Goal: Contribute content: Contribute content

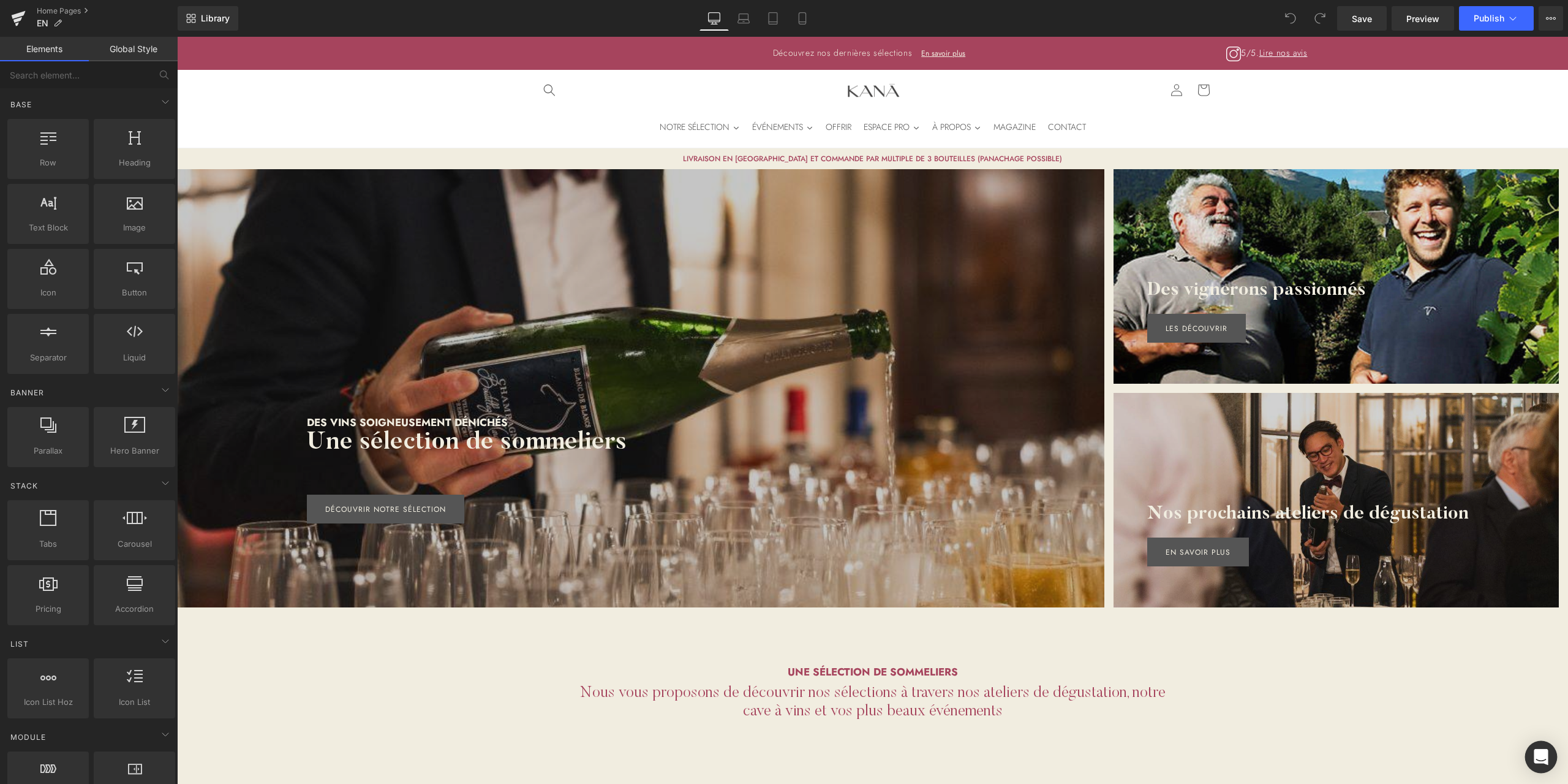
click at [1546, 766] on div "Open Intercom Messenger" at bounding box center [1542, 757] width 33 height 33
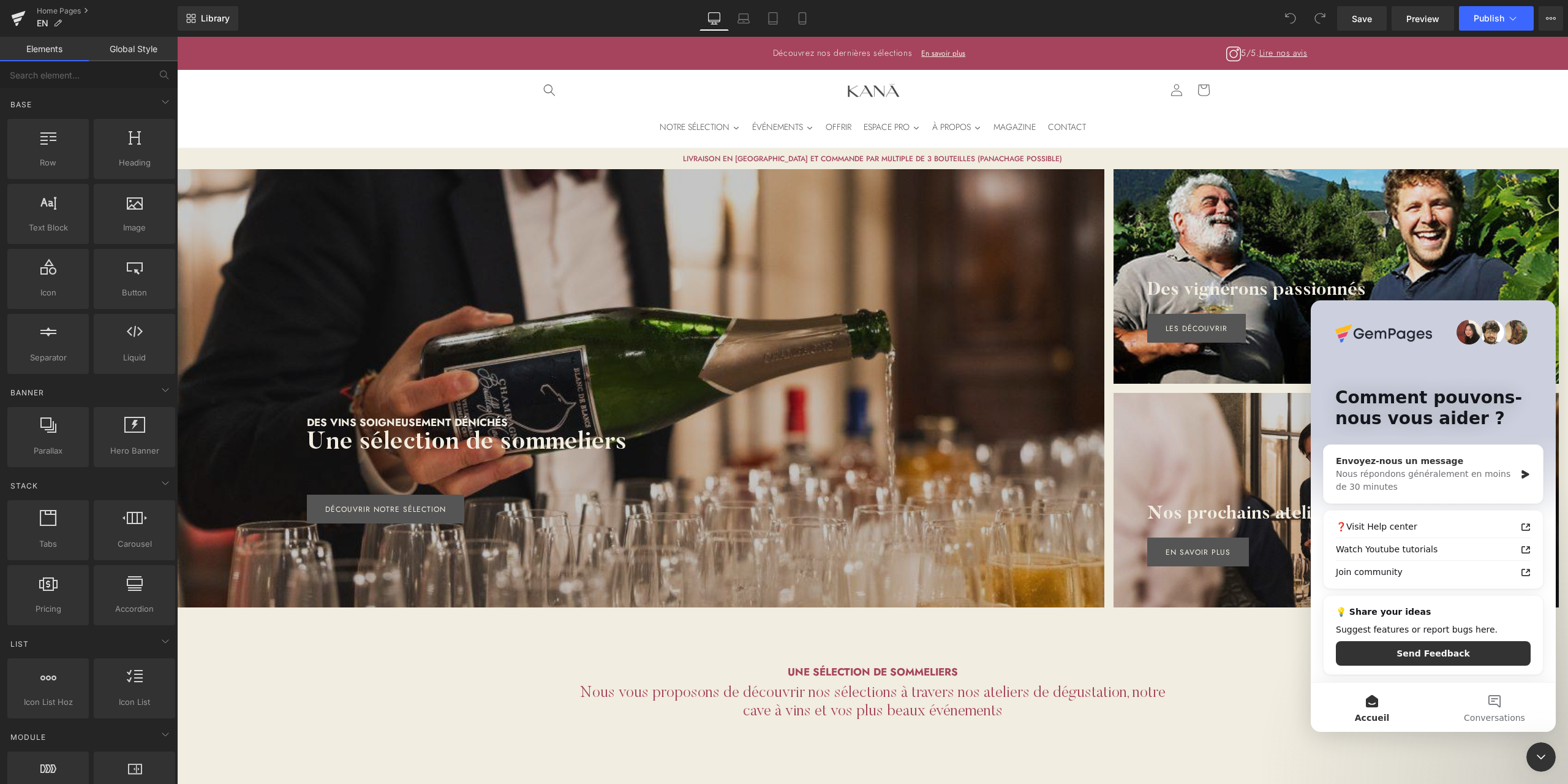
click at [1402, 471] on div "Nous répondons généralement en moins de 30 minutes" at bounding box center [1425, 481] width 179 height 25
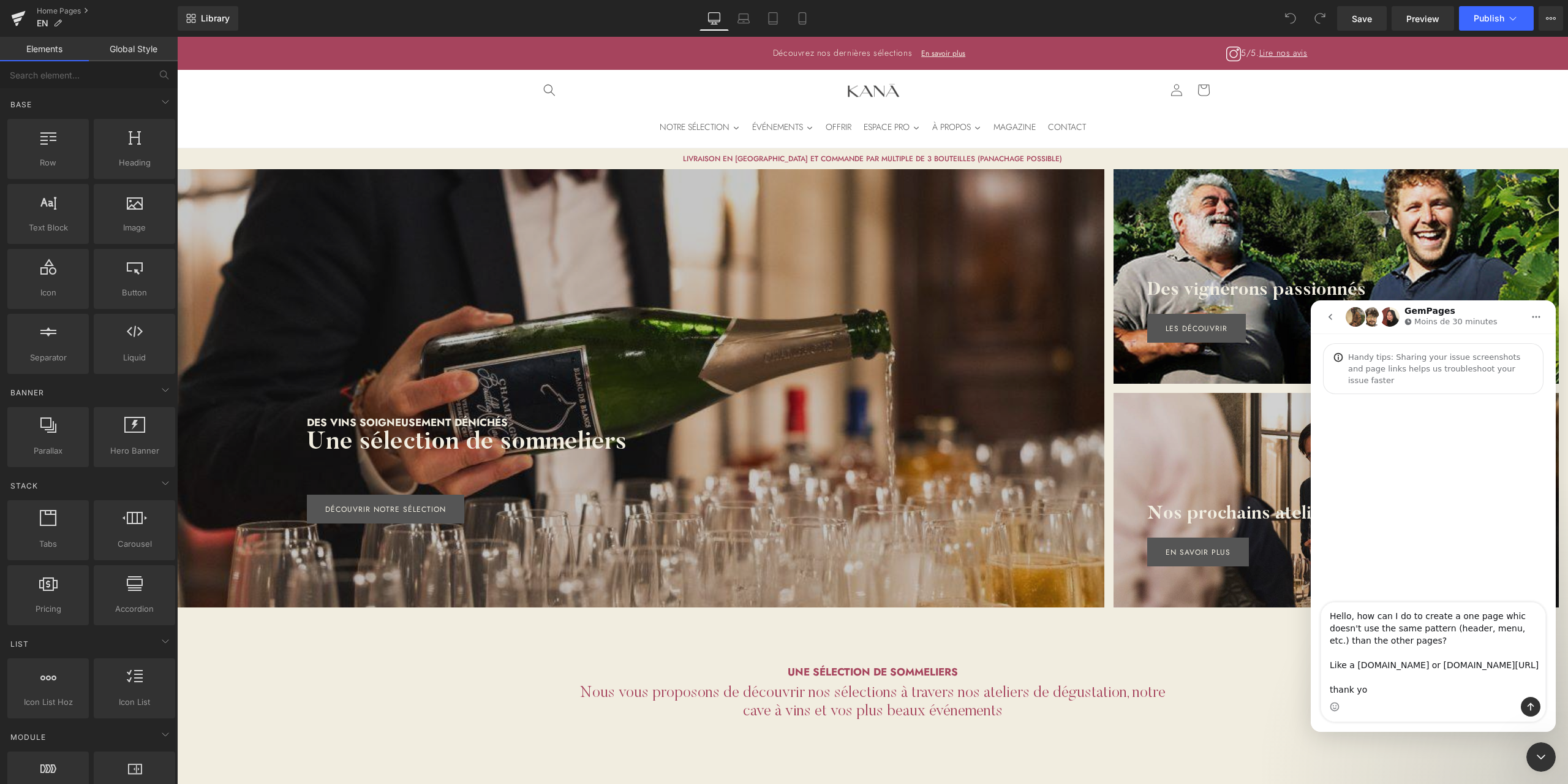
type textarea "Hello, how can I do to create a one page whic doesn't use the same pattern (hea…"
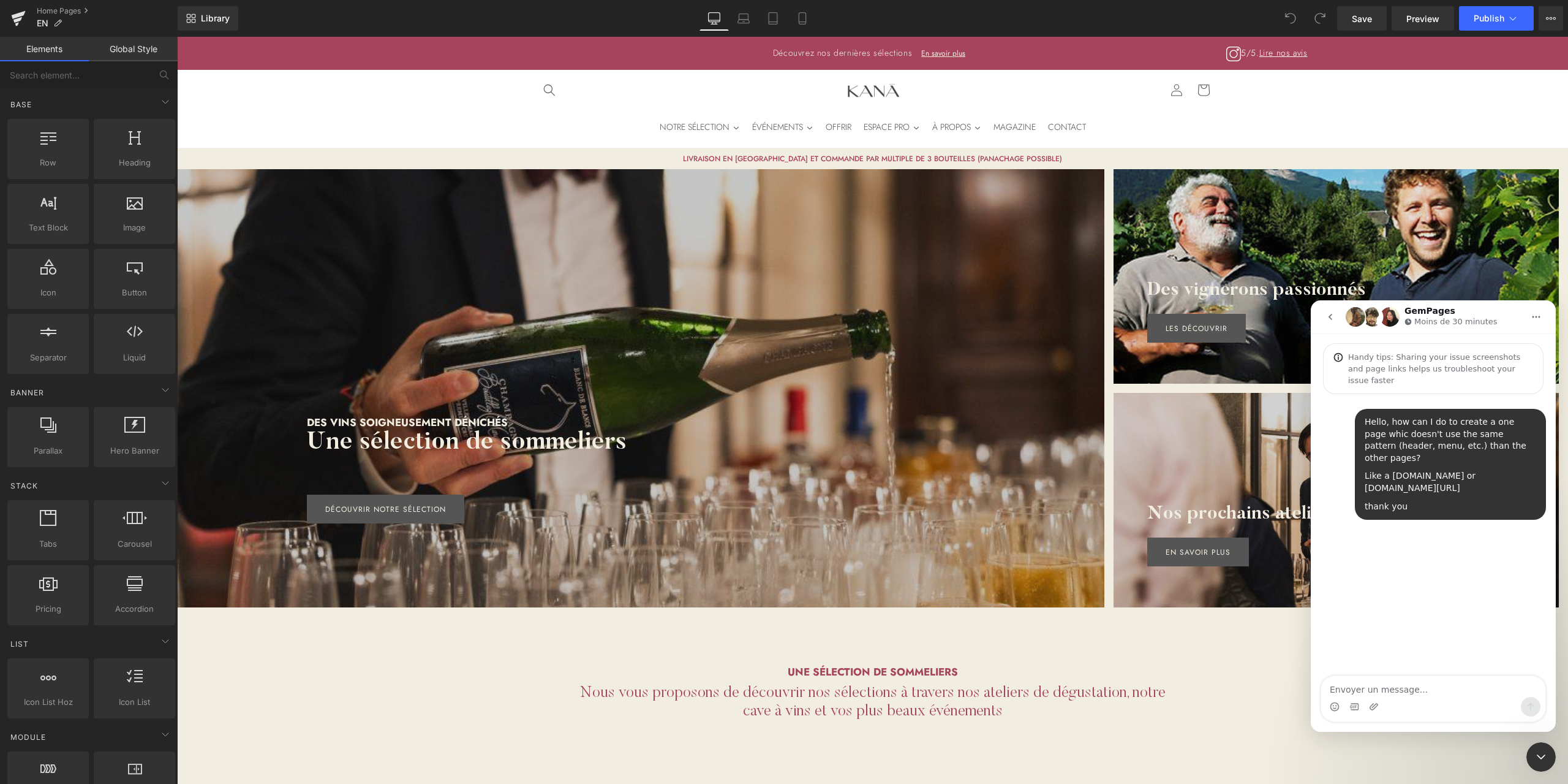
click at [1548, 760] on div "Fermer le Messenger Intercom" at bounding box center [1541, 757] width 29 height 29
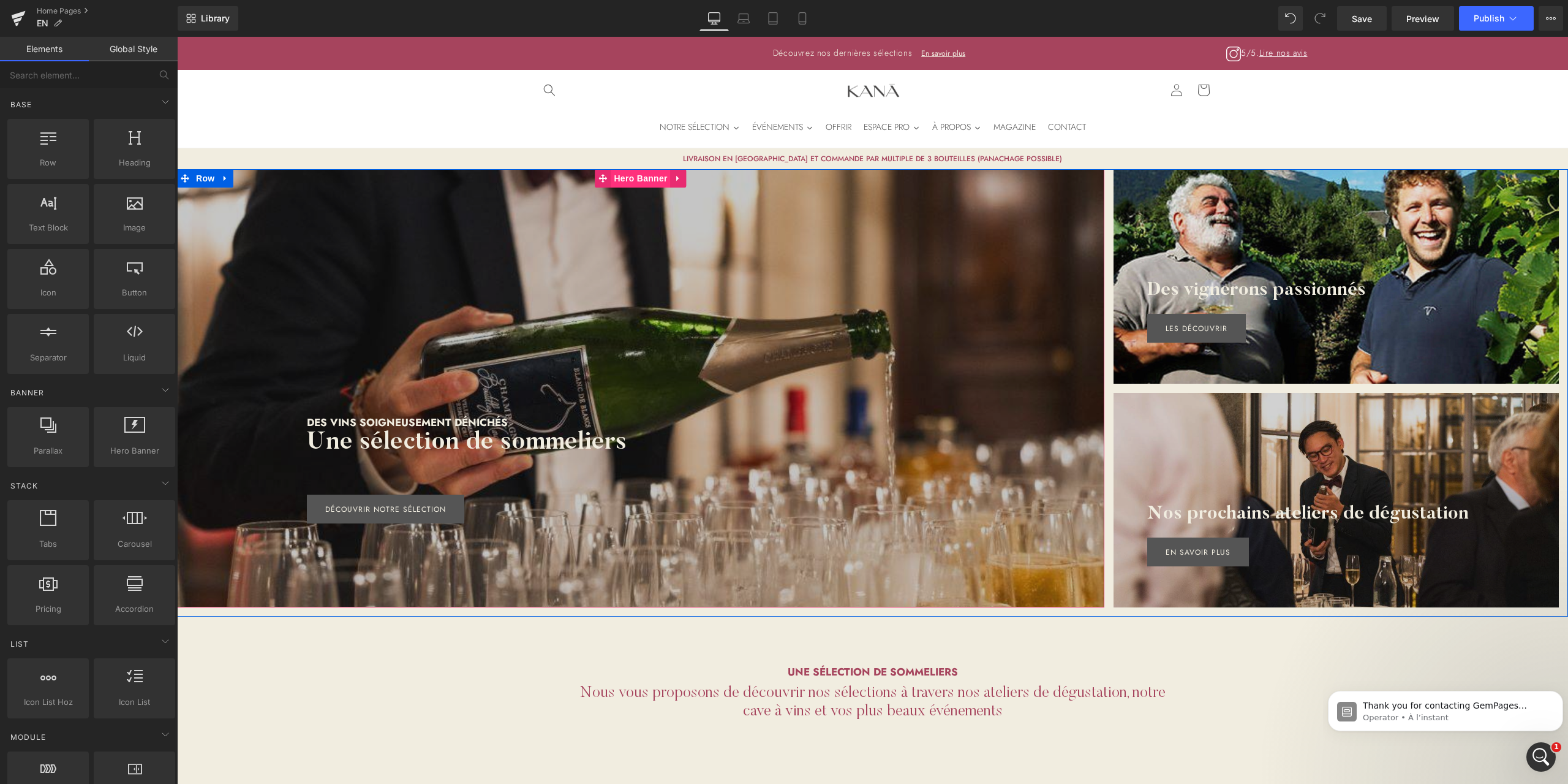
click at [652, 182] on span "Hero Banner" at bounding box center [641, 178] width 60 height 18
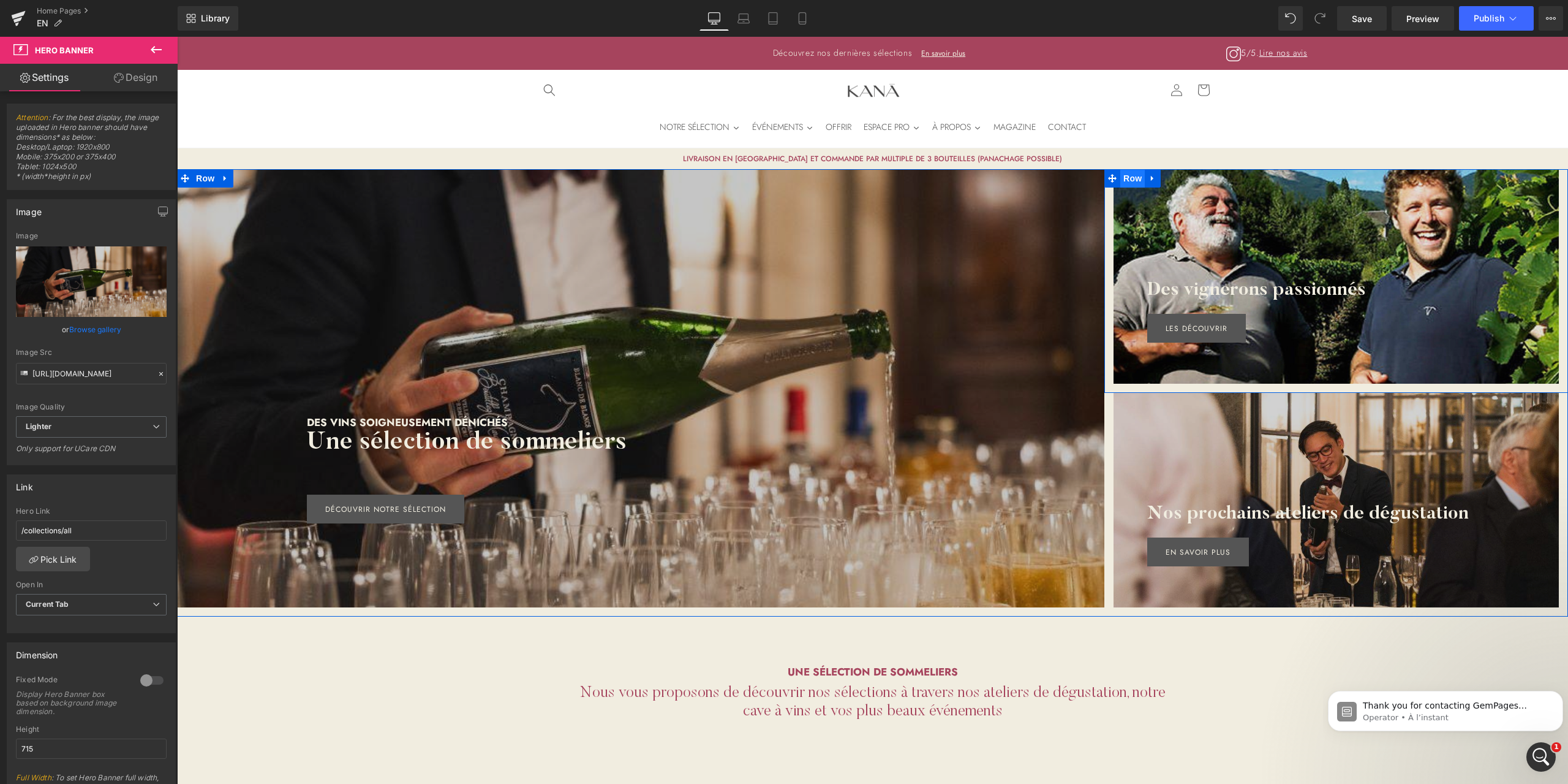
click at [1129, 182] on span "Row" at bounding box center [1132, 178] width 24 height 18
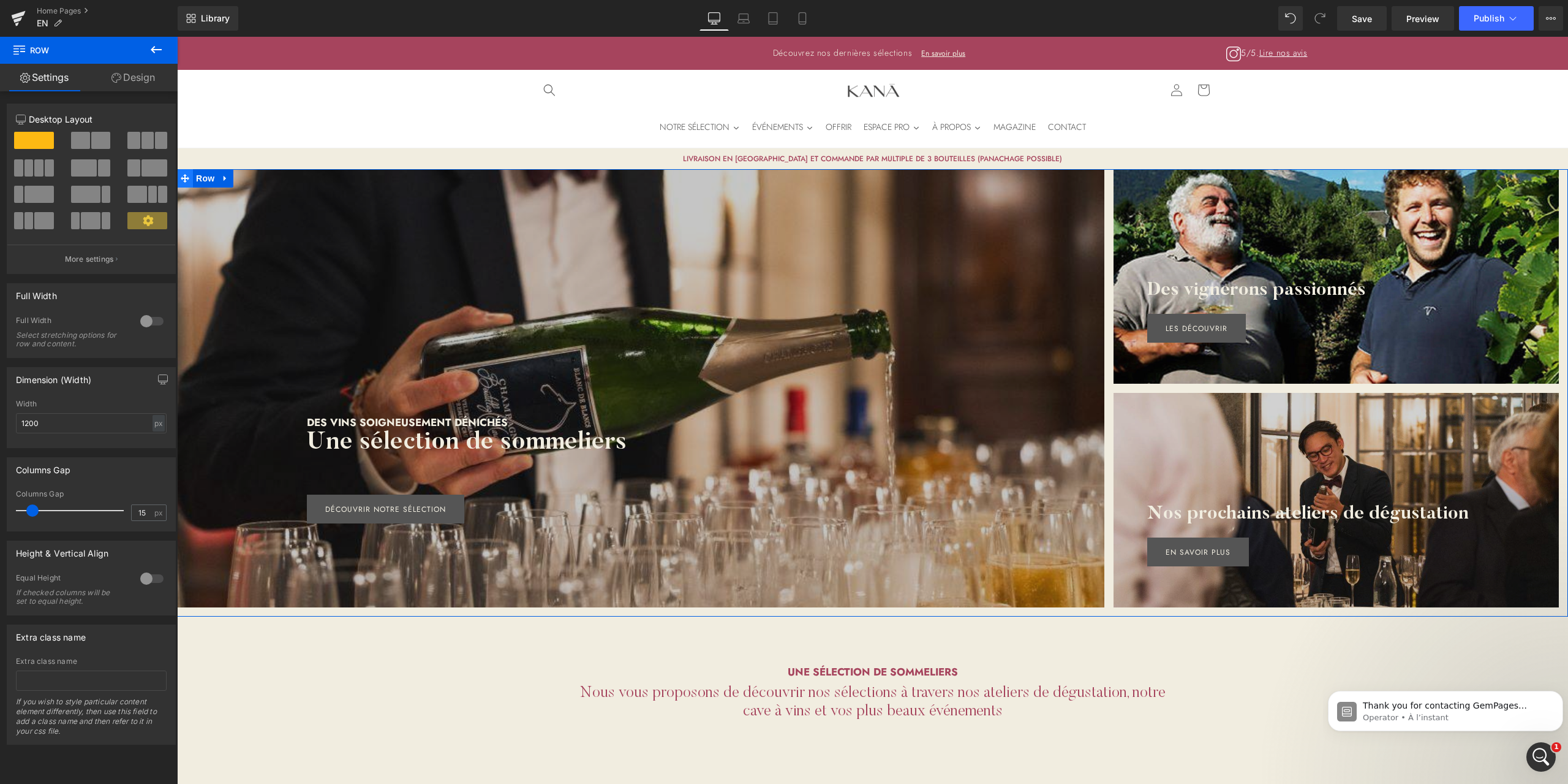
click at [187, 177] on span at bounding box center [185, 178] width 16 height 18
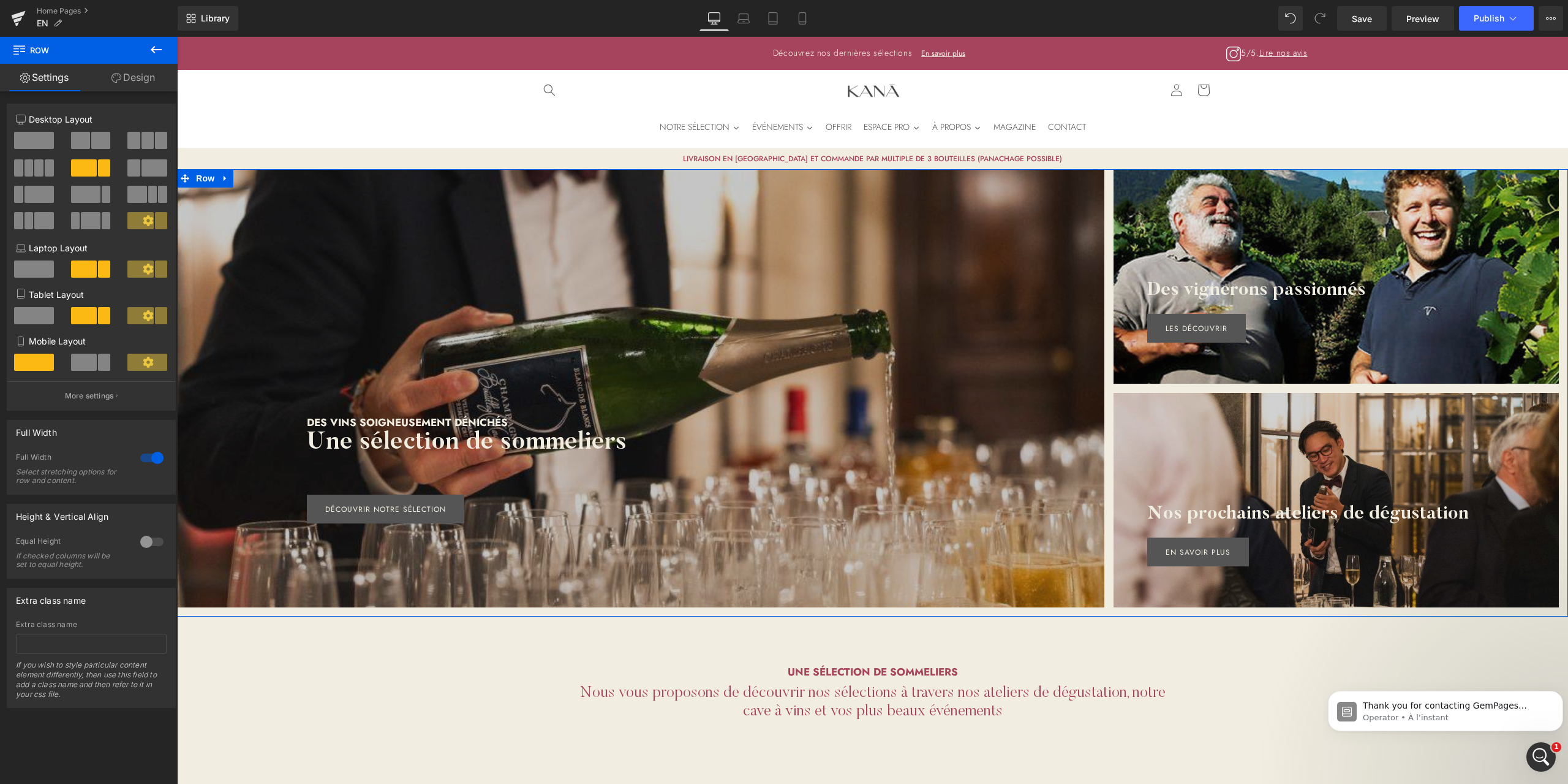
click at [45, 139] on span at bounding box center [34, 140] width 40 height 17
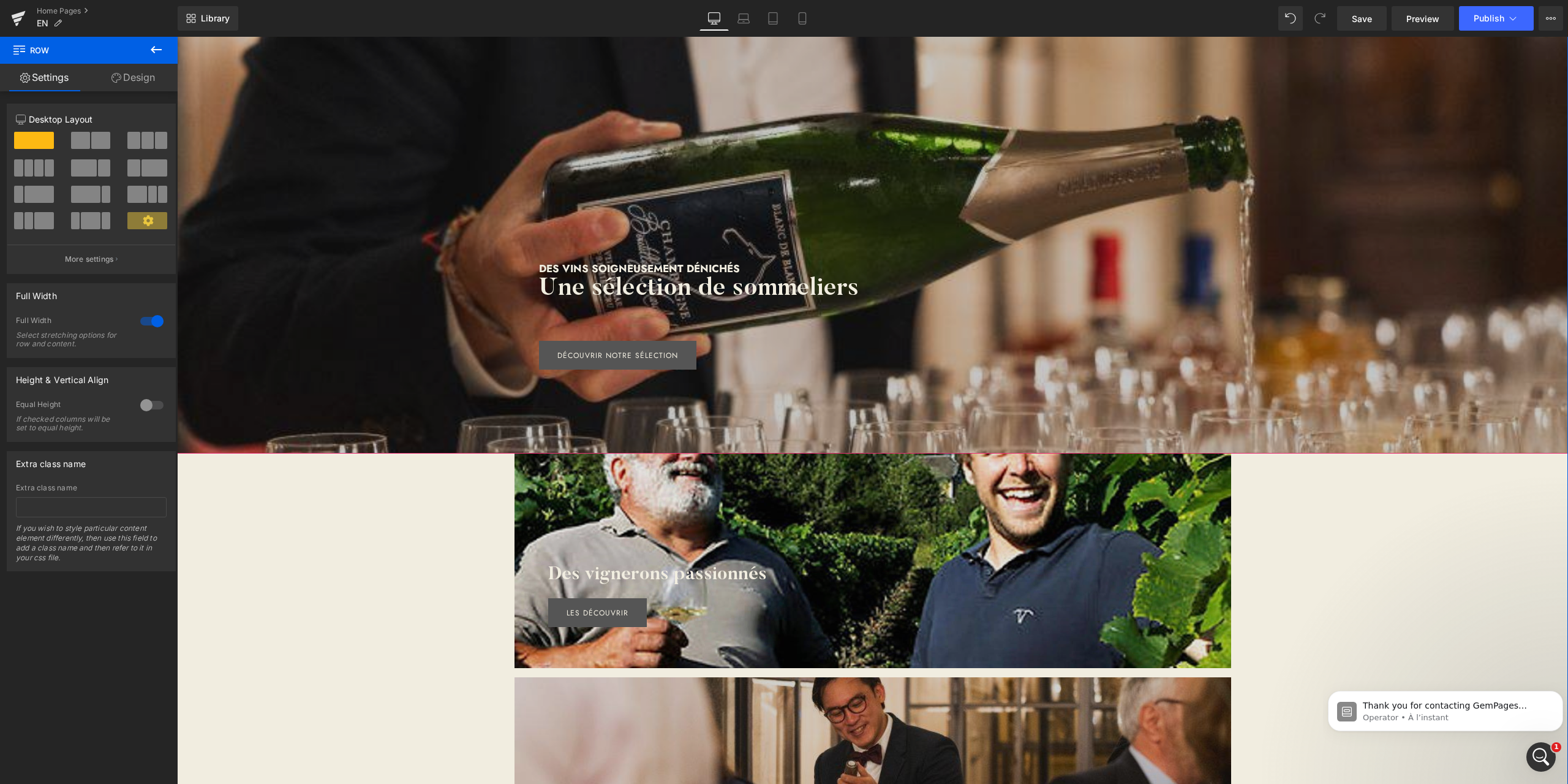
scroll to position [163, 0]
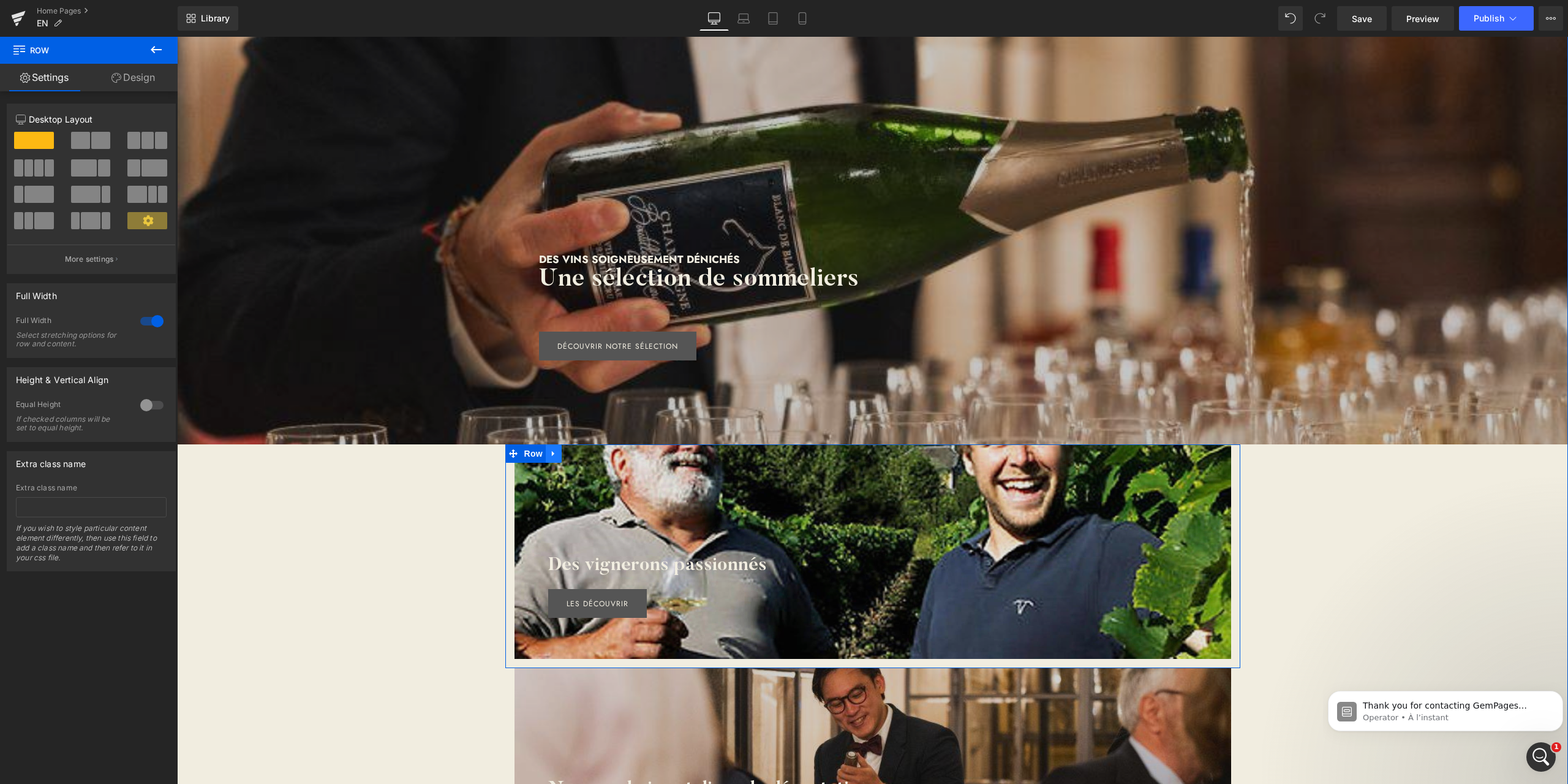
click at [552, 453] on icon at bounding box center [553, 454] width 8 height 9
click at [577, 456] on link at bounding box center [585, 454] width 16 height 18
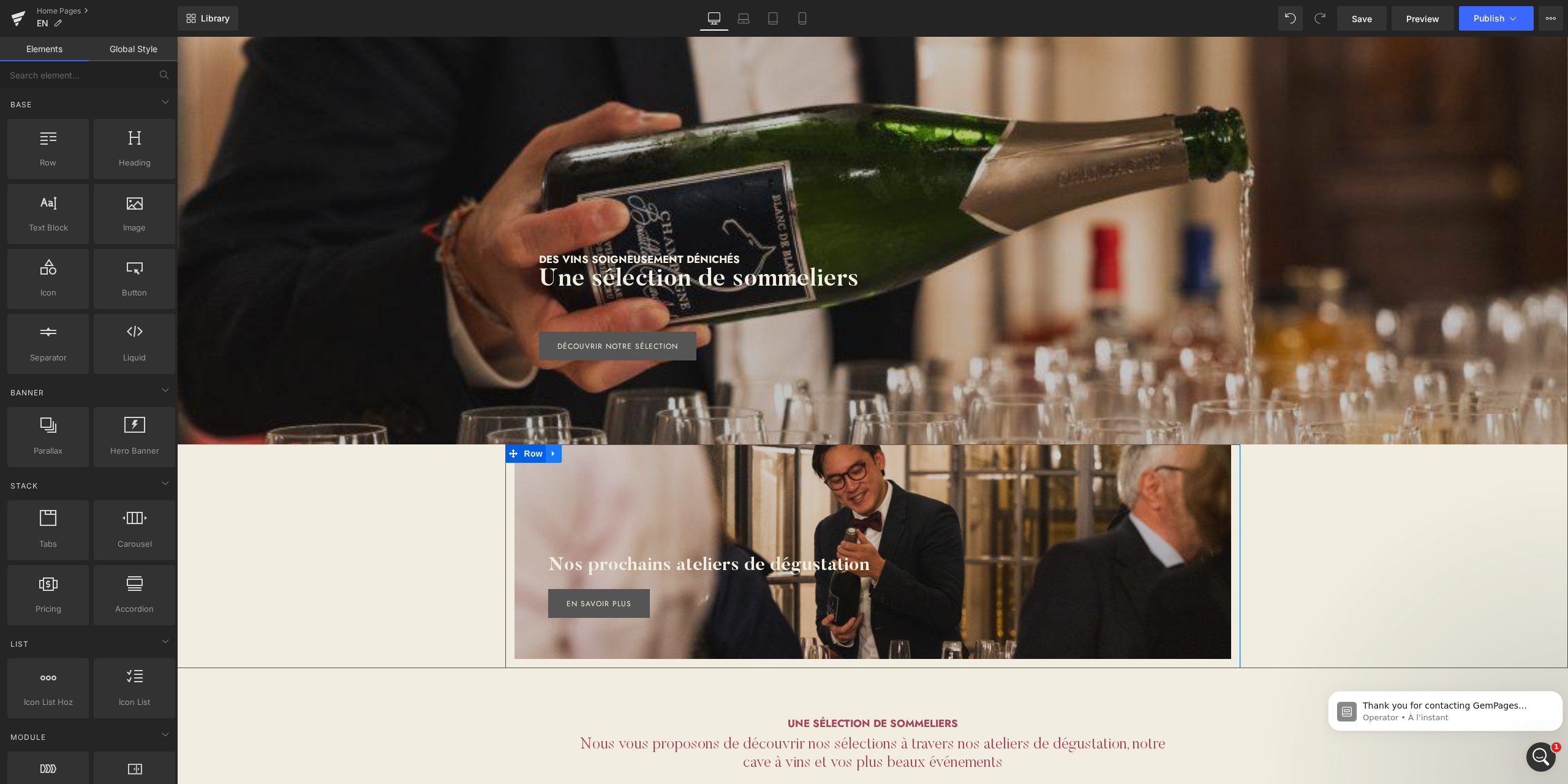
click at [546, 459] on link at bounding box center [554, 454] width 16 height 18
click at [583, 454] on icon at bounding box center [584, 454] width 8 height 9
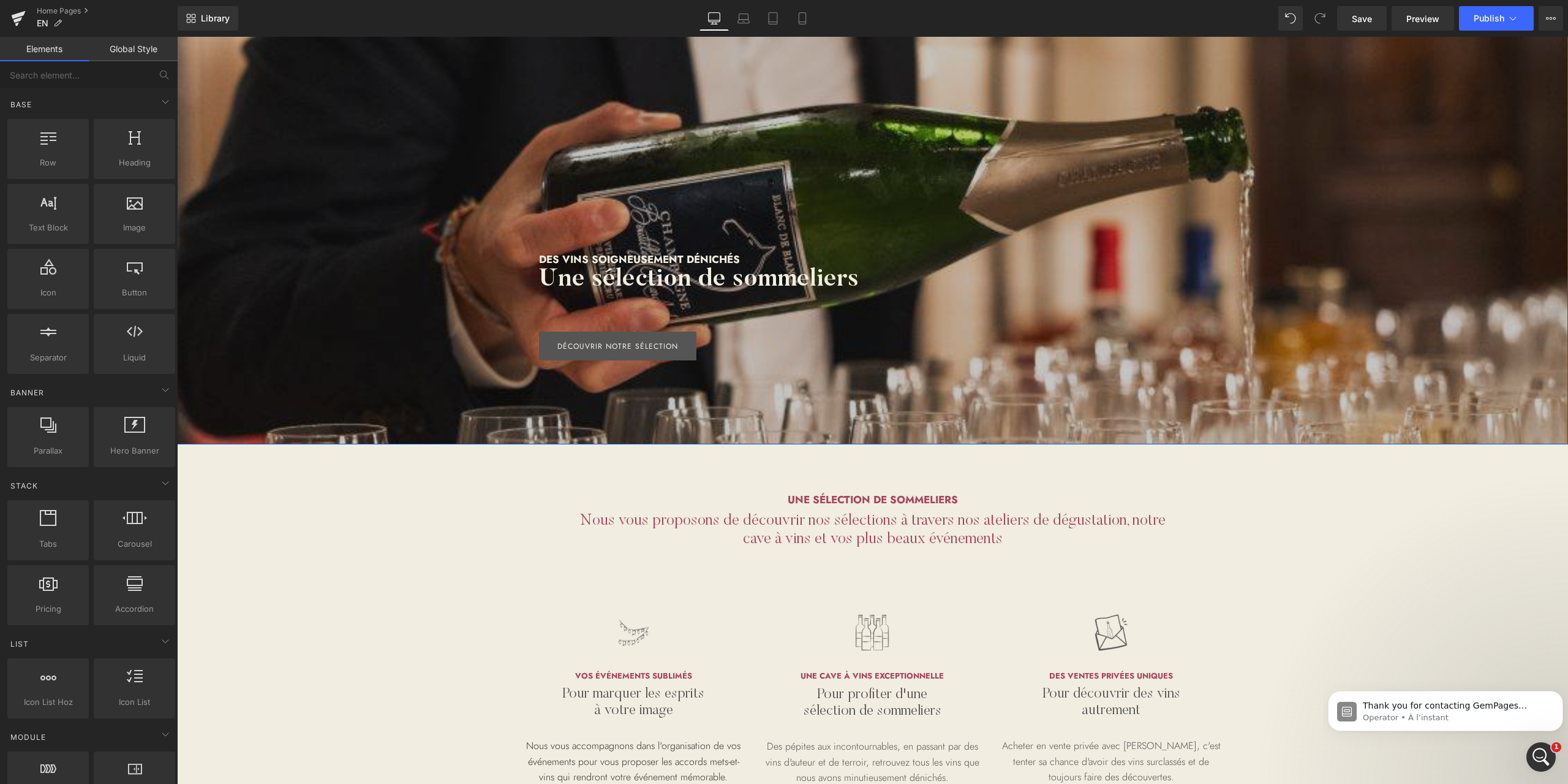
scroll to position [0, 0]
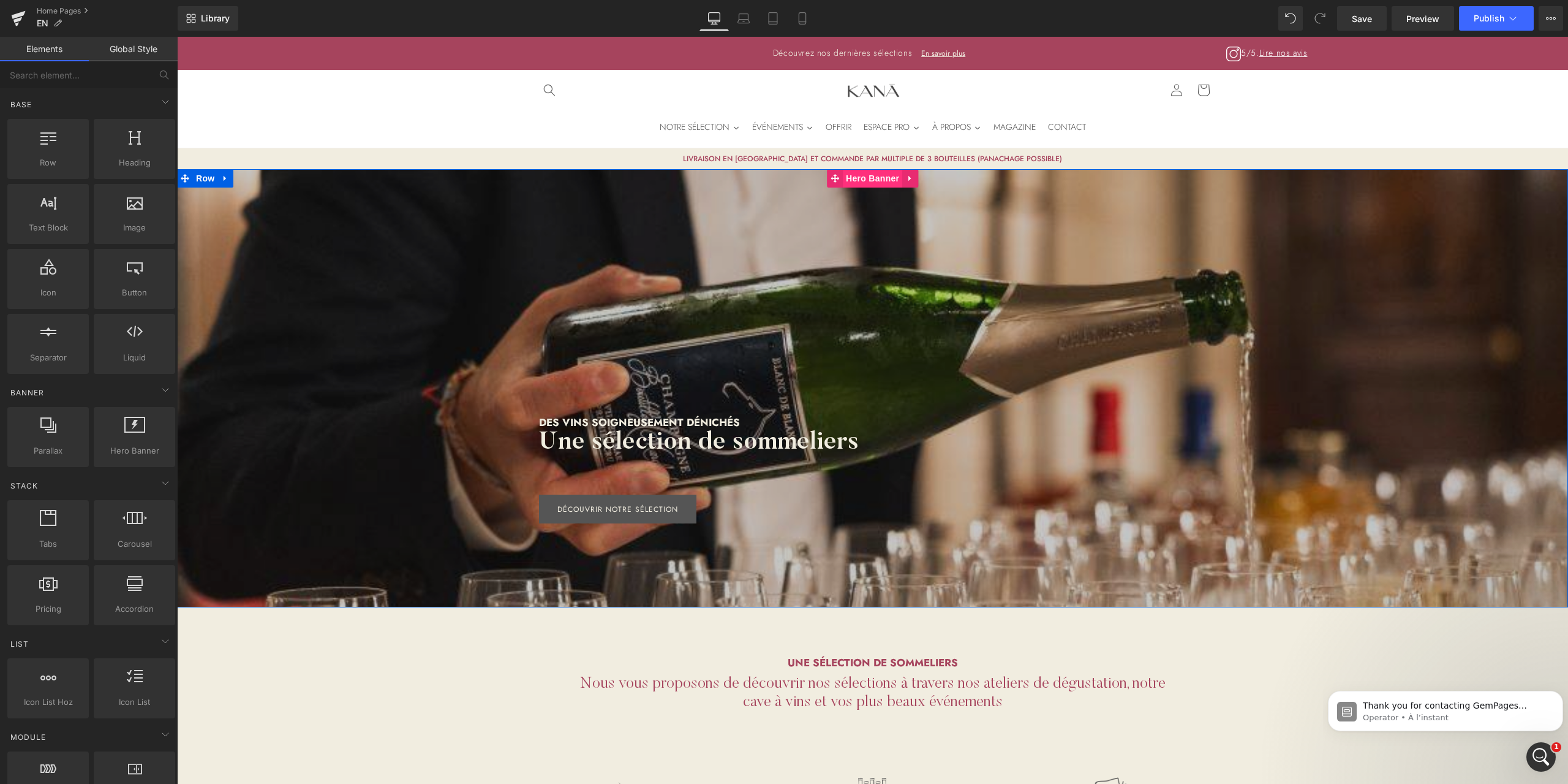
click at [866, 177] on span "Hero Banner" at bounding box center [873, 178] width 60 height 18
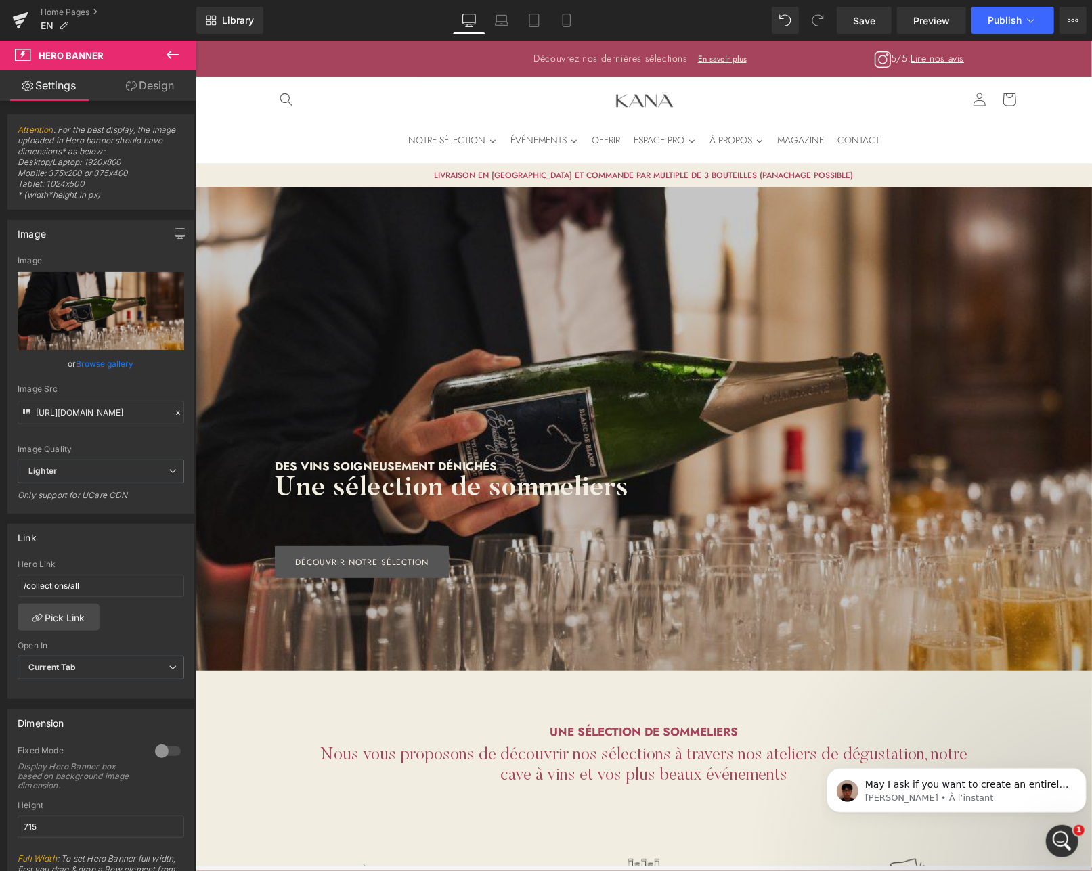
scroll to position [127, 0]
click at [213, 127] on div "NOTRE SÉLECTION ÉVÉNEMENTS OFFRIR ESPACE PRO À PROPOS MAGAZINE CONTACT Connexio…" at bounding box center [643, 119] width 896 height 87
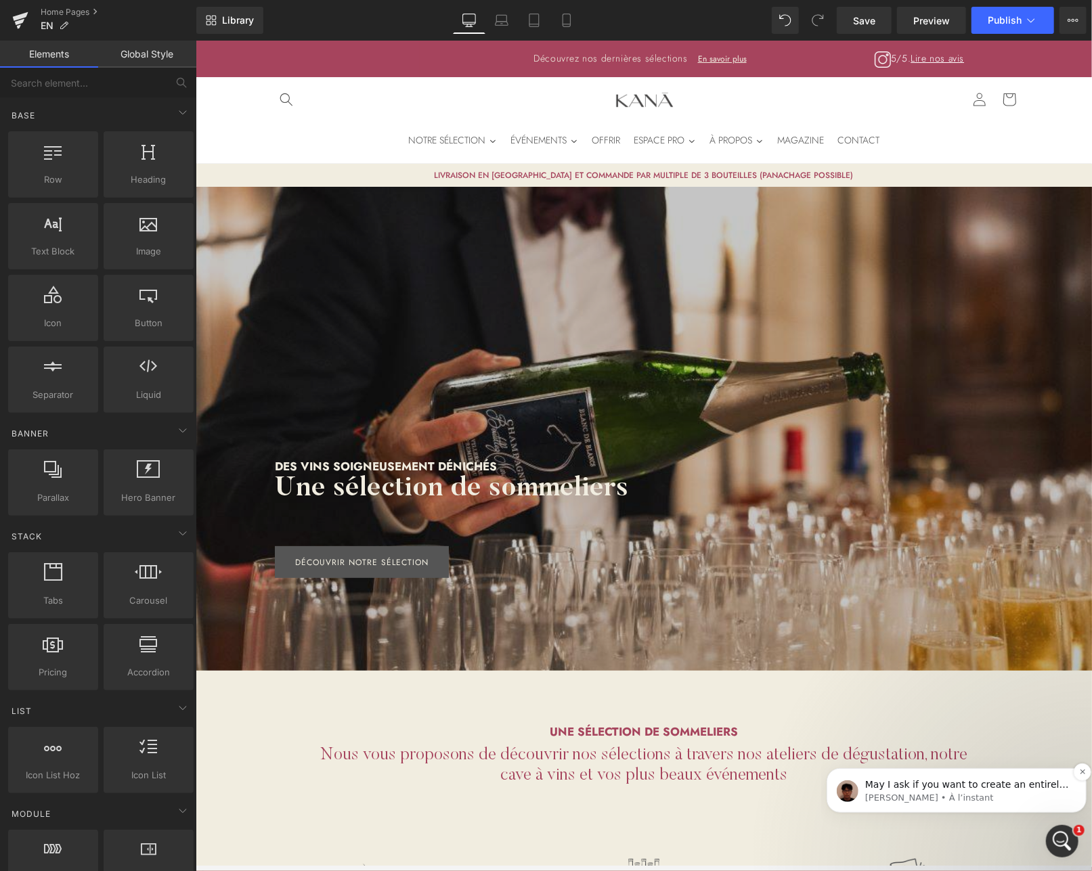
click at [1022, 795] on p "[PERSON_NAME] • À l’instant" at bounding box center [966, 797] width 204 height 12
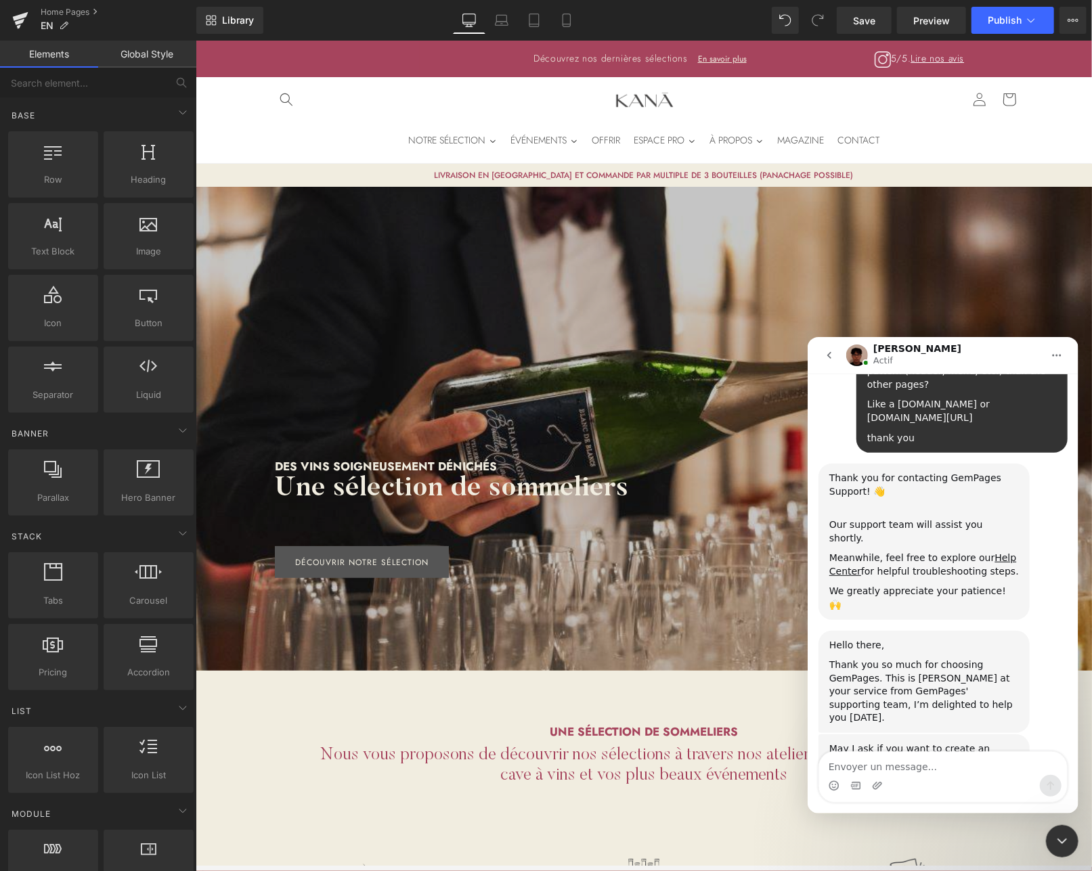
click at [896, 763] on textarea "Envoyer un message..." at bounding box center [942, 762] width 248 height 23
type textarea "yes"
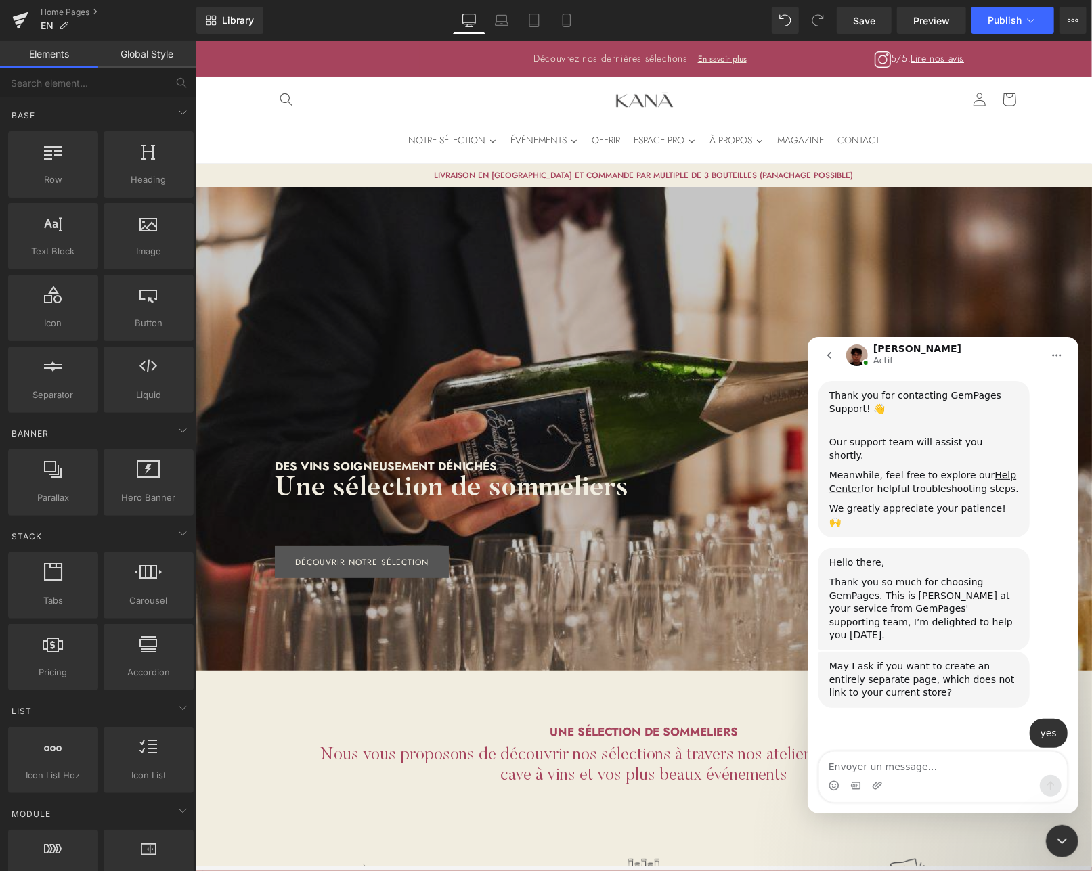
scroll to position [207, 0]
click at [951, 777] on div "Intercom Messenger" at bounding box center [942, 785] width 248 height 22
click at [955, 770] on textarea "Envoyer un message..." at bounding box center [942, 762] width 248 height 23
type textarea "I"
type textarea "Yes"
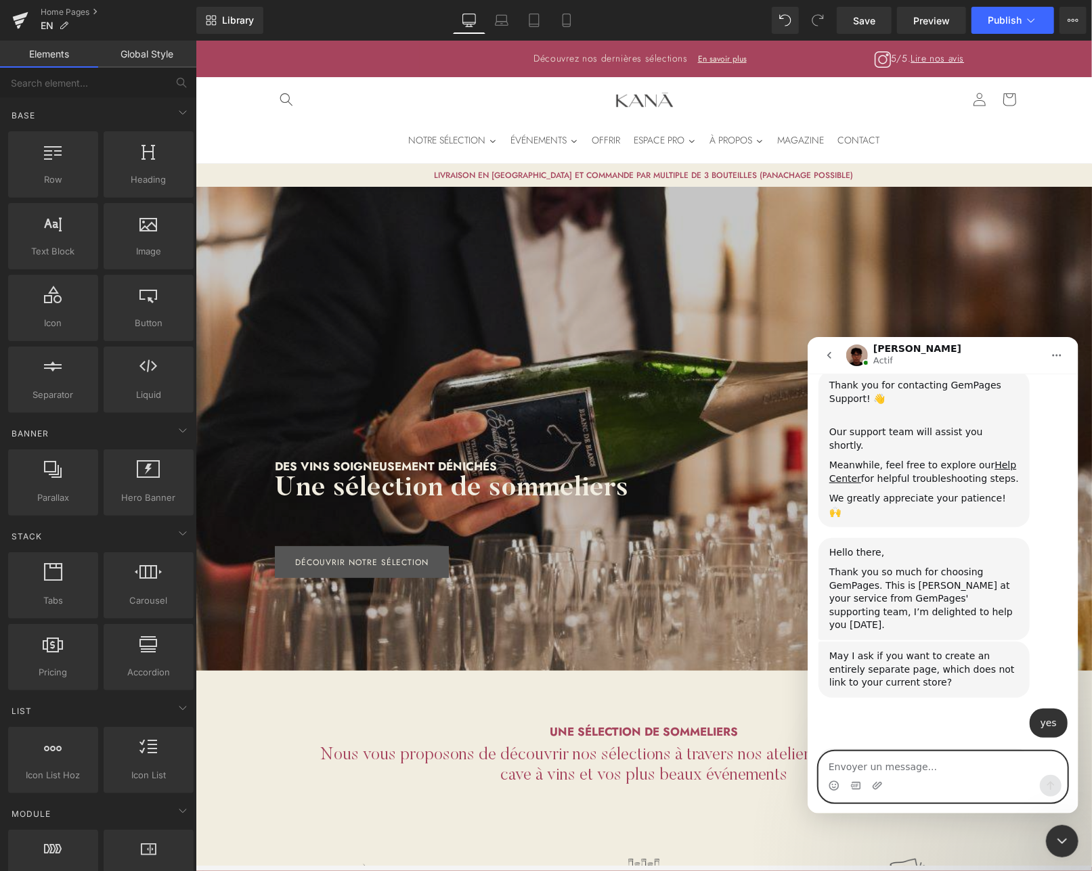
scroll to position [248, 0]
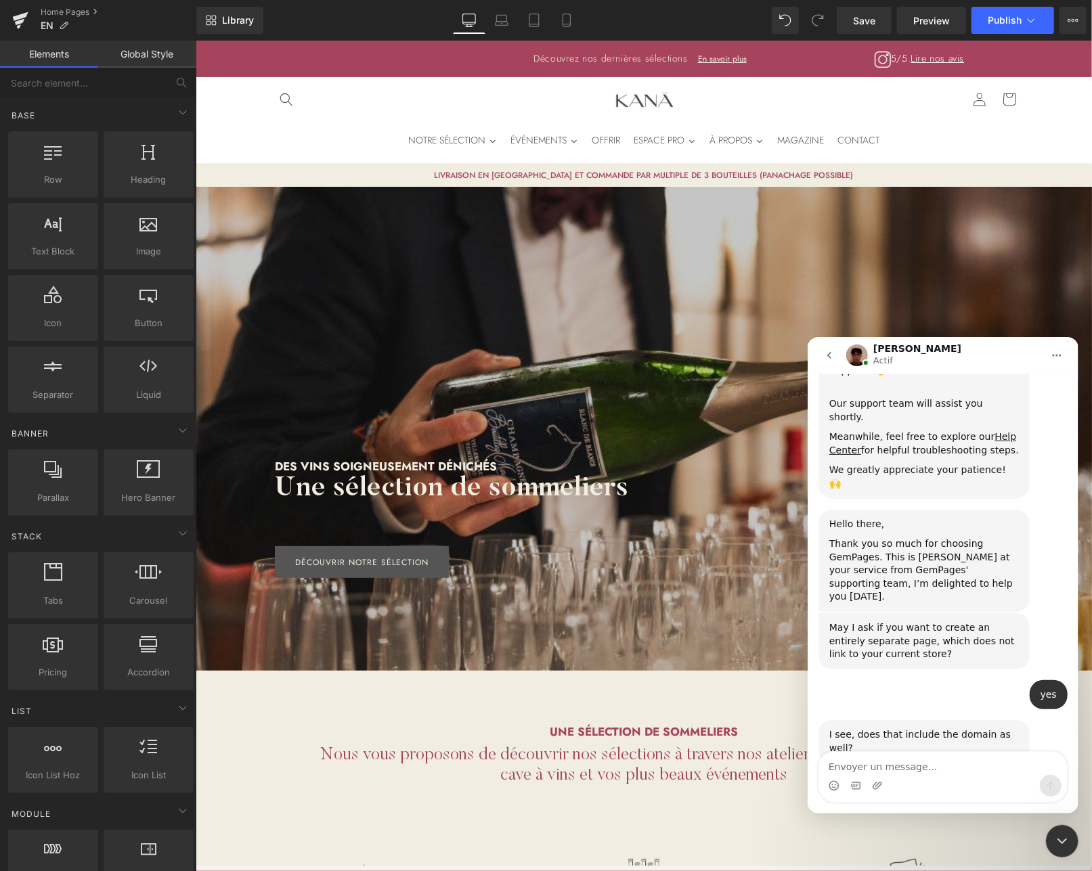
click at [475, 275] on div at bounding box center [546, 415] width 1092 height 831
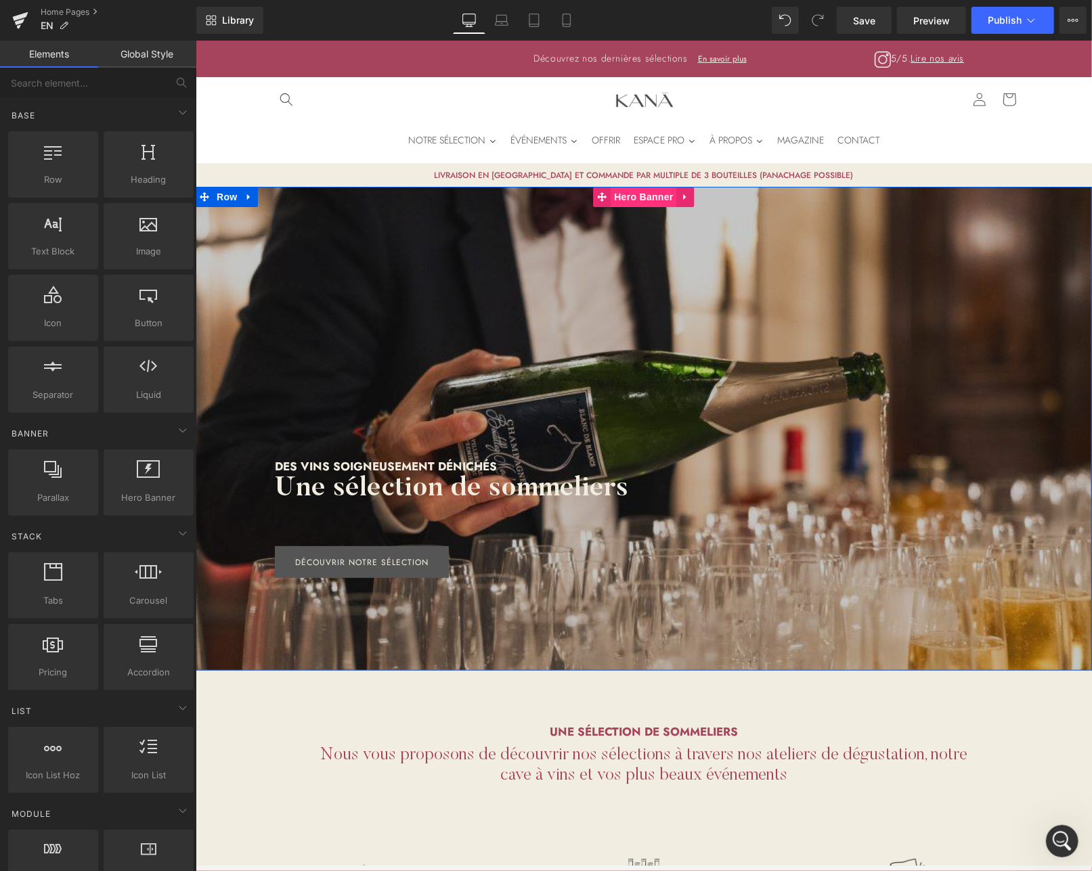
click at [649, 198] on span "Hero Banner" at bounding box center [643, 196] width 66 height 20
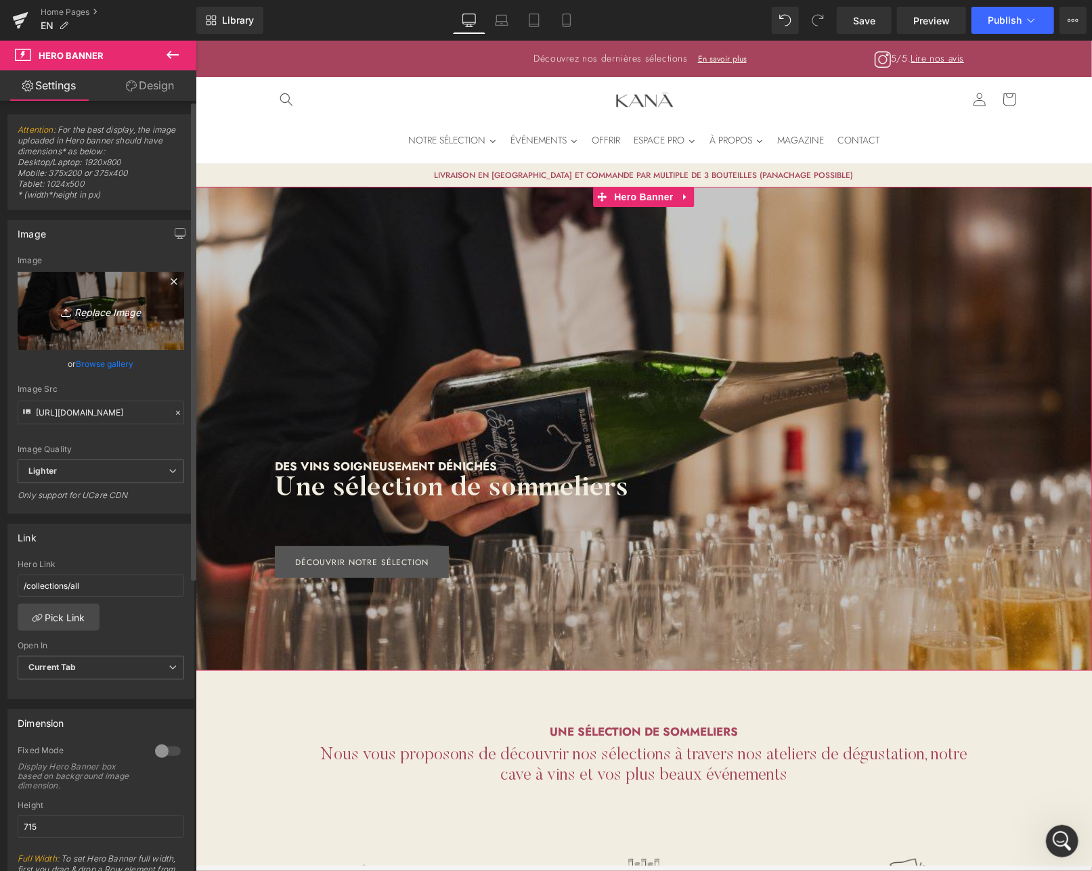
click at [92, 298] on link "Replace Image" at bounding box center [101, 311] width 167 height 78
type input "C:\fakepath\kana-wine-french-sommelier-curating-wines-champagne.jpg"
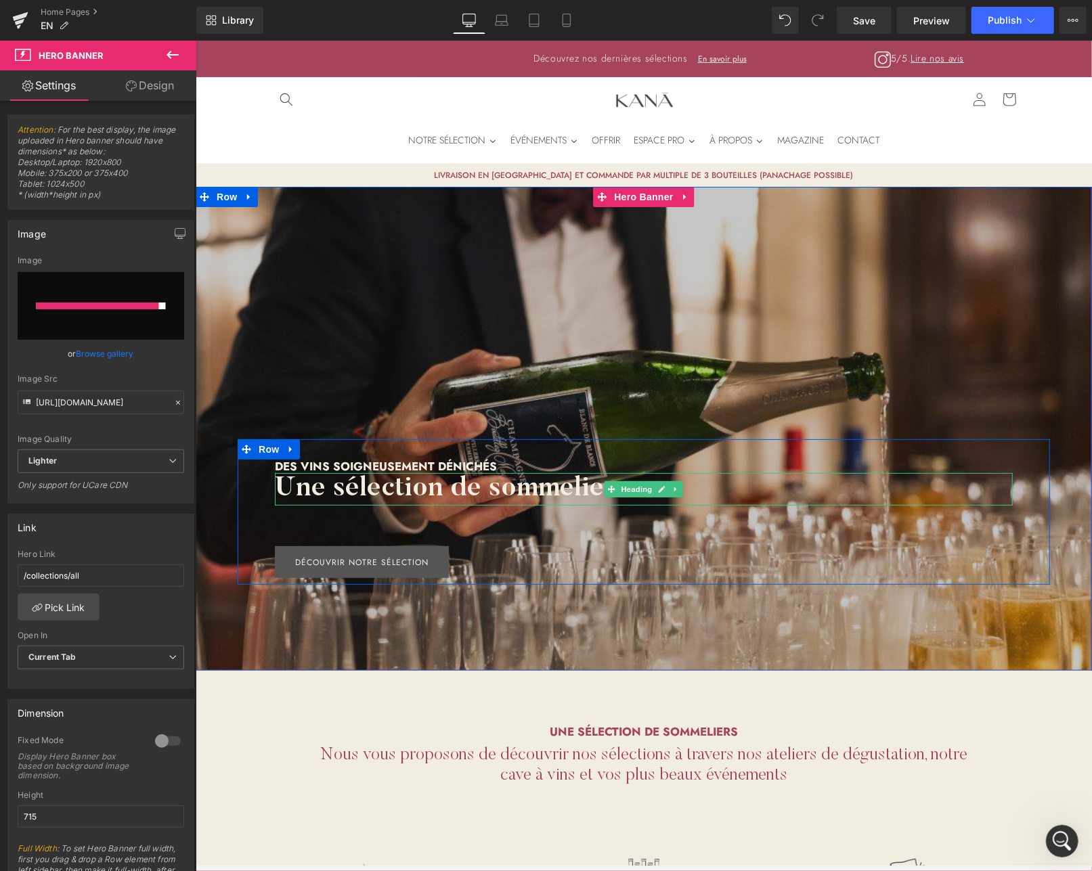
click at [505, 481] on h2 "Une sélection de sommeliers" at bounding box center [643, 489] width 738 height 32
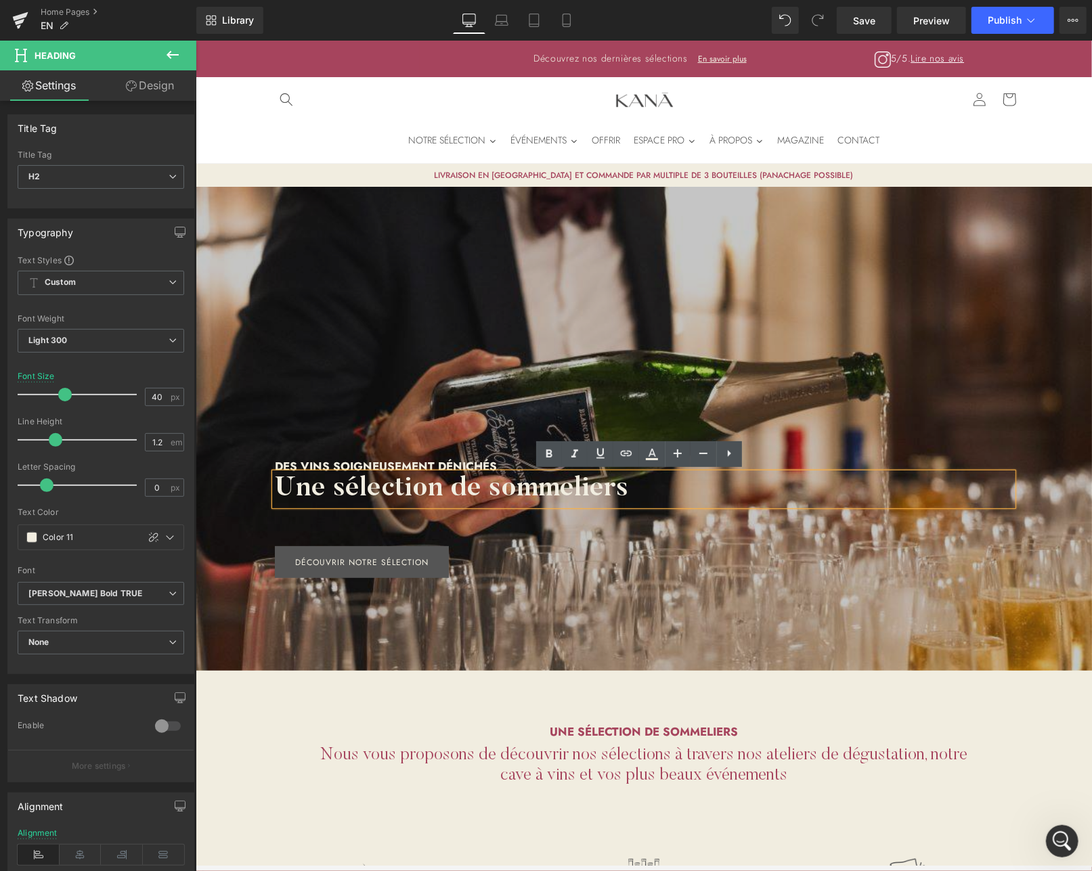
click at [351, 485] on h2 "Une sélection de sommeliers" at bounding box center [643, 489] width 738 height 32
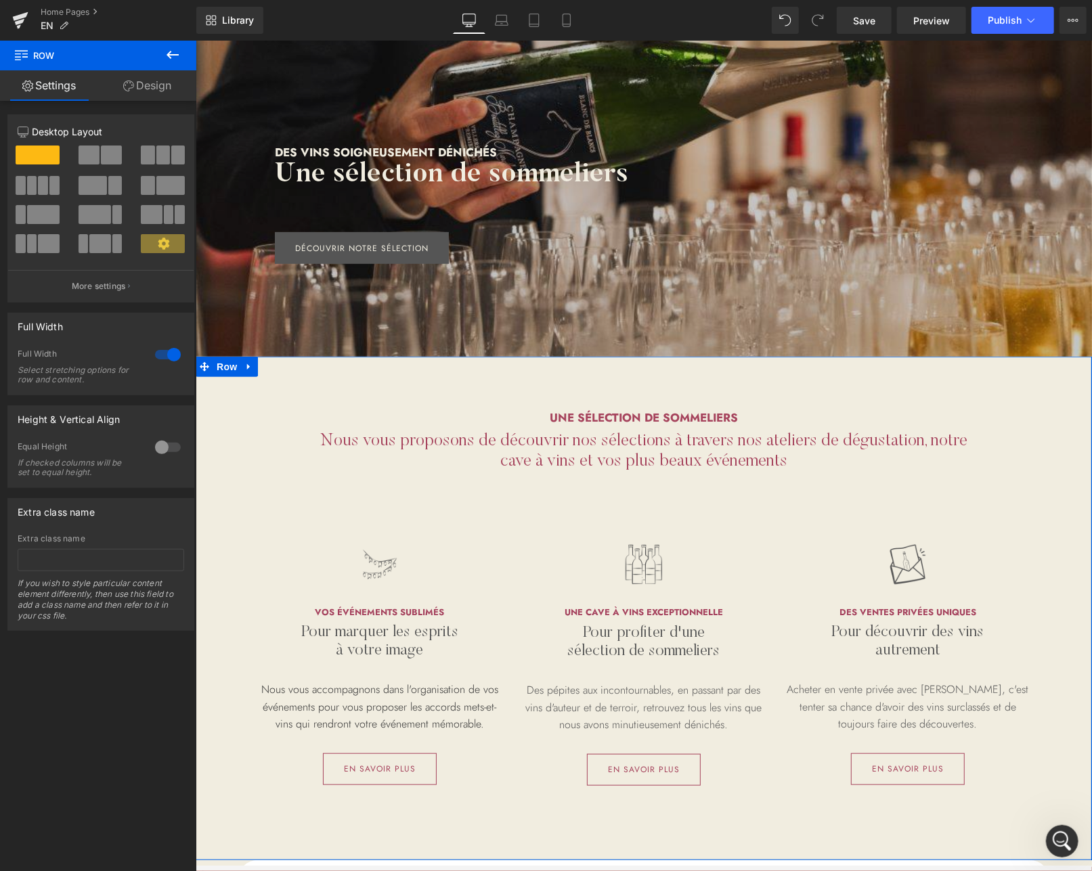
scroll to position [361, 0]
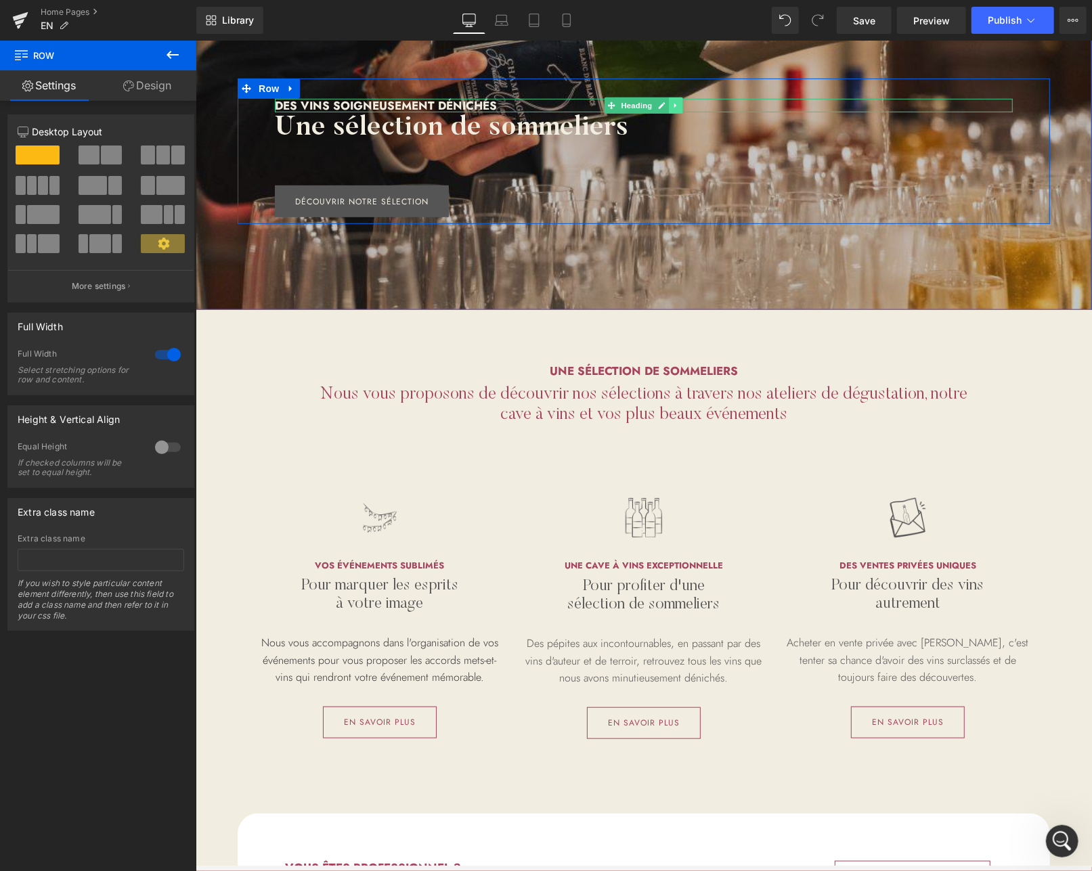
click at [677, 102] on link at bounding box center [675, 105] width 14 height 16
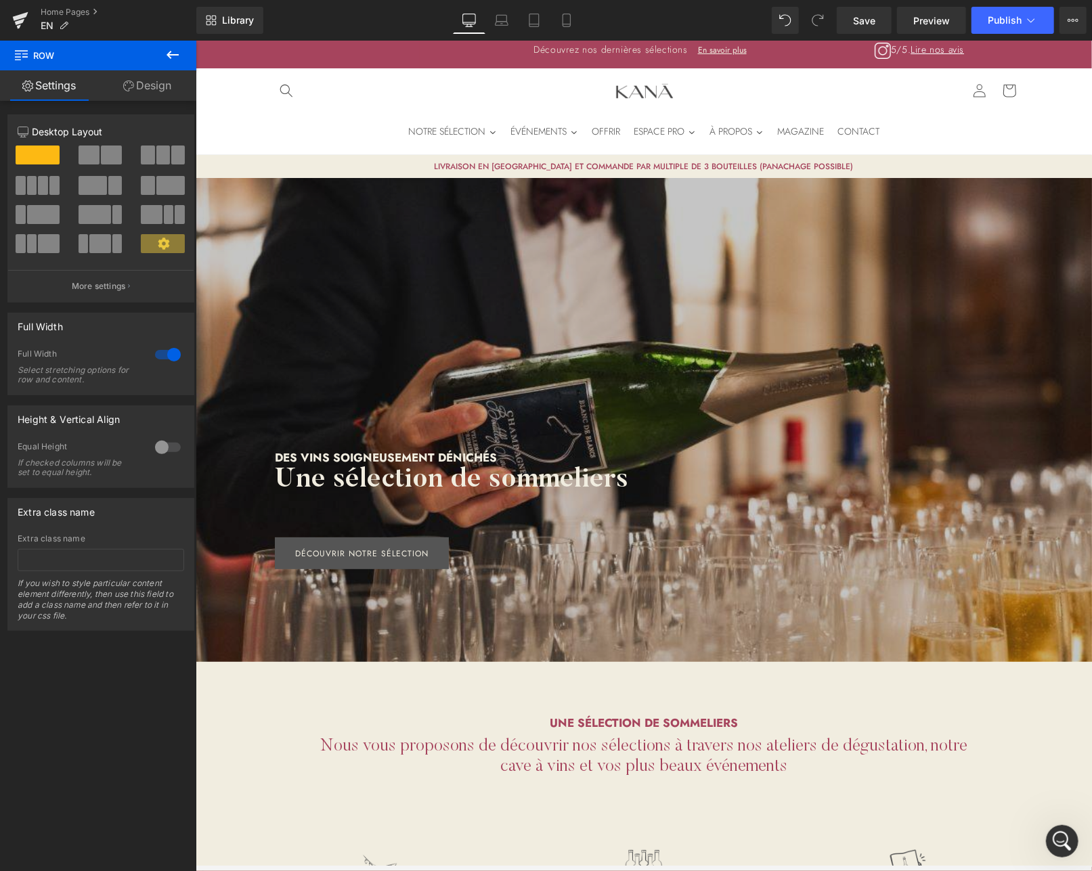
scroll to position [0, 0]
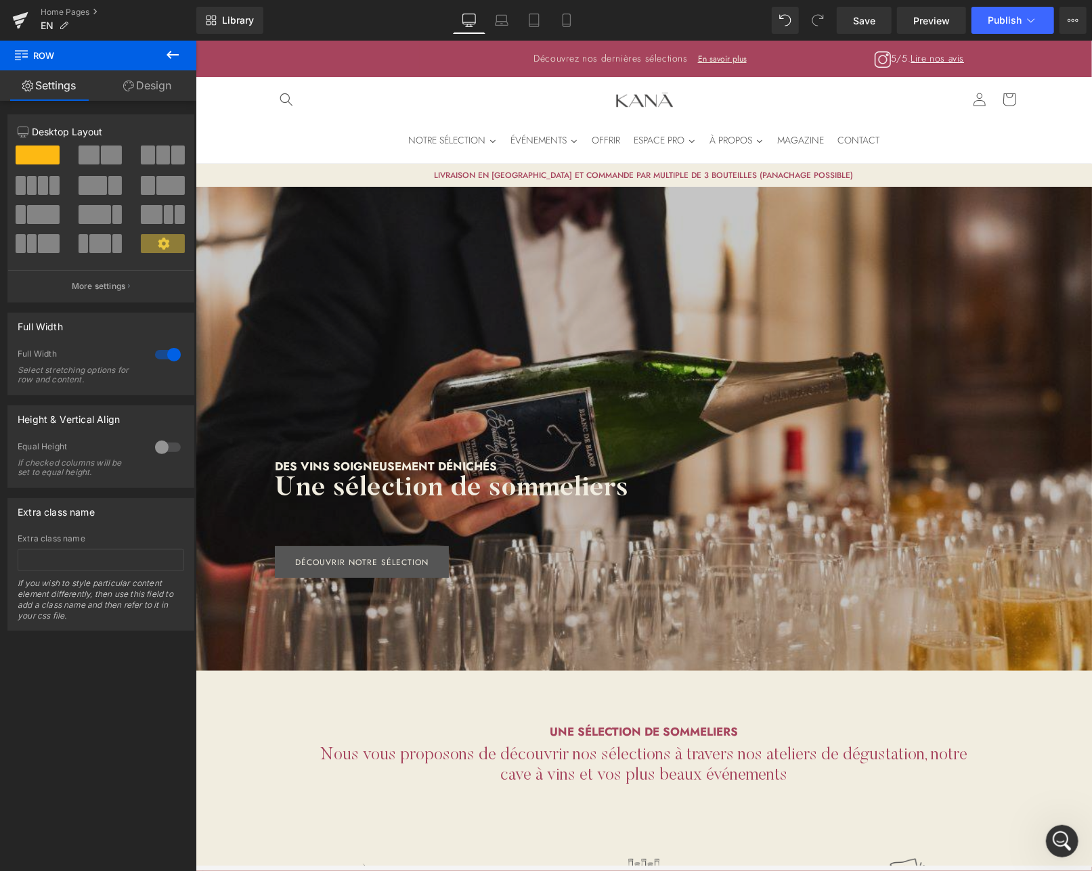
click at [614, 219] on div at bounding box center [643, 428] width 896 height 484
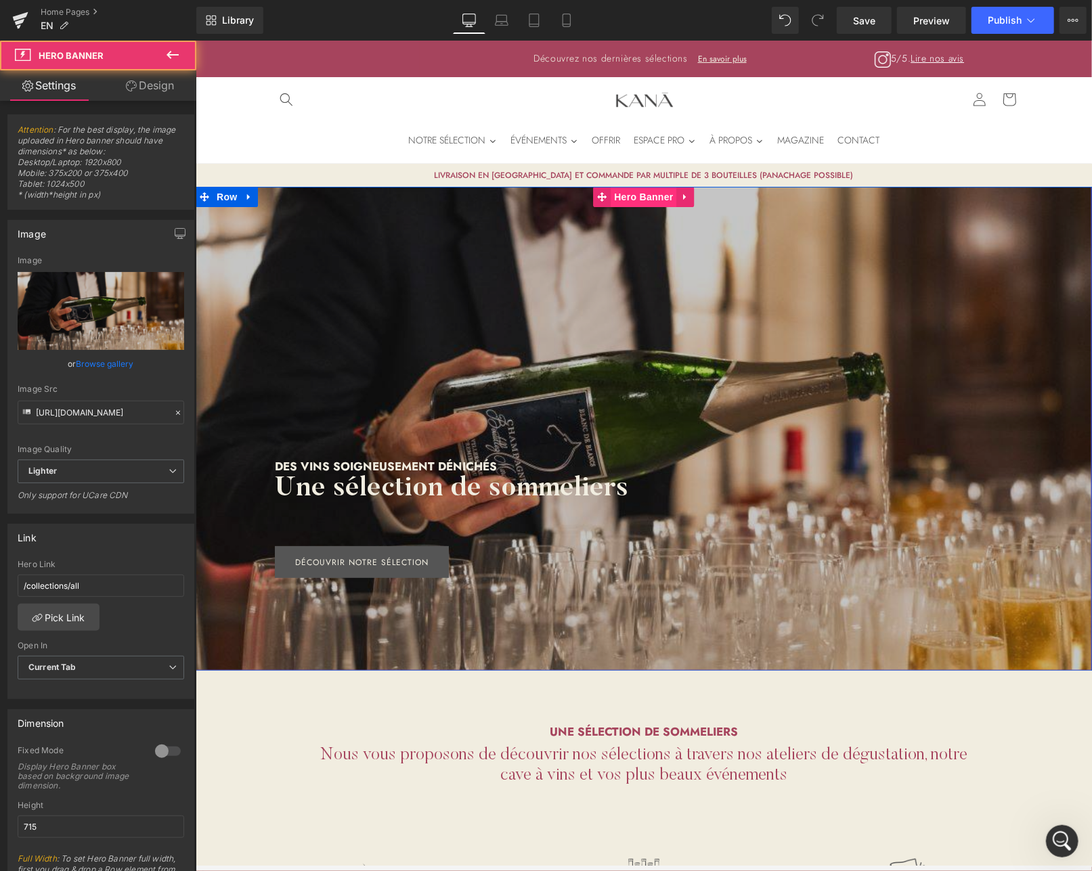
click at [637, 195] on span "Hero Banner" at bounding box center [643, 196] width 66 height 20
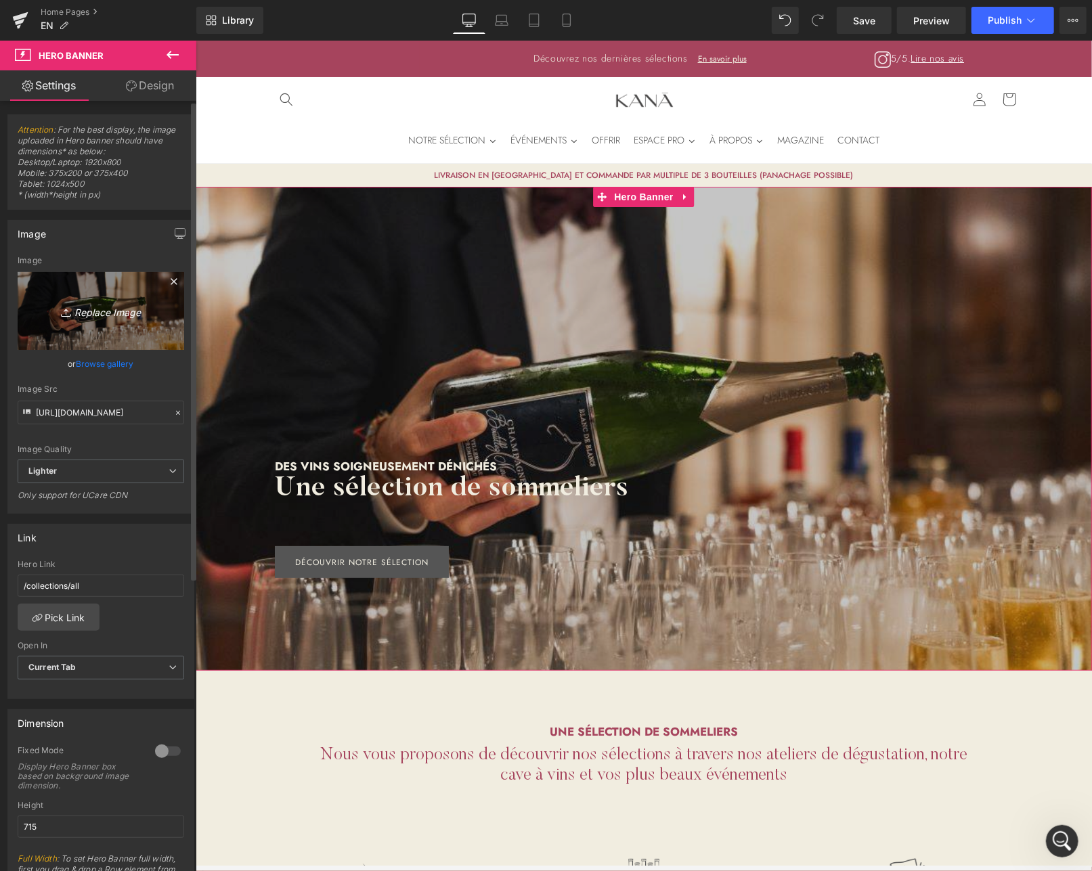
click at [126, 330] on link "Replace Image" at bounding box center [101, 311] width 167 height 78
click at [109, 368] on link "Browse gallery" at bounding box center [105, 364] width 58 height 24
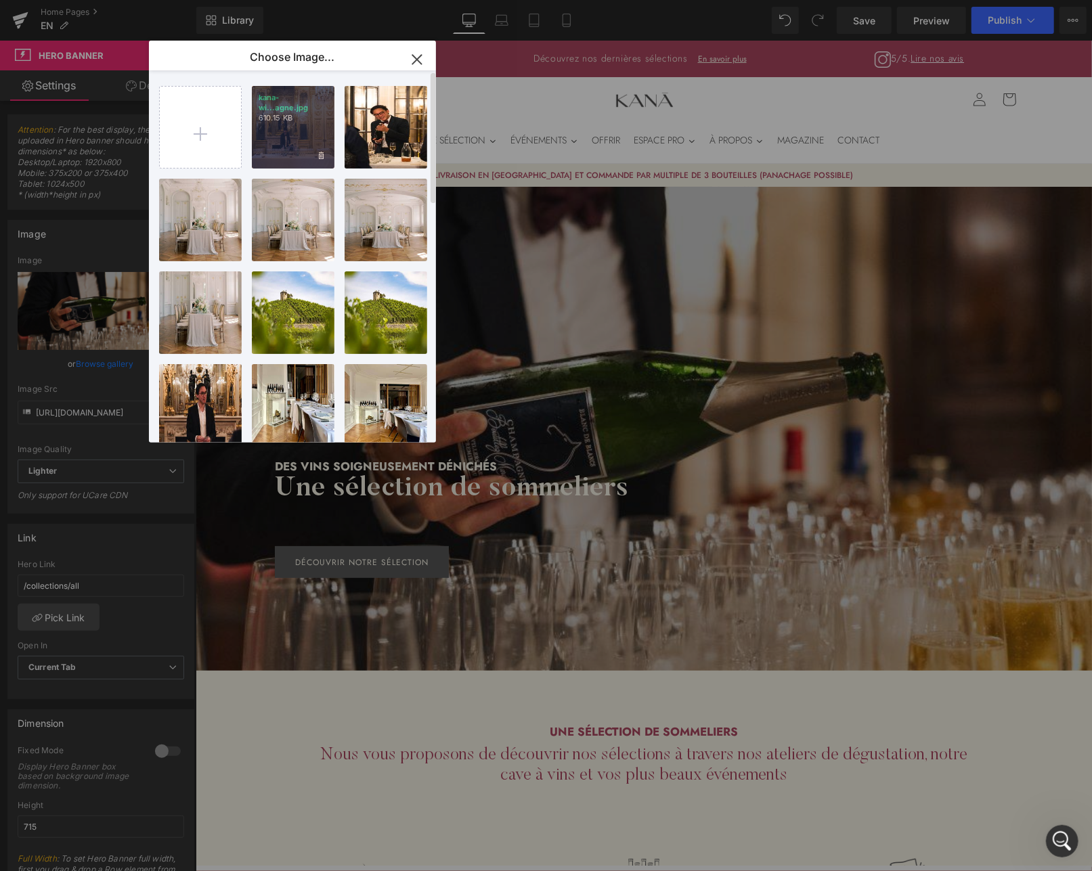
click at [272, 122] on p "610.15 KB" at bounding box center [293, 118] width 69 height 10
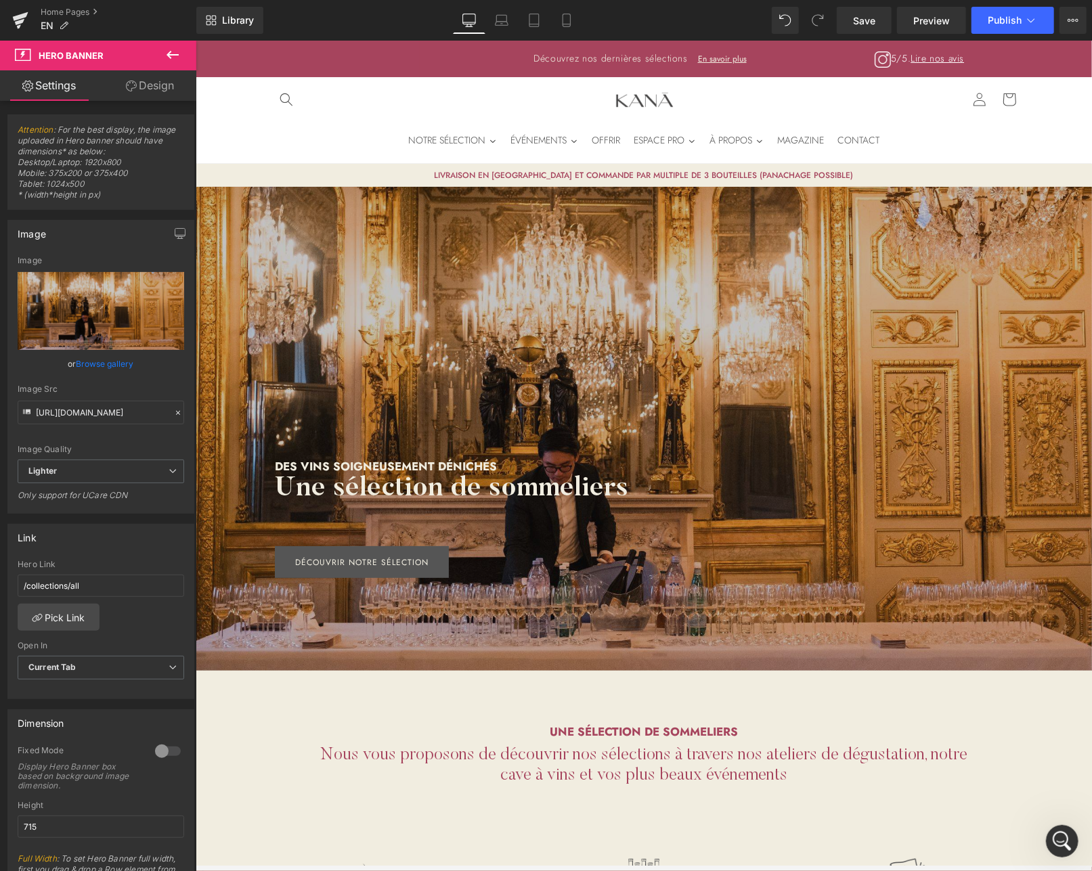
scroll to position [248, 0]
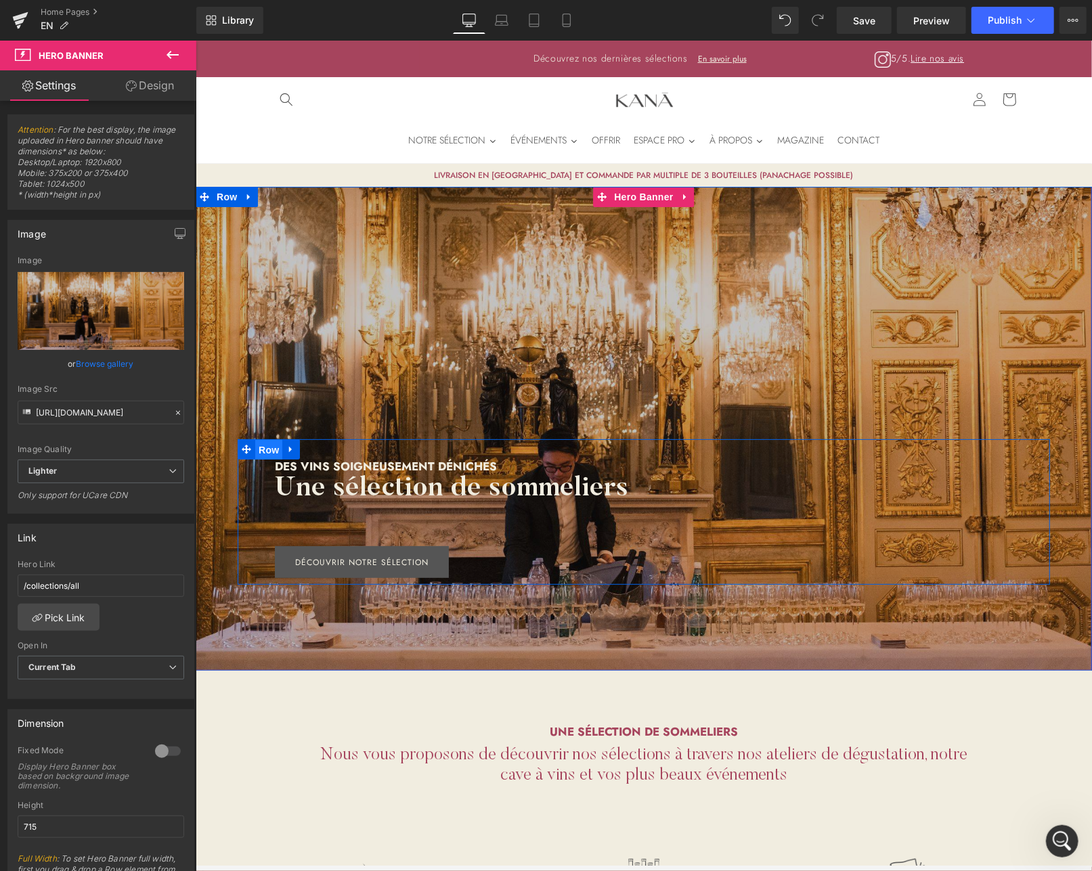
click at [274, 455] on span "Row" at bounding box center [268, 449] width 27 height 20
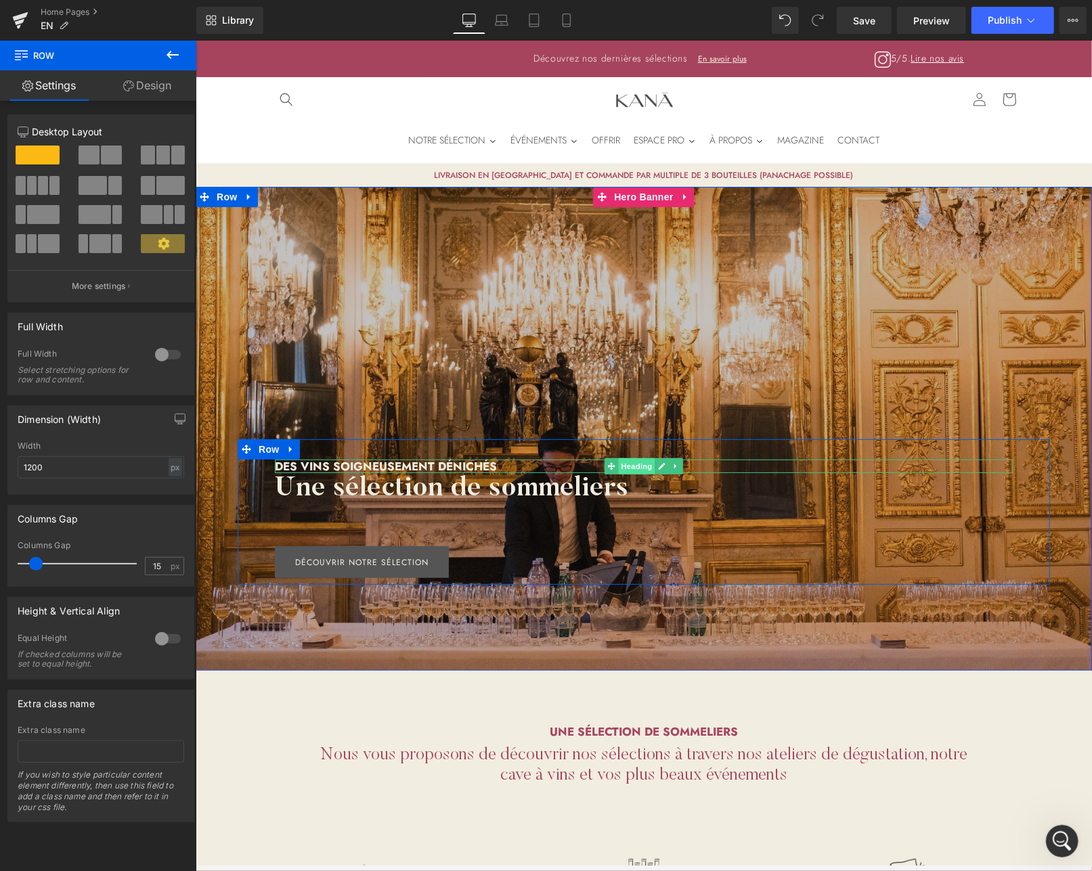
click at [630, 464] on span "Heading" at bounding box center [636, 466] width 37 height 16
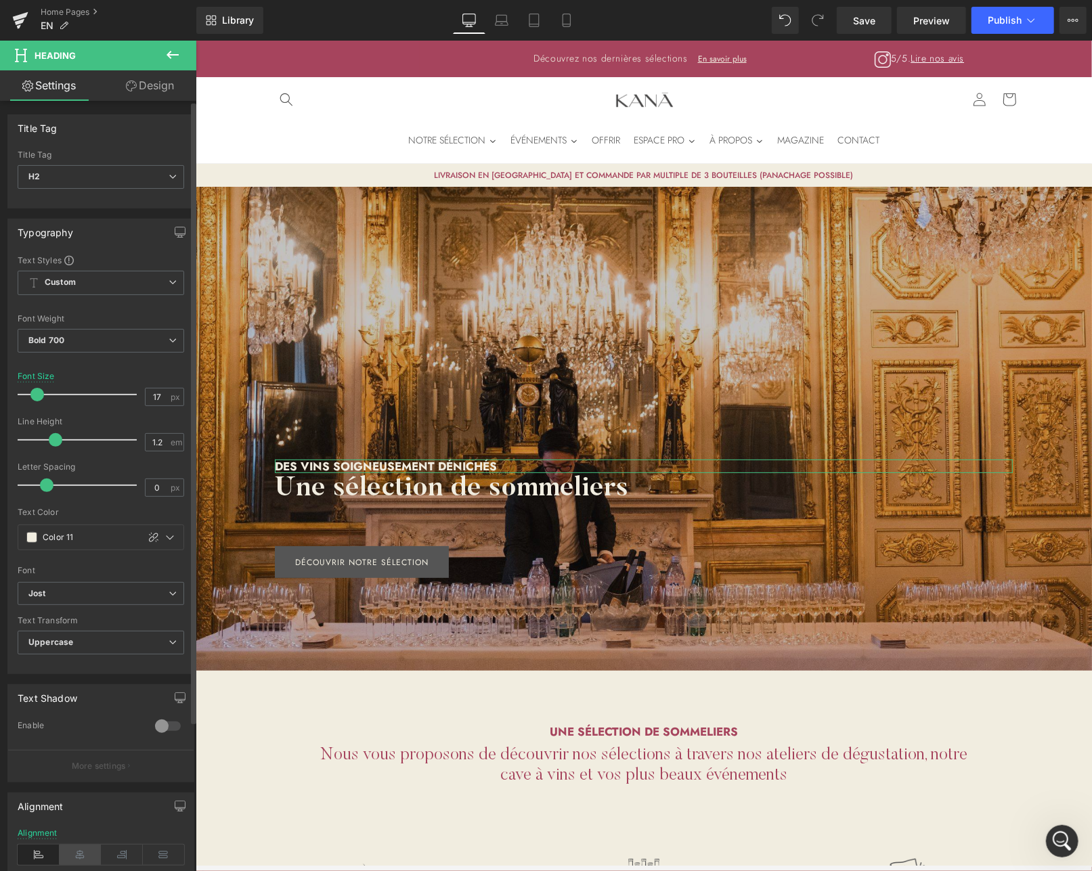
click at [66, 856] on icon at bounding box center [81, 855] width 42 height 20
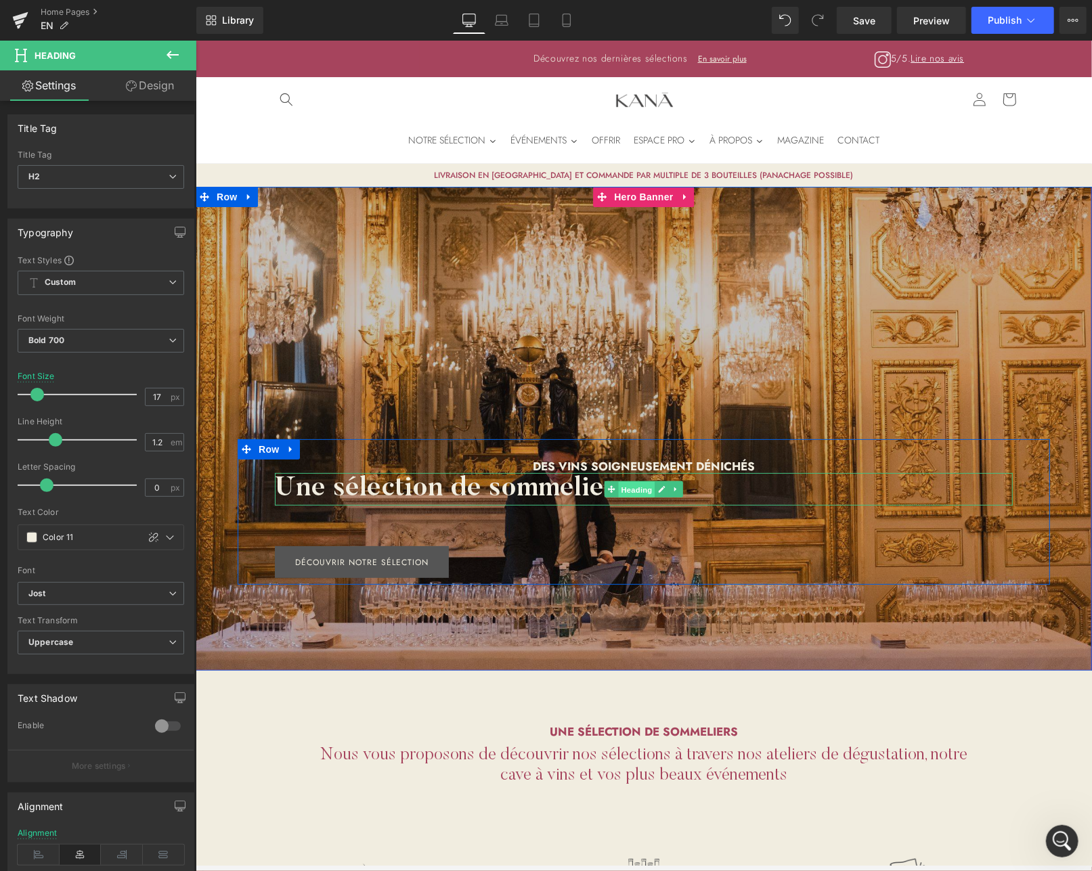
click at [636, 485] on span "Heading" at bounding box center [636, 489] width 37 height 16
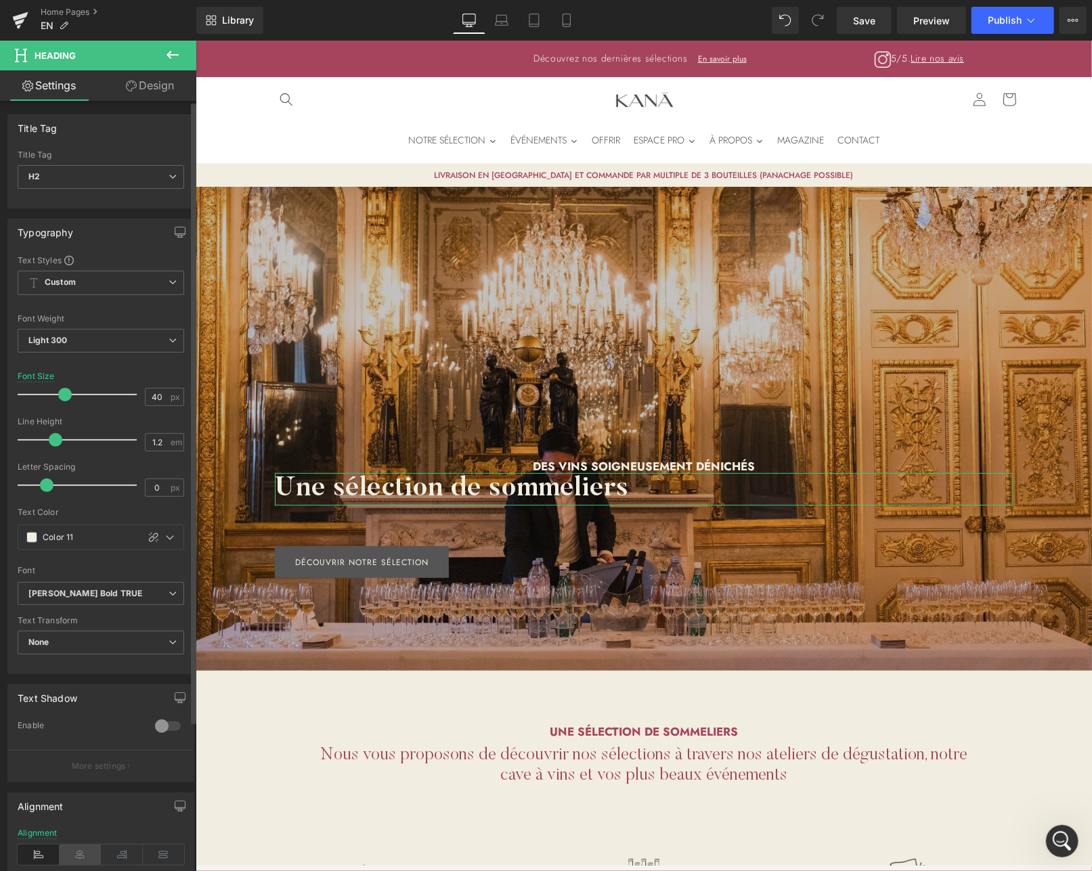
click at [89, 855] on icon at bounding box center [81, 855] width 42 height 20
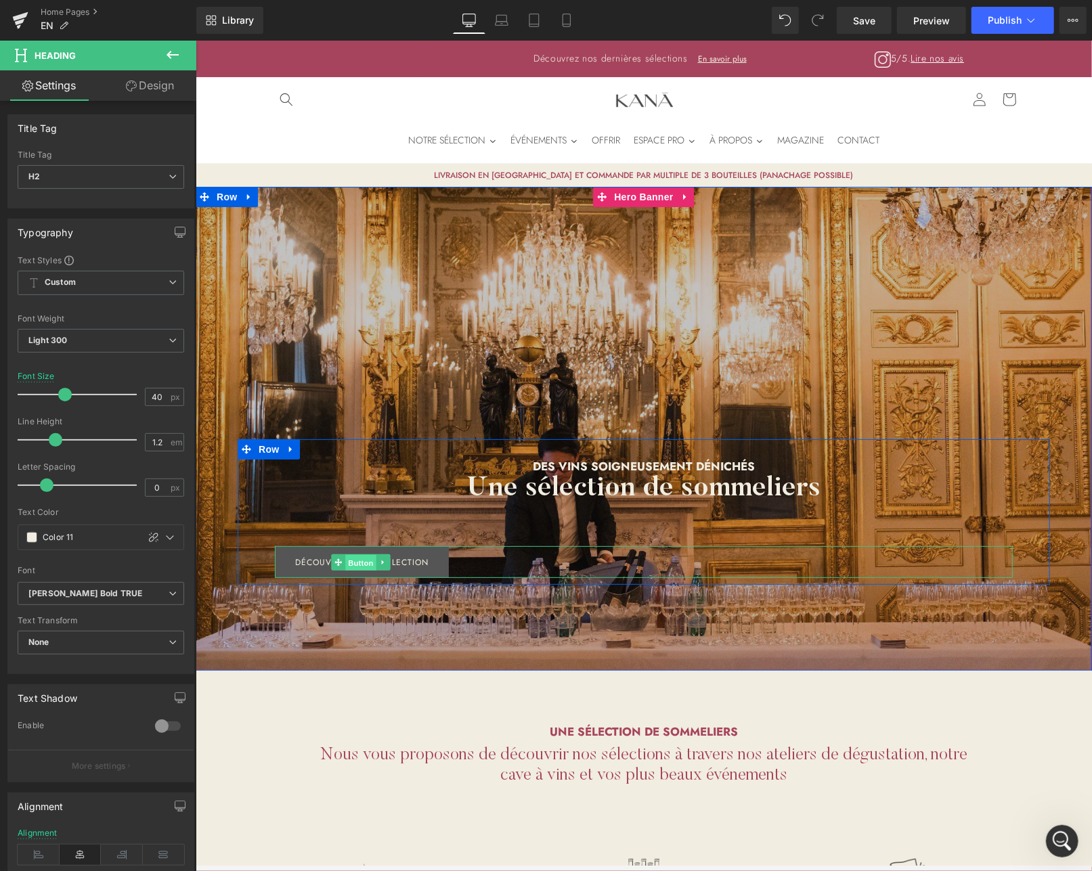
click at [364, 556] on span "Button" at bounding box center [360, 562] width 31 height 16
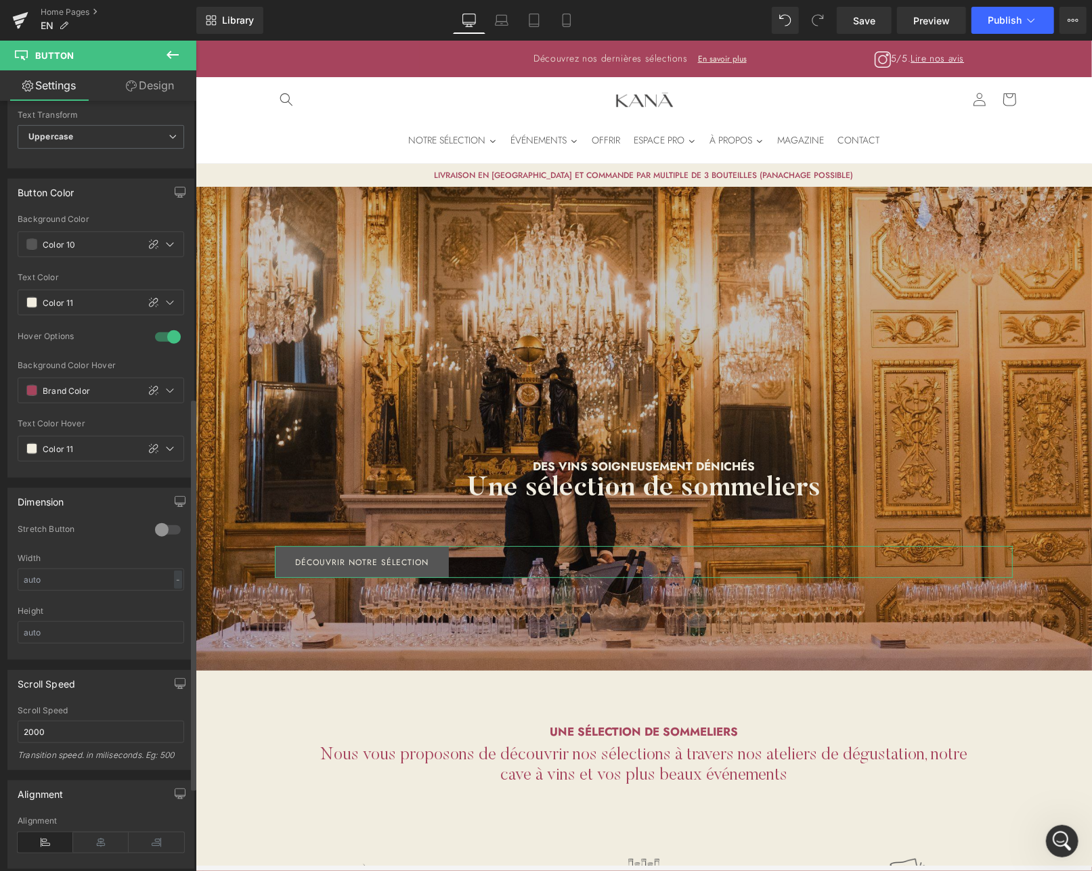
scroll to position [632, 0]
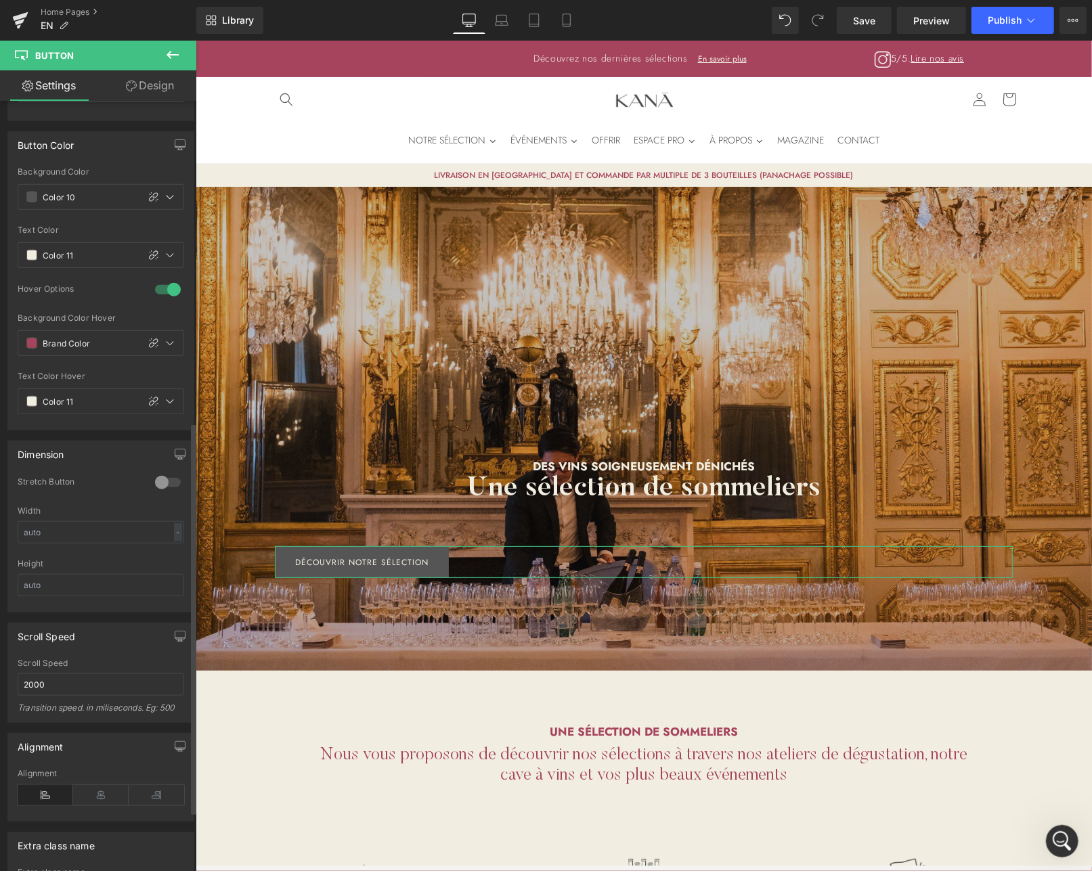
click at [112, 785] on icon at bounding box center [101, 795] width 56 height 20
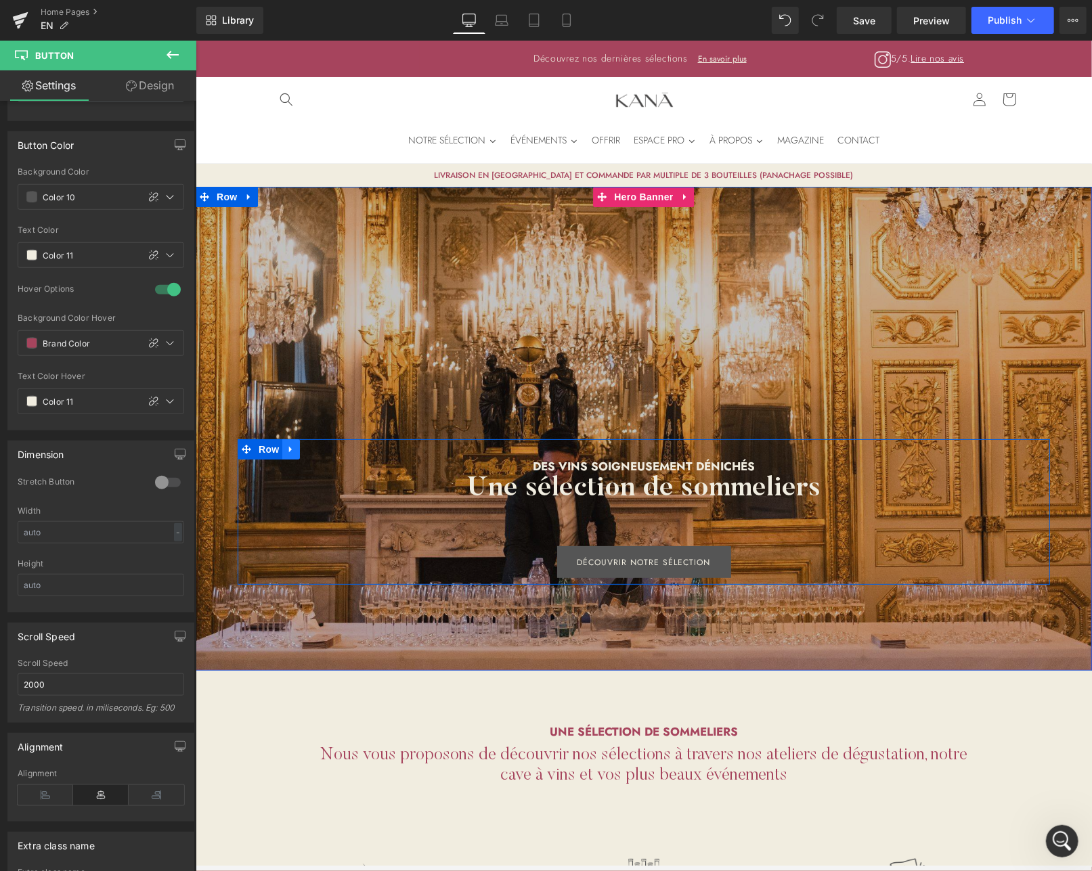
click at [286, 444] on icon at bounding box center [290, 448] width 9 height 10
click at [303, 445] on icon at bounding box center [307, 448] width 9 height 9
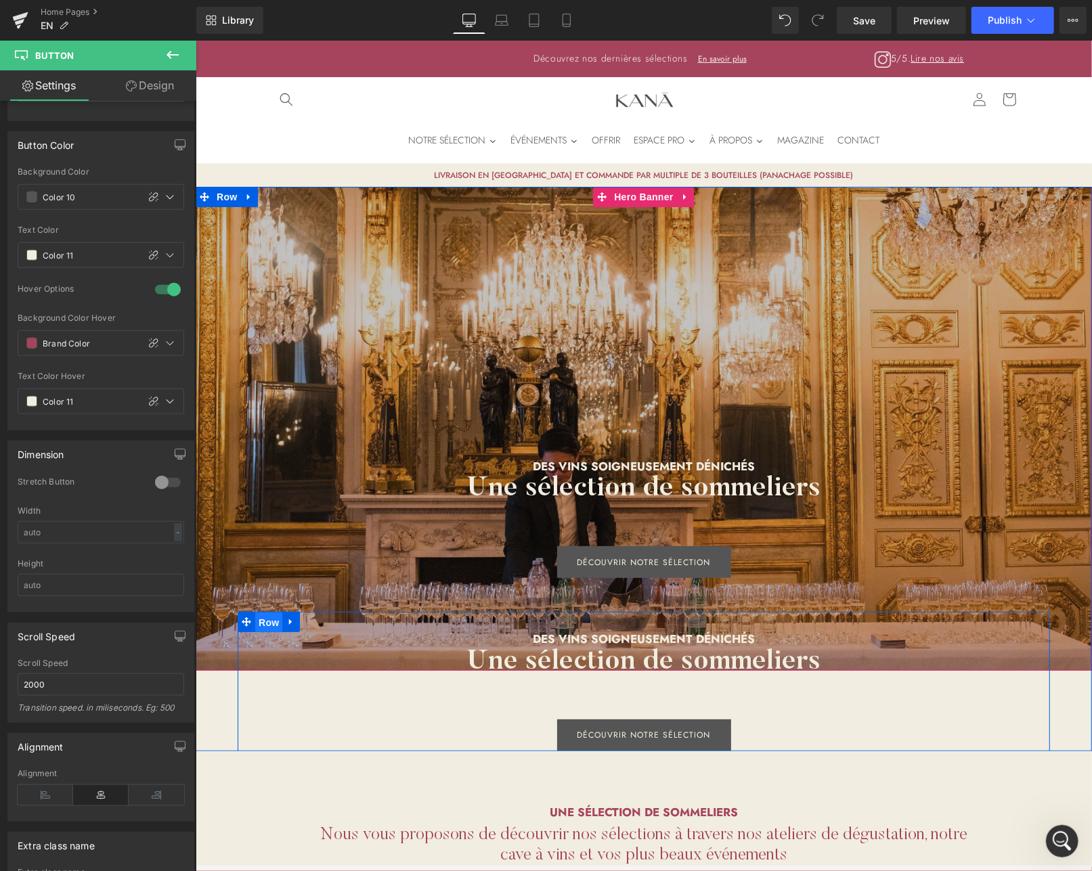
click at [261, 617] on span "Row" at bounding box center [268, 622] width 27 height 20
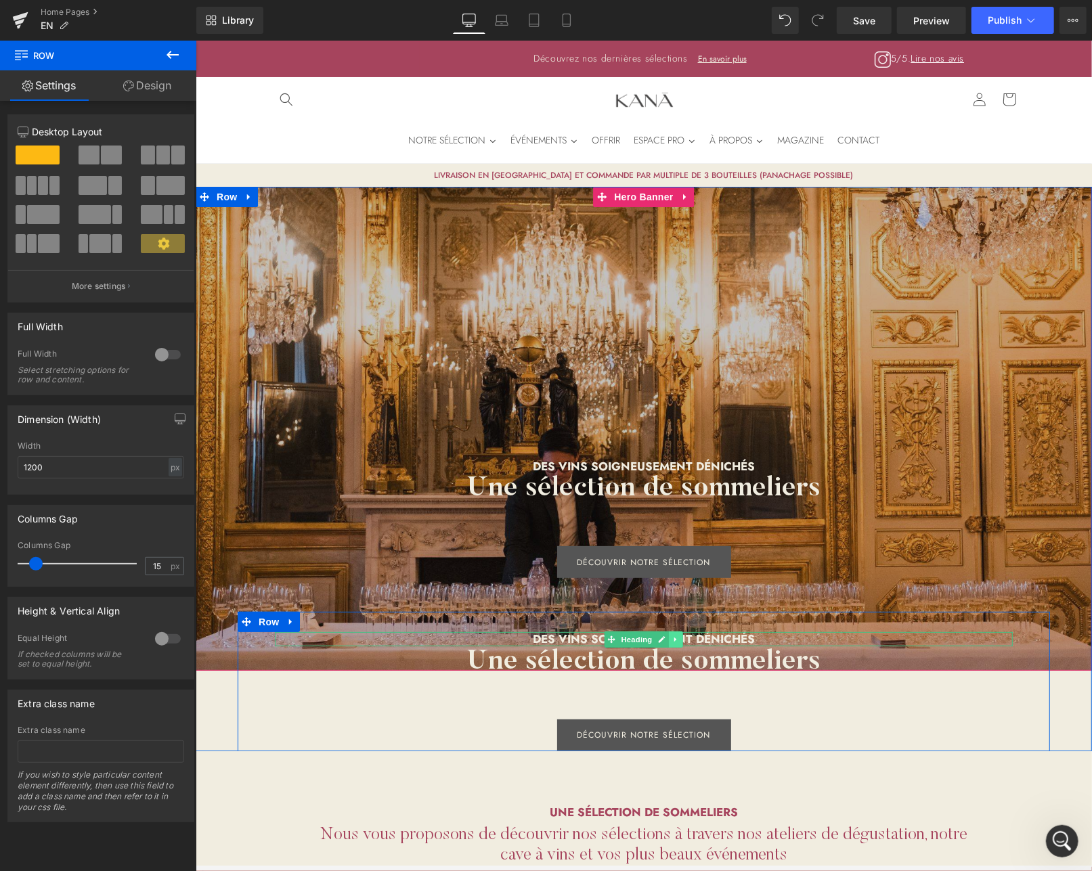
click at [672, 635] on icon at bounding box center [675, 639] width 7 height 8
click at [679, 635] on icon at bounding box center [682, 638] width 7 height 7
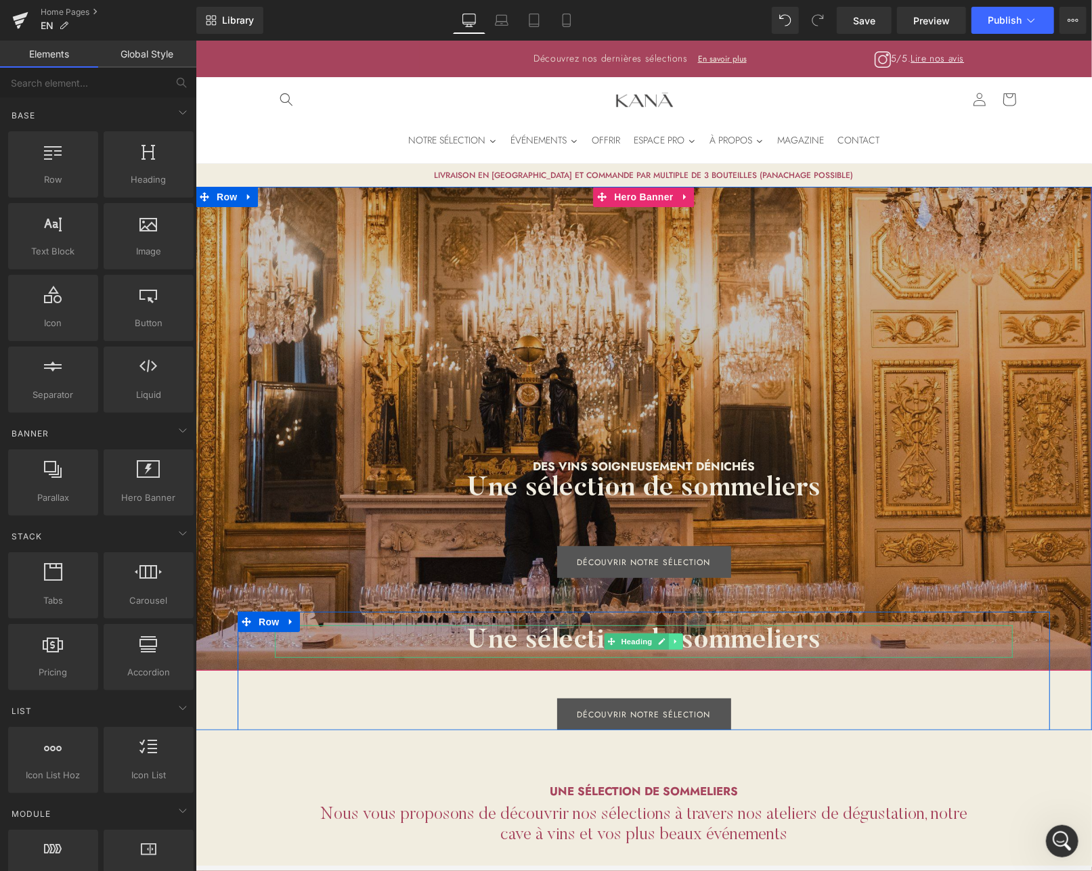
click at [672, 647] on link at bounding box center [675, 641] width 14 height 16
click at [680, 640] on icon at bounding box center [682, 641] width 7 height 7
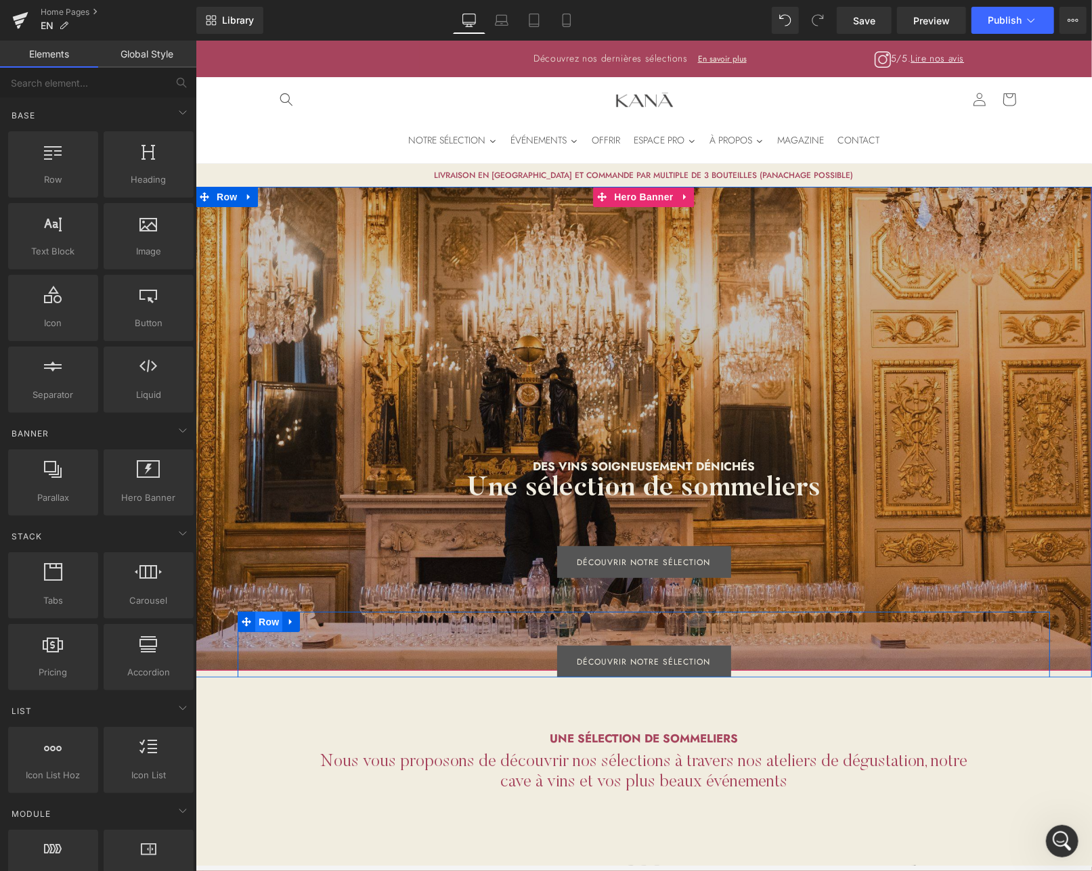
click at [265, 617] on span "Row" at bounding box center [268, 621] width 27 height 20
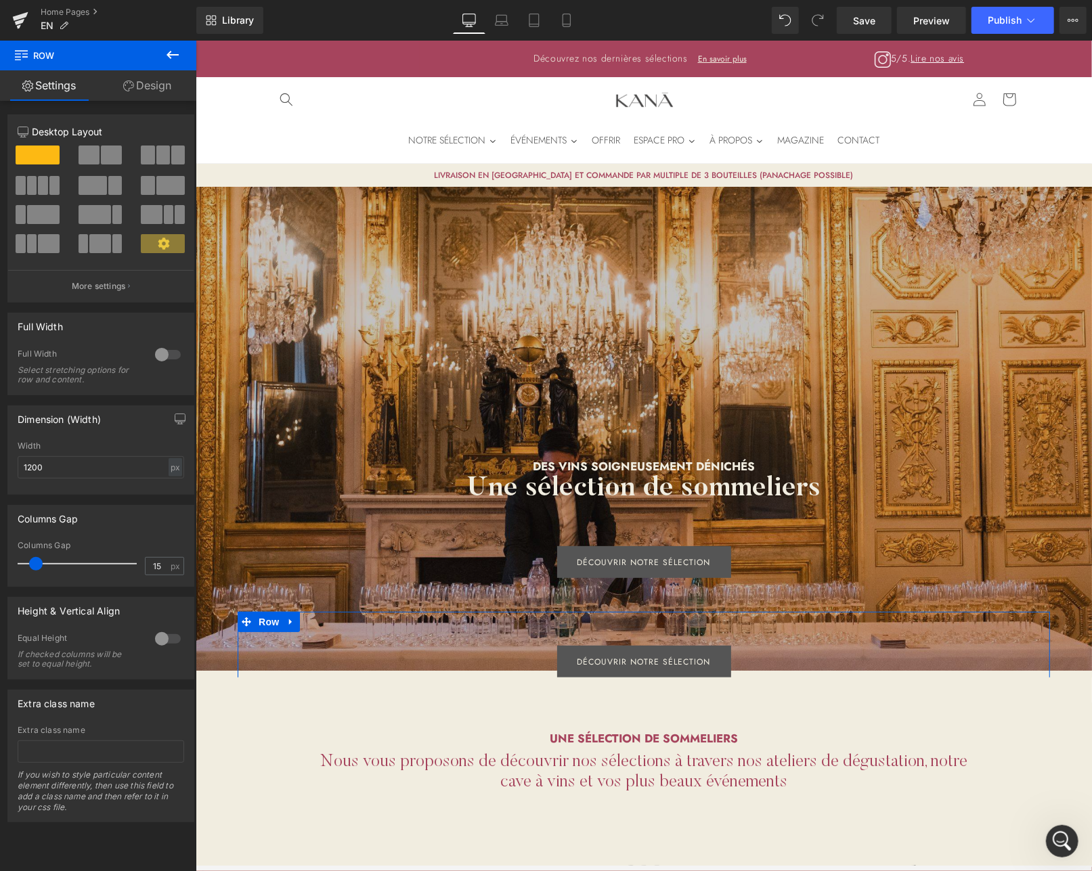
click at [104, 156] on span at bounding box center [111, 155] width 21 height 19
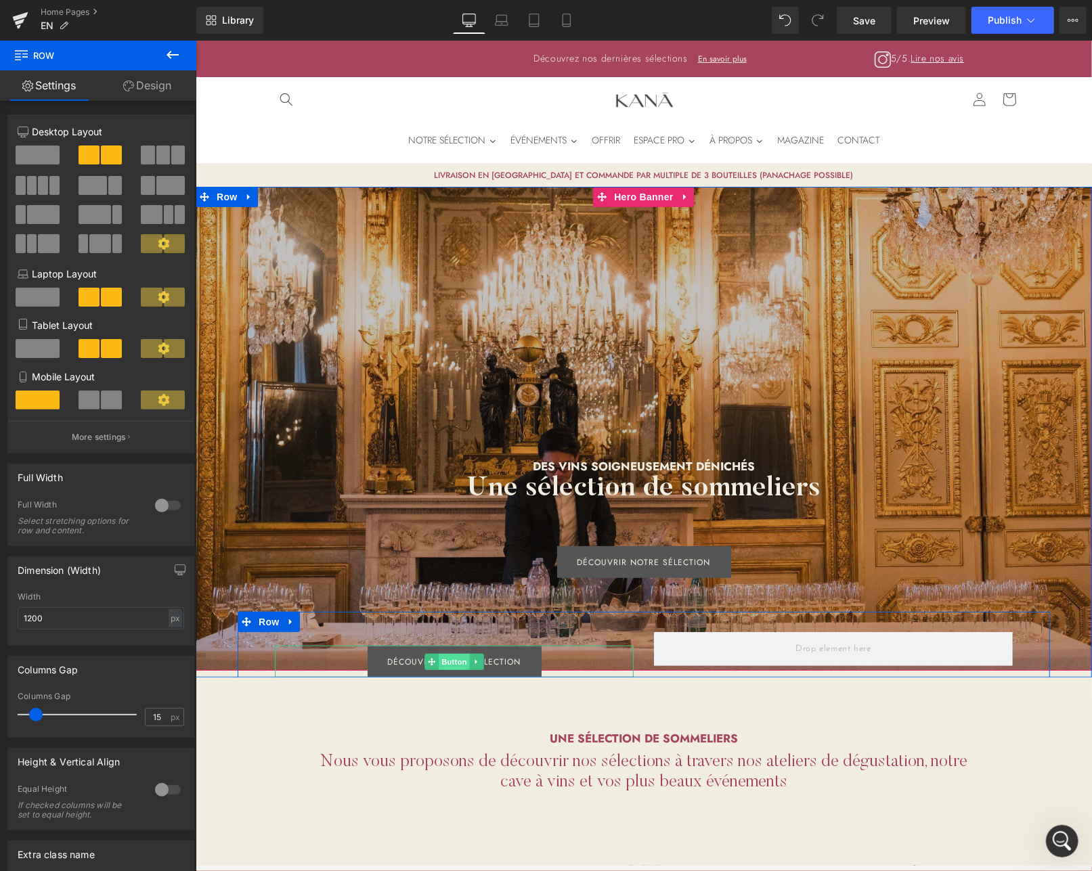
click at [451, 659] on span "Button" at bounding box center [453, 661] width 31 height 16
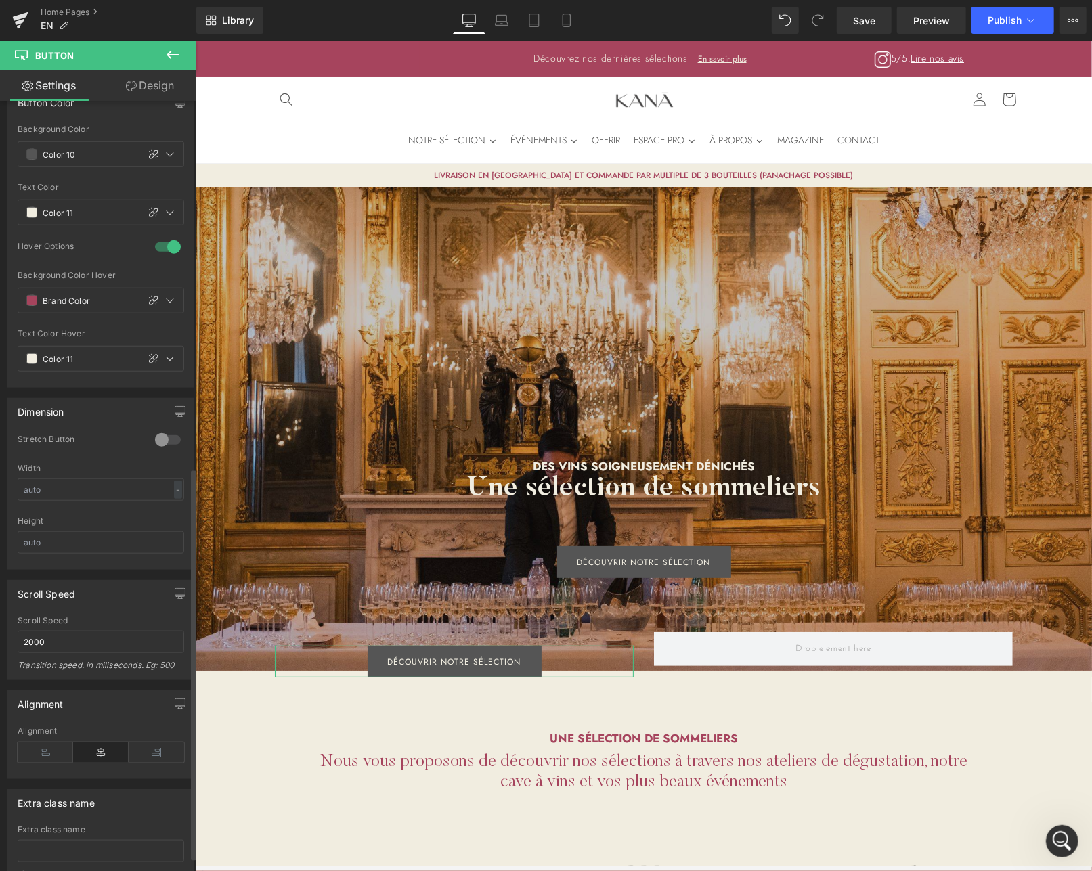
scroll to position [722, 0]
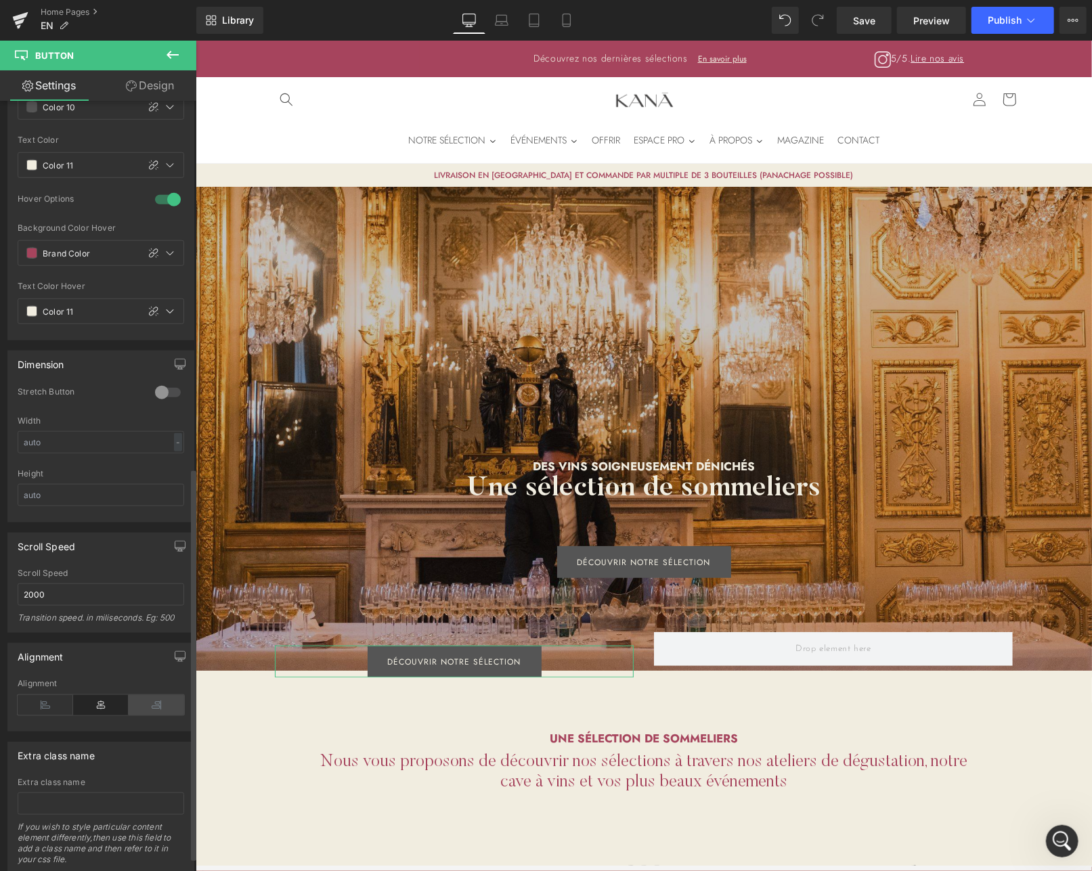
click at [148, 695] on icon at bounding box center [157, 705] width 56 height 20
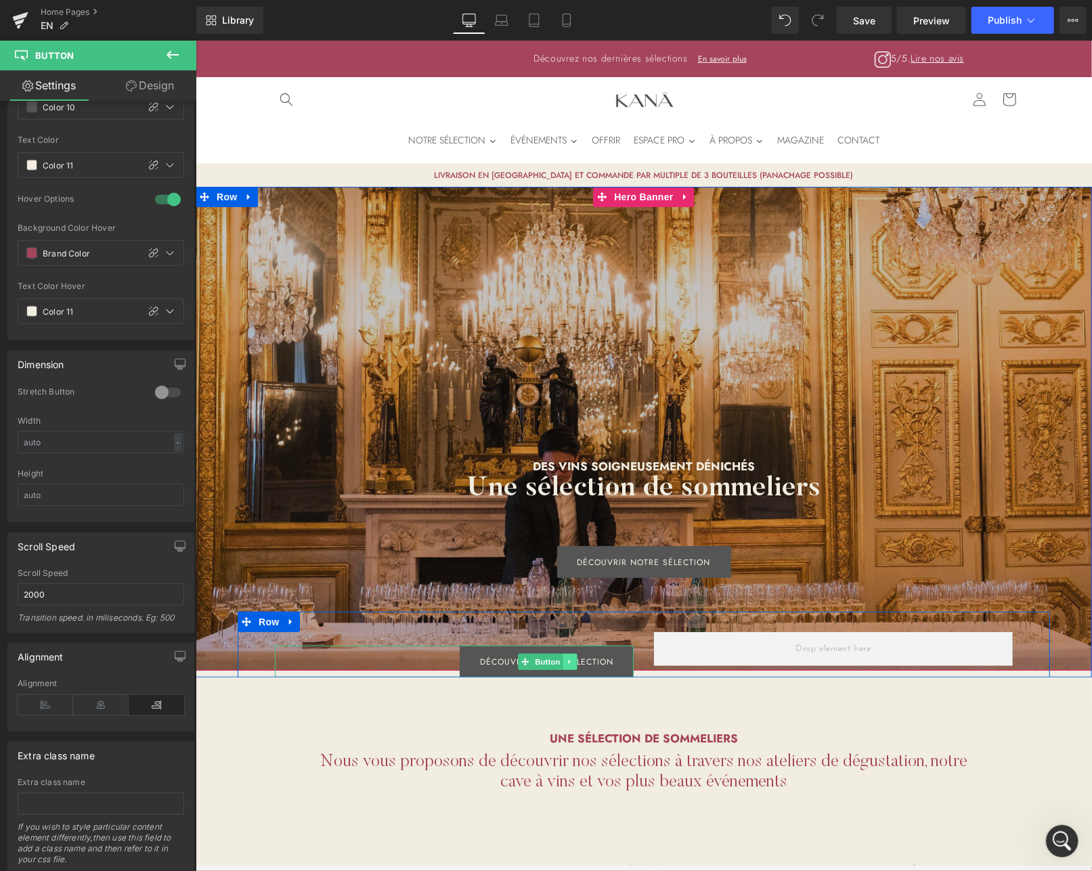
click at [565, 660] on icon at bounding box center [568, 661] width 7 height 8
click at [560, 662] on icon at bounding box center [562, 660] width 7 height 7
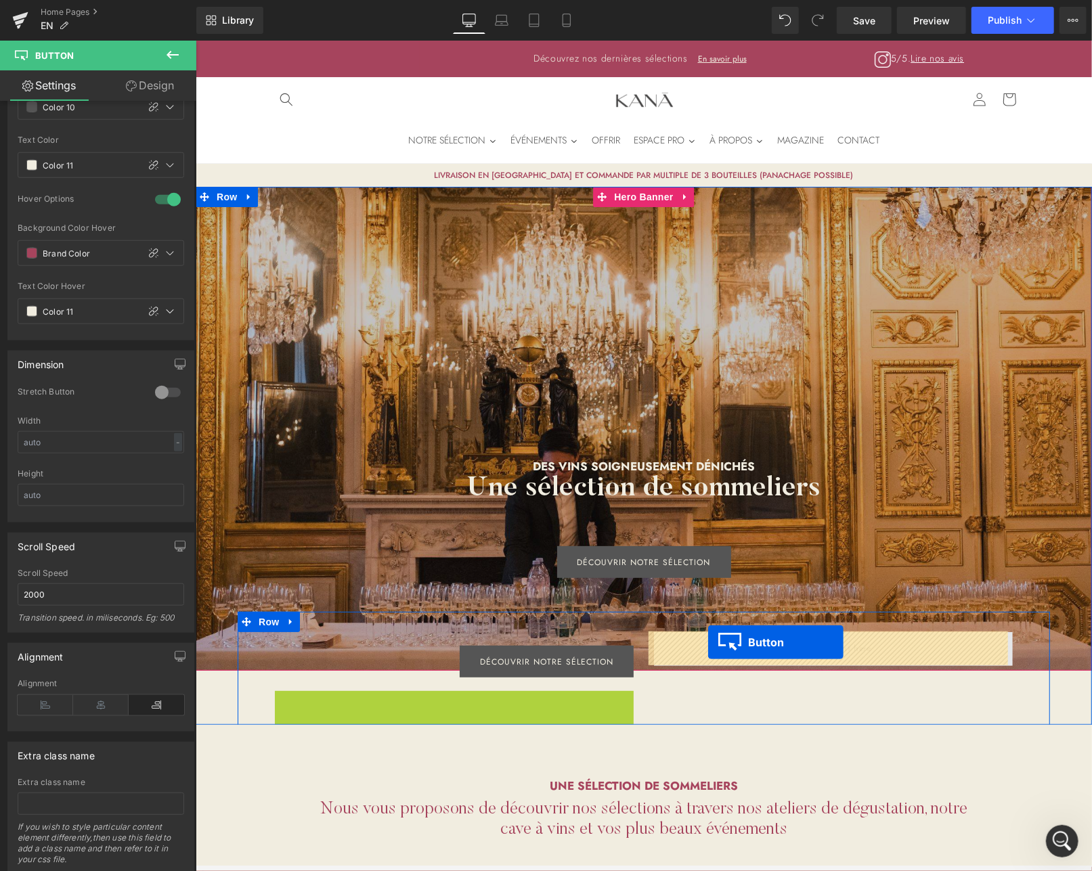
drag, startPoint x: 517, startPoint y: 707, endPoint x: 707, endPoint y: 642, distance: 201.9
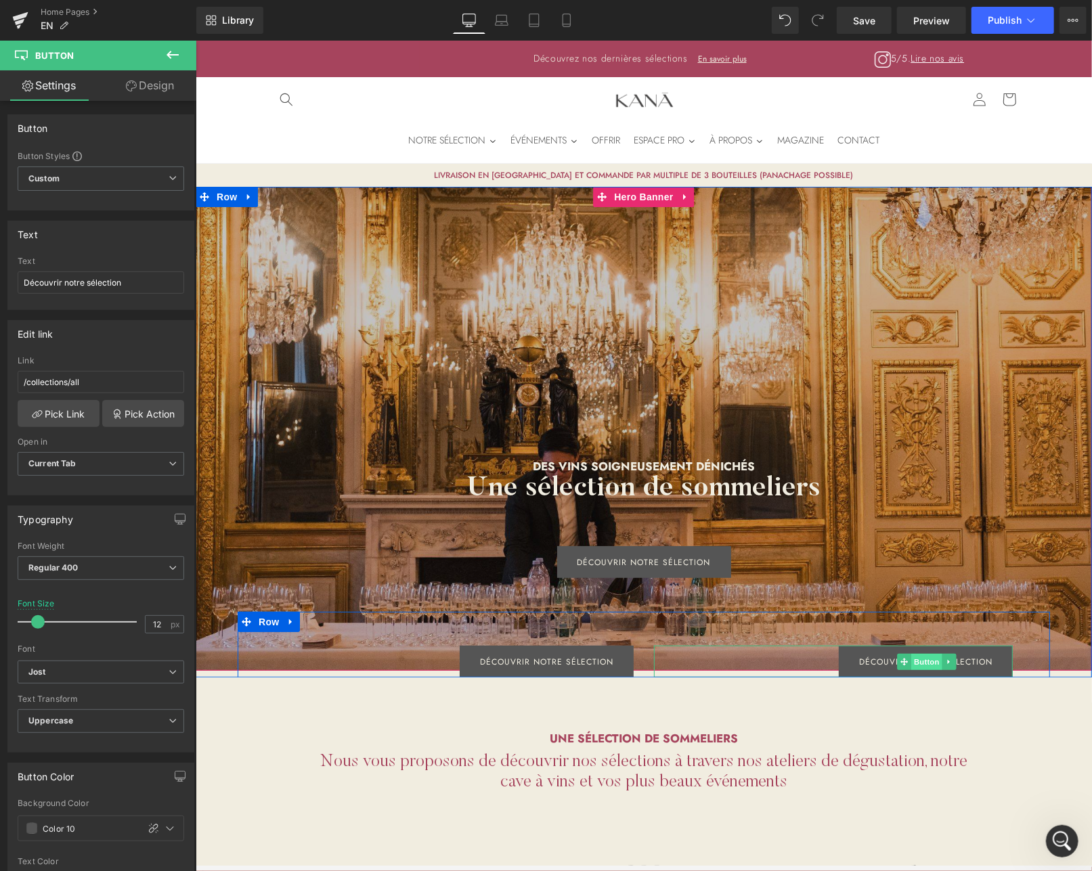
click at [917, 662] on span "Button" at bounding box center [926, 661] width 31 height 16
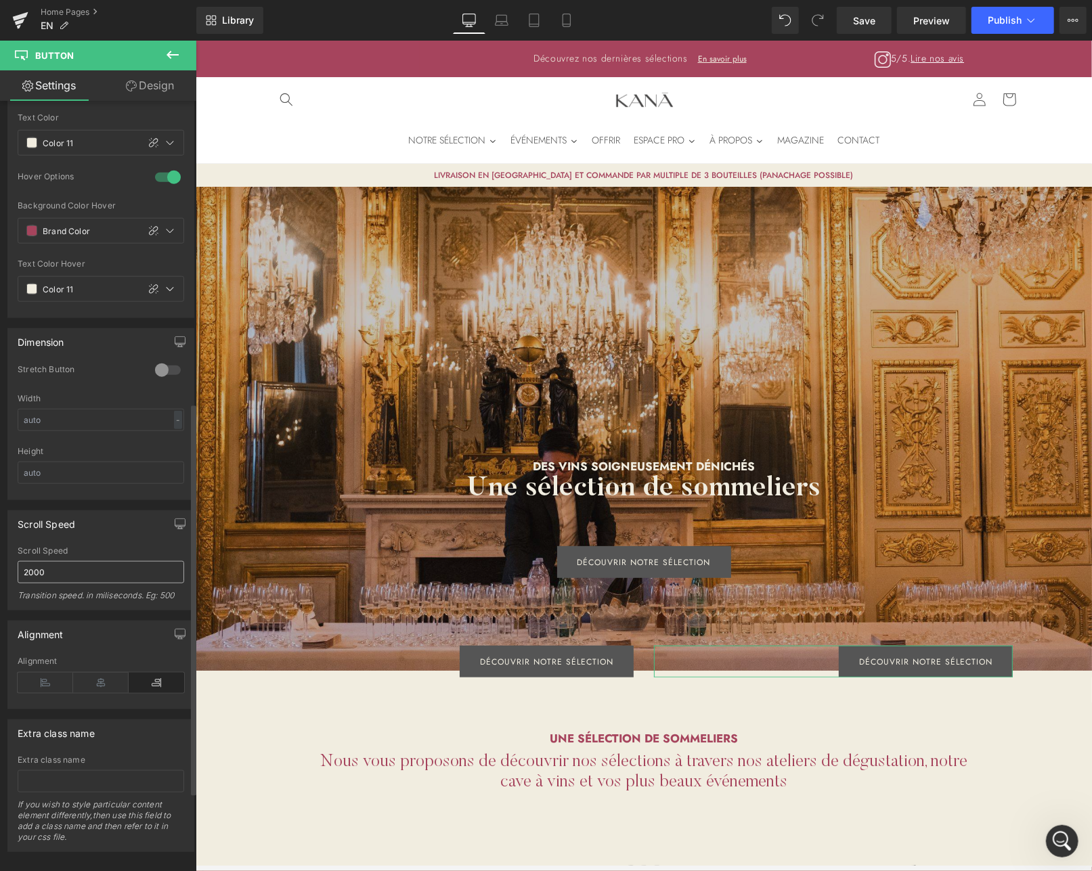
scroll to position [748, 0]
click at [53, 671] on icon at bounding box center [46, 679] width 56 height 20
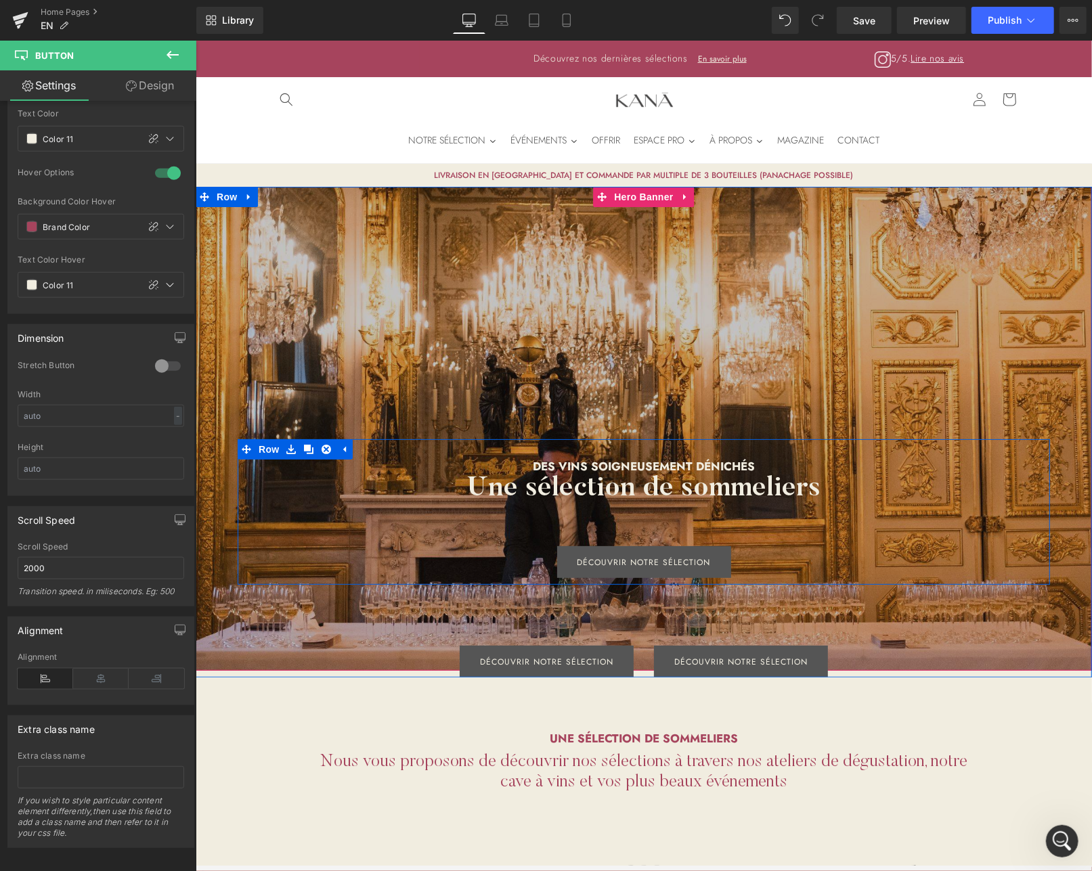
click at [440, 539] on div "Des vins soigneusement dénichés Heading Une sélection de sommeliers Heading Déc…" at bounding box center [643, 518] width 758 height 118
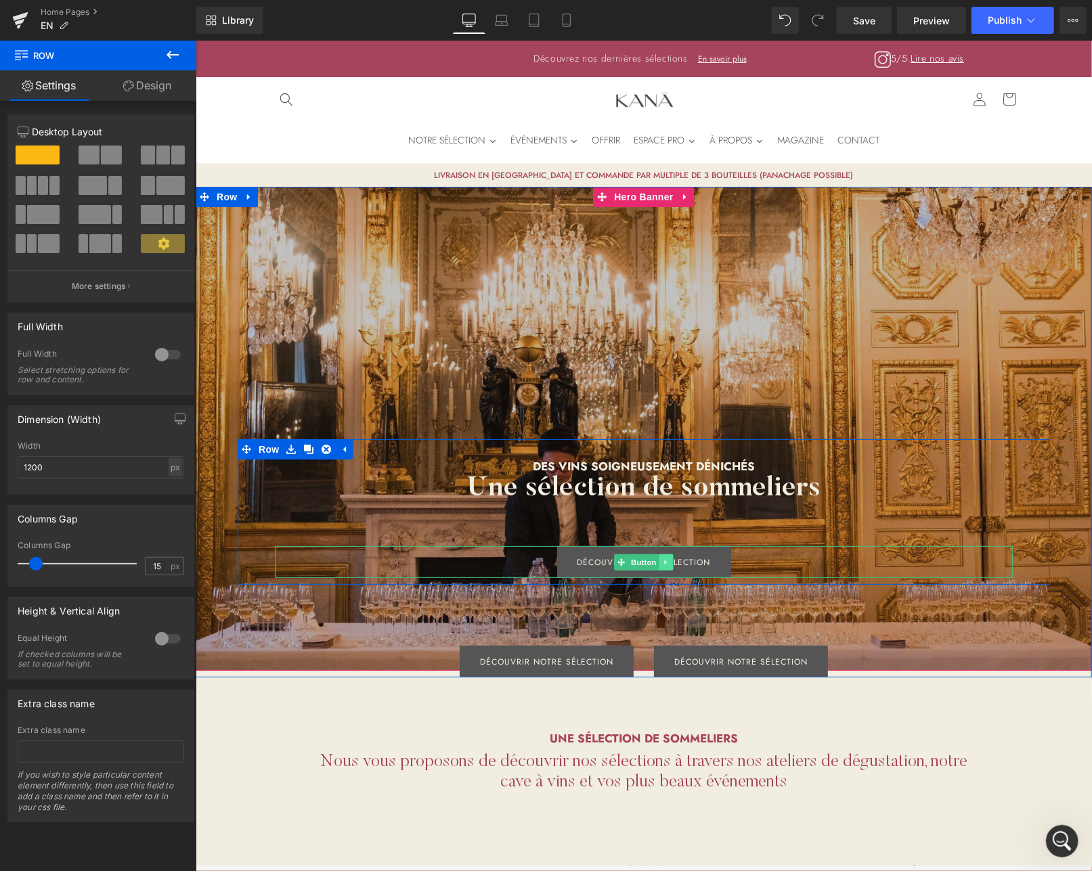
click at [662, 563] on icon at bounding box center [665, 562] width 7 height 8
click at [669, 561] on icon at bounding box center [672, 562] width 7 height 8
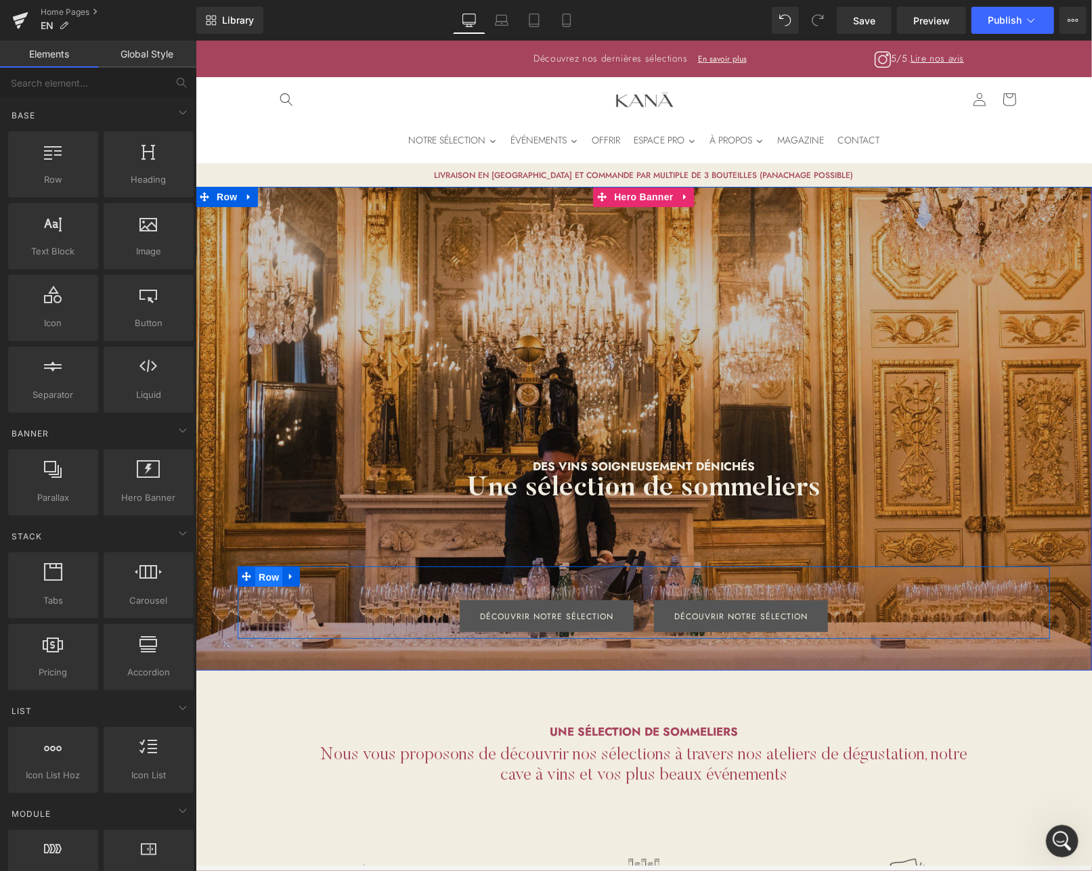
click at [269, 577] on span "Row" at bounding box center [268, 577] width 27 height 20
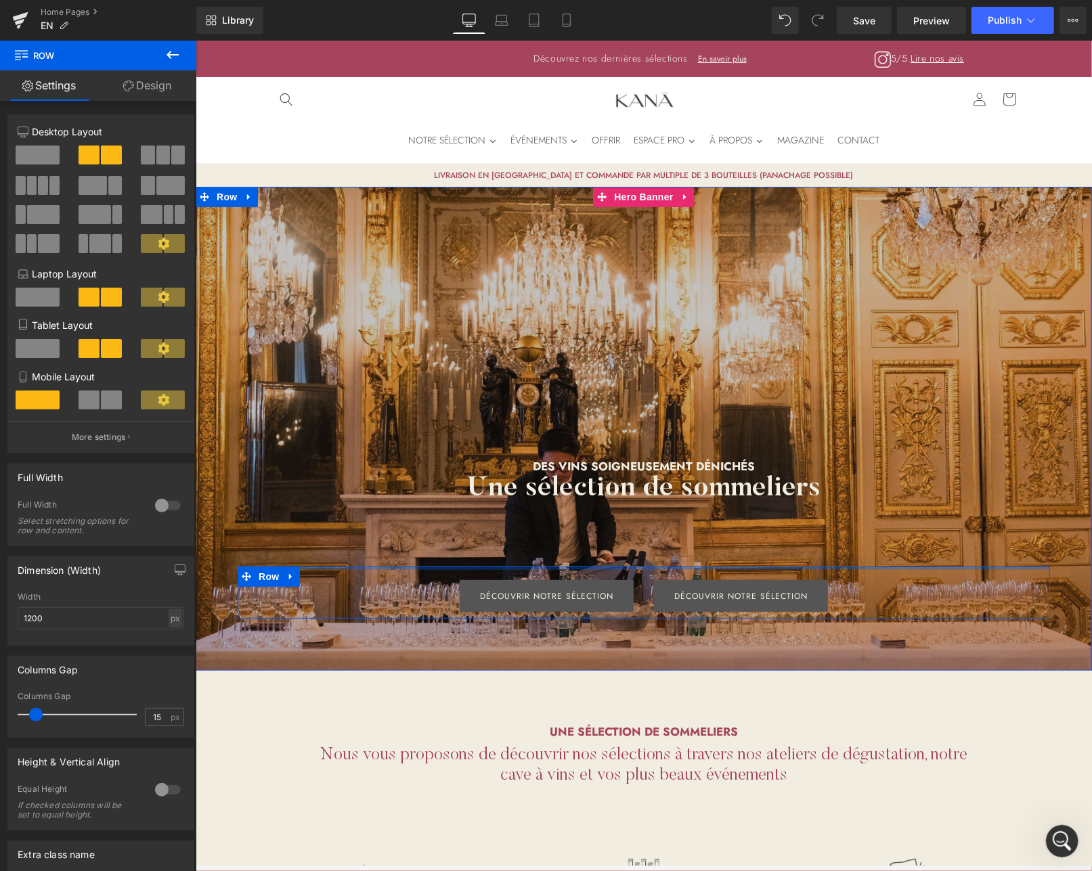
drag, startPoint x: 390, startPoint y: 577, endPoint x: 400, endPoint y: 550, distance: 28.3
click at [400, 550] on span "Des vins soigneusement dénichés Heading Une sélection de sommeliers Heading Row…" at bounding box center [643, 515] width 896 height 206
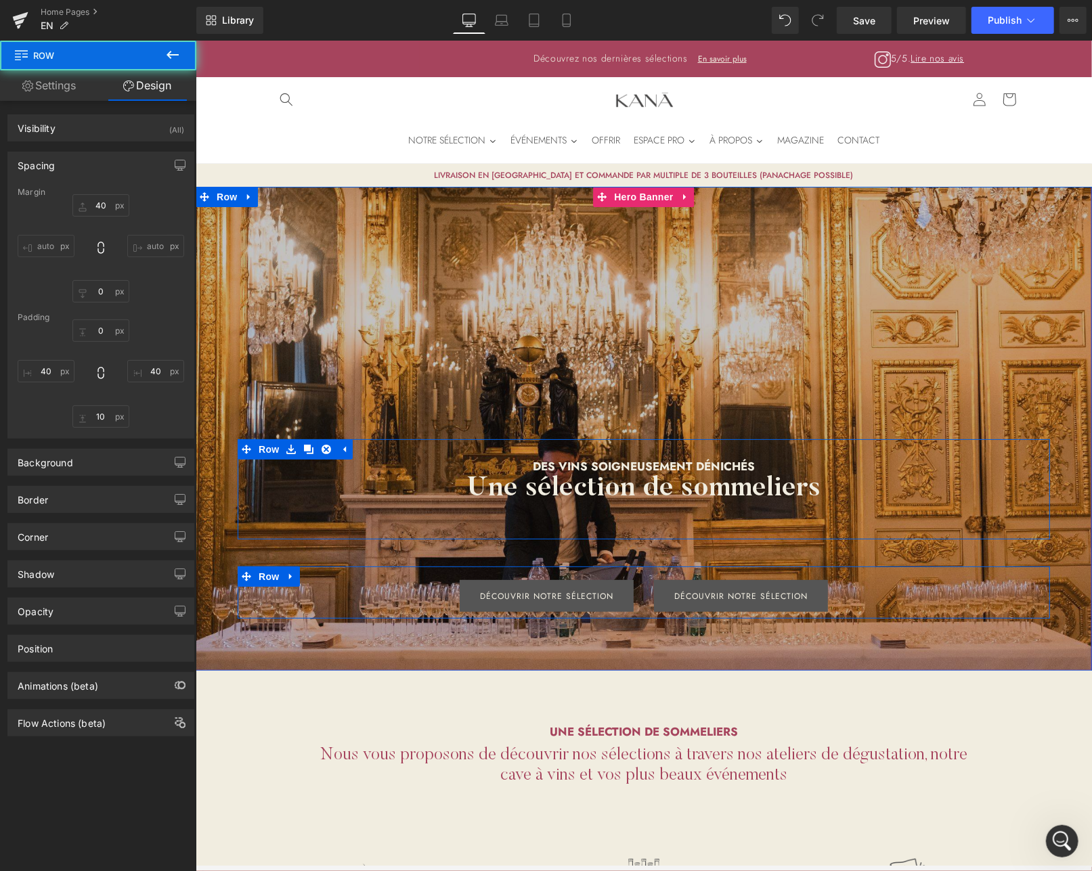
click at [562, 517] on div "Des vins soigneusement dénichés Heading Une sélection de sommeliers Heading" at bounding box center [643, 495] width 758 height 73
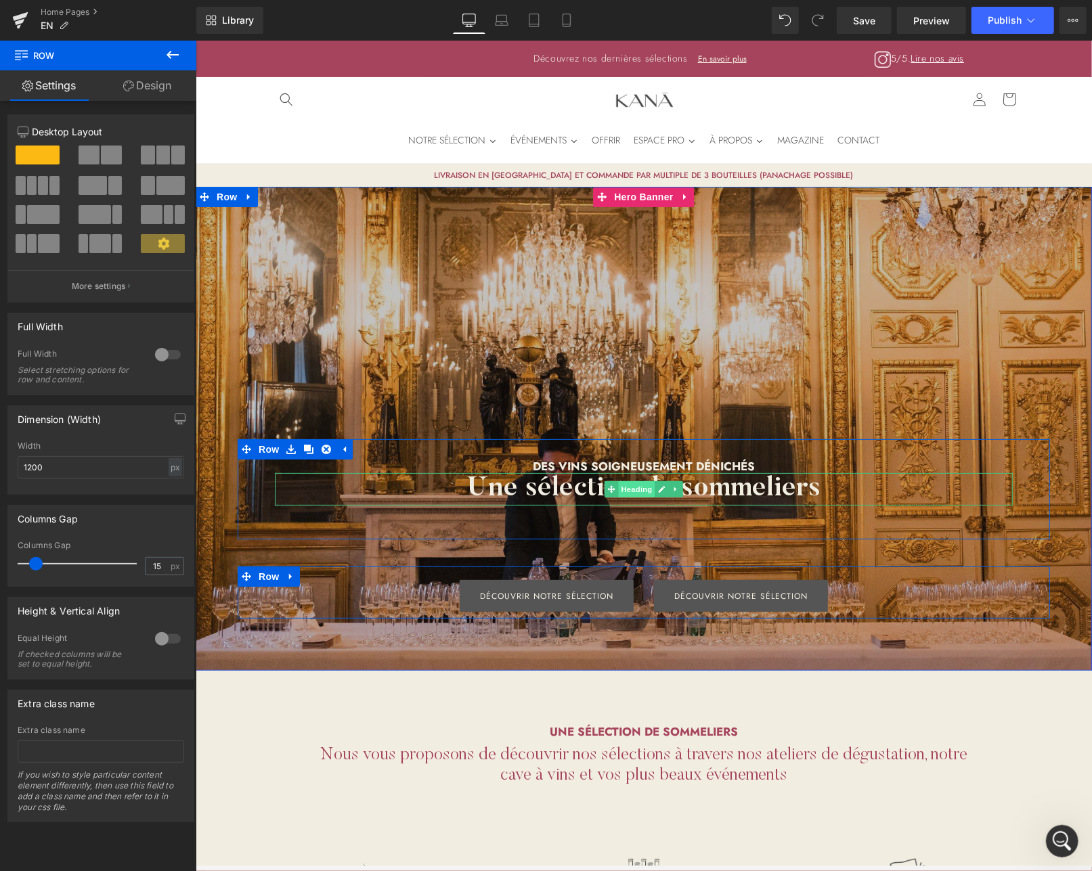
click at [644, 490] on span "Heading" at bounding box center [636, 489] width 37 height 16
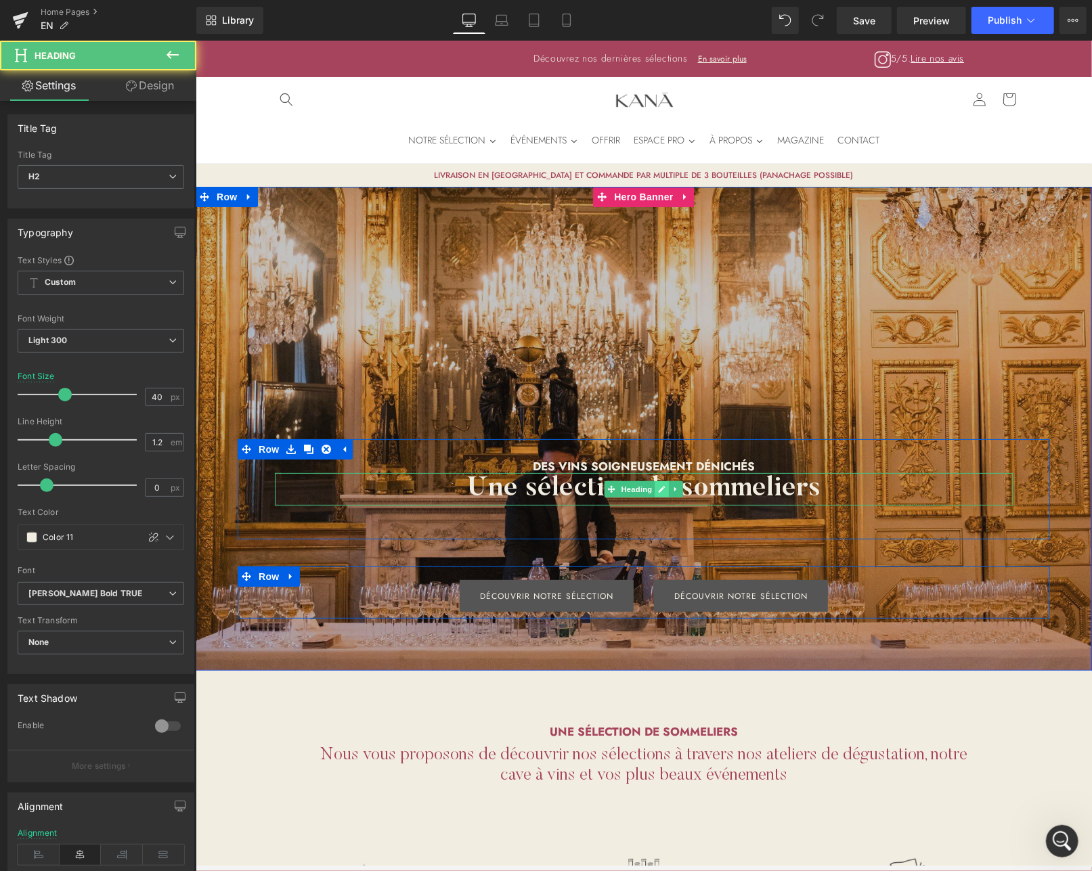
click at [658, 489] on icon at bounding box center [660, 489] width 7 height 8
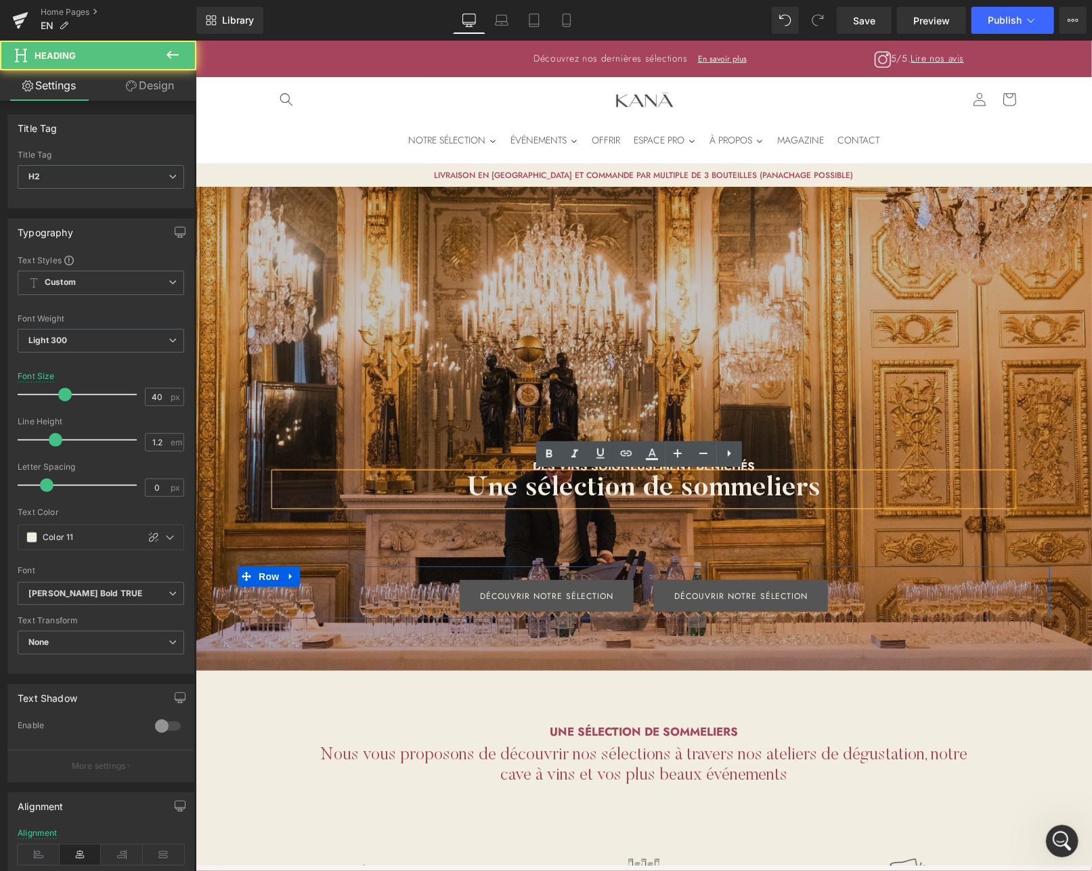
click at [658, 489] on h2 "Une sélection de sommeliers" at bounding box center [643, 489] width 738 height 32
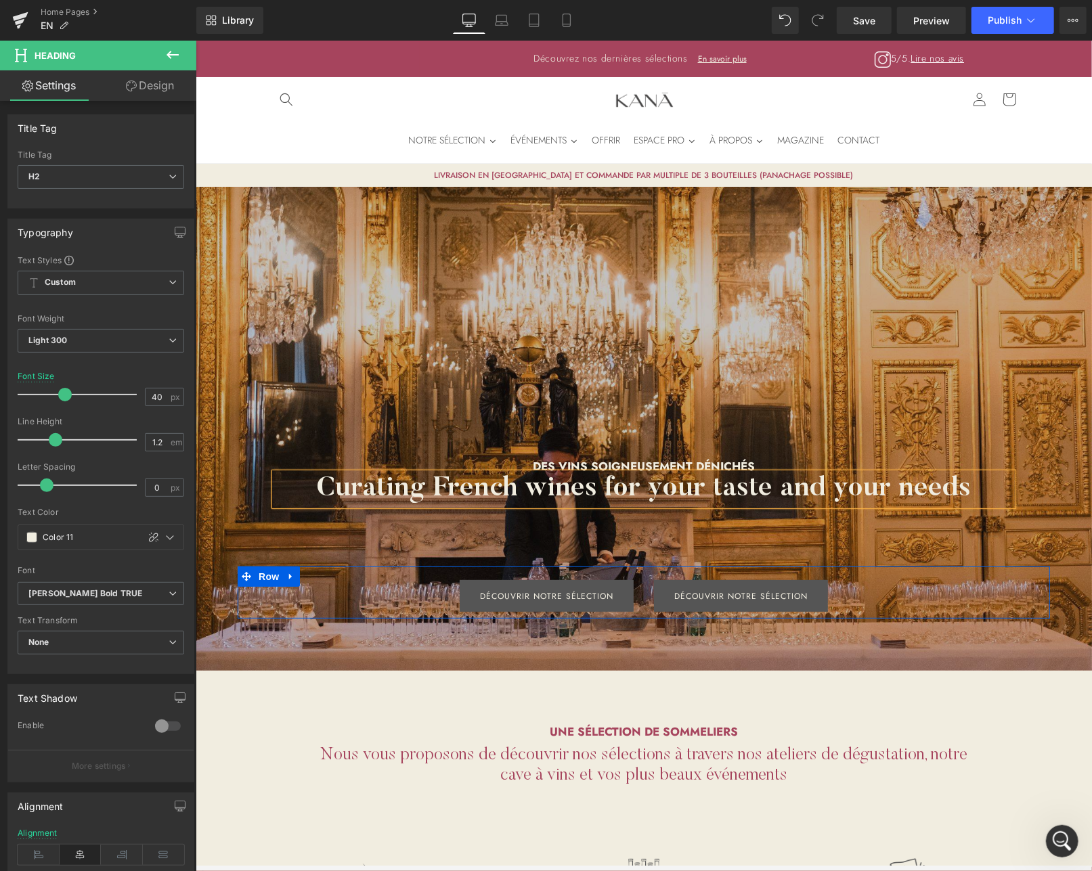
click at [679, 415] on span "Des vins soigneusement dénichés Heading Curating French wines for your taste an…" at bounding box center [643, 515] width 896 height 206
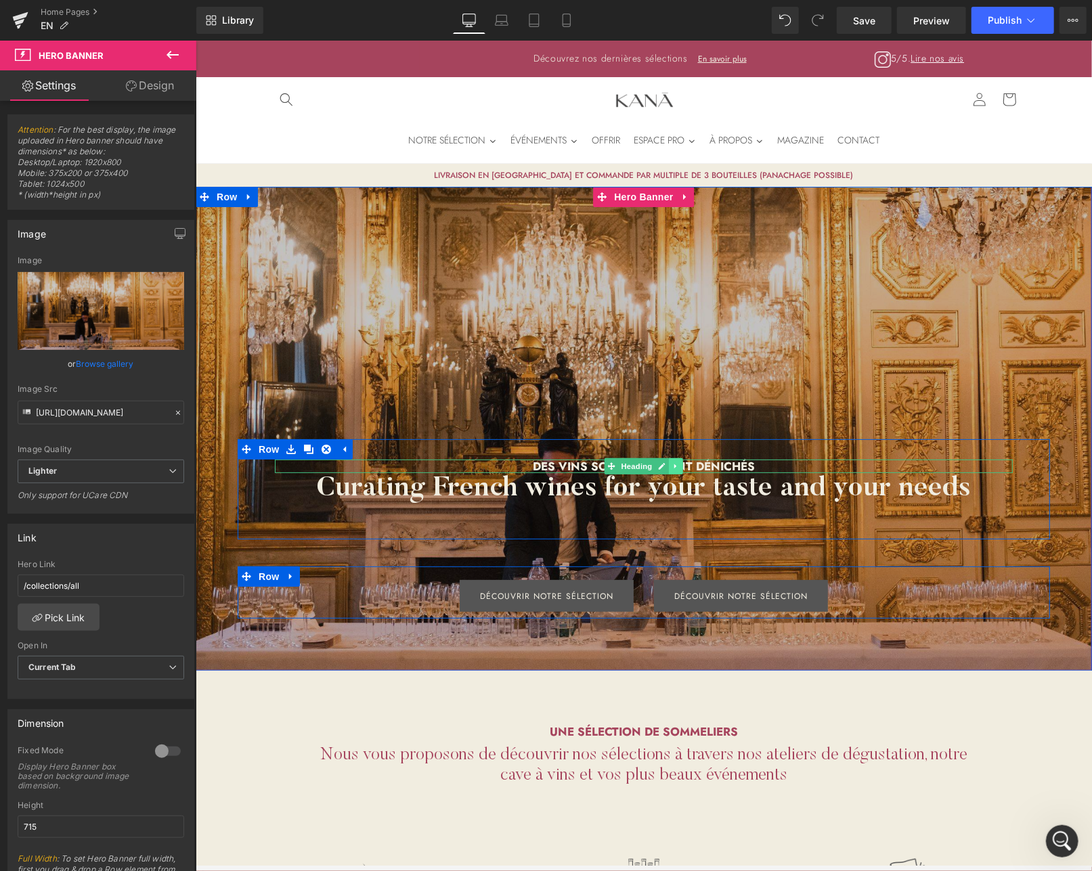
click at [677, 462] on link at bounding box center [675, 466] width 14 height 16
click at [669, 462] on link at bounding box center [668, 466] width 14 height 16
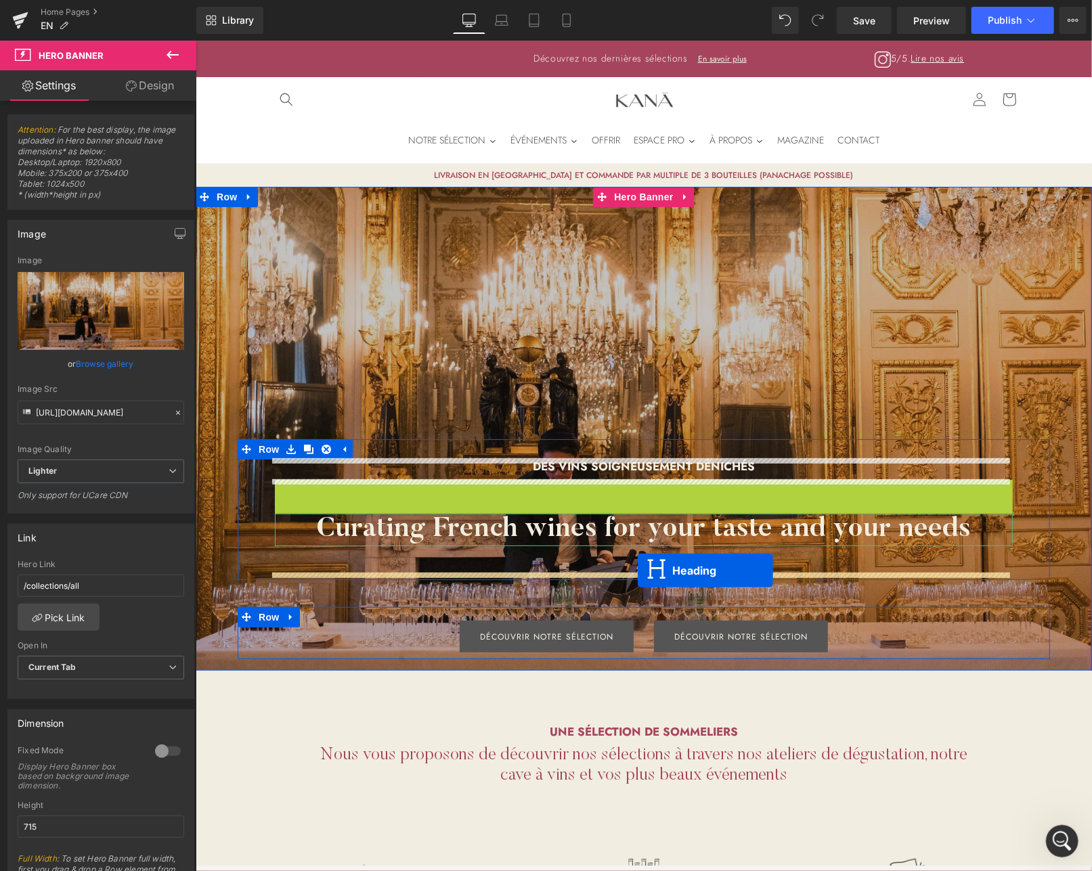
drag, startPoint x: 632, startPoint y: 486, endPoint x: 637, endPoint y: 570, distance: 84.1
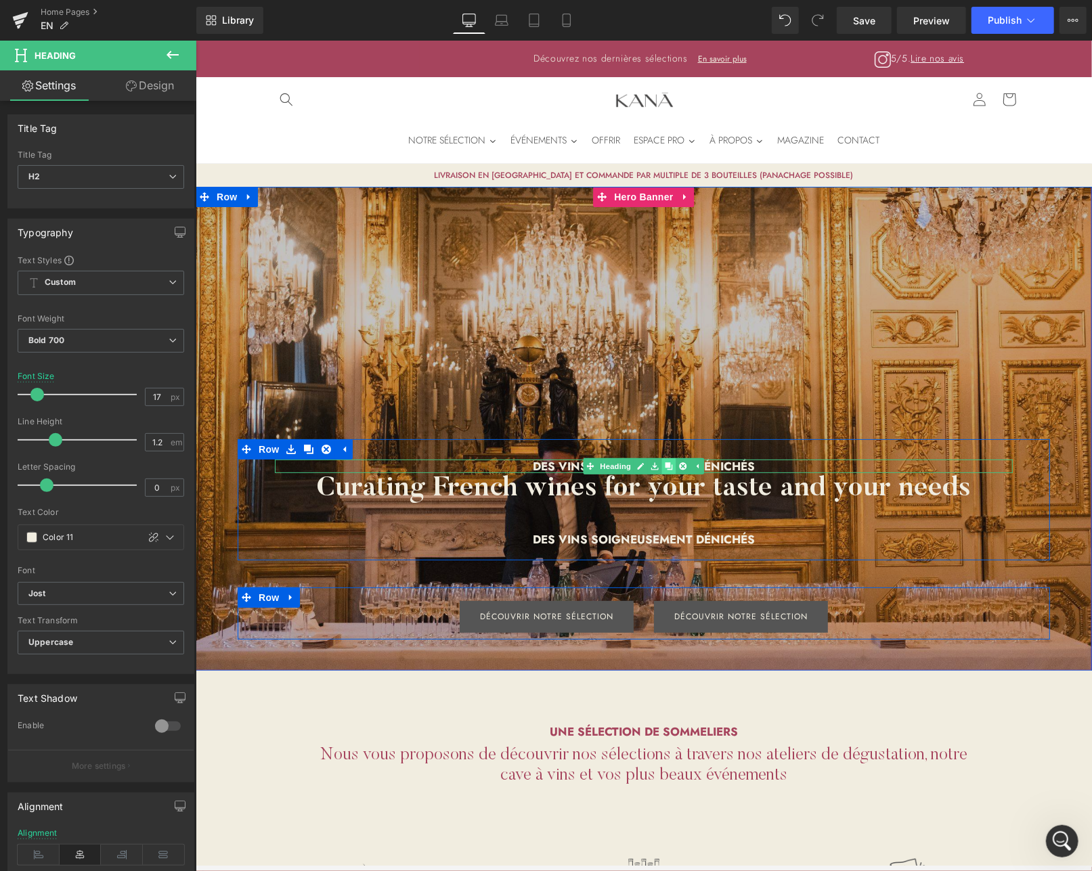
click at [665, 462] on icon at bounding box center [668, 465] width 7 height 7
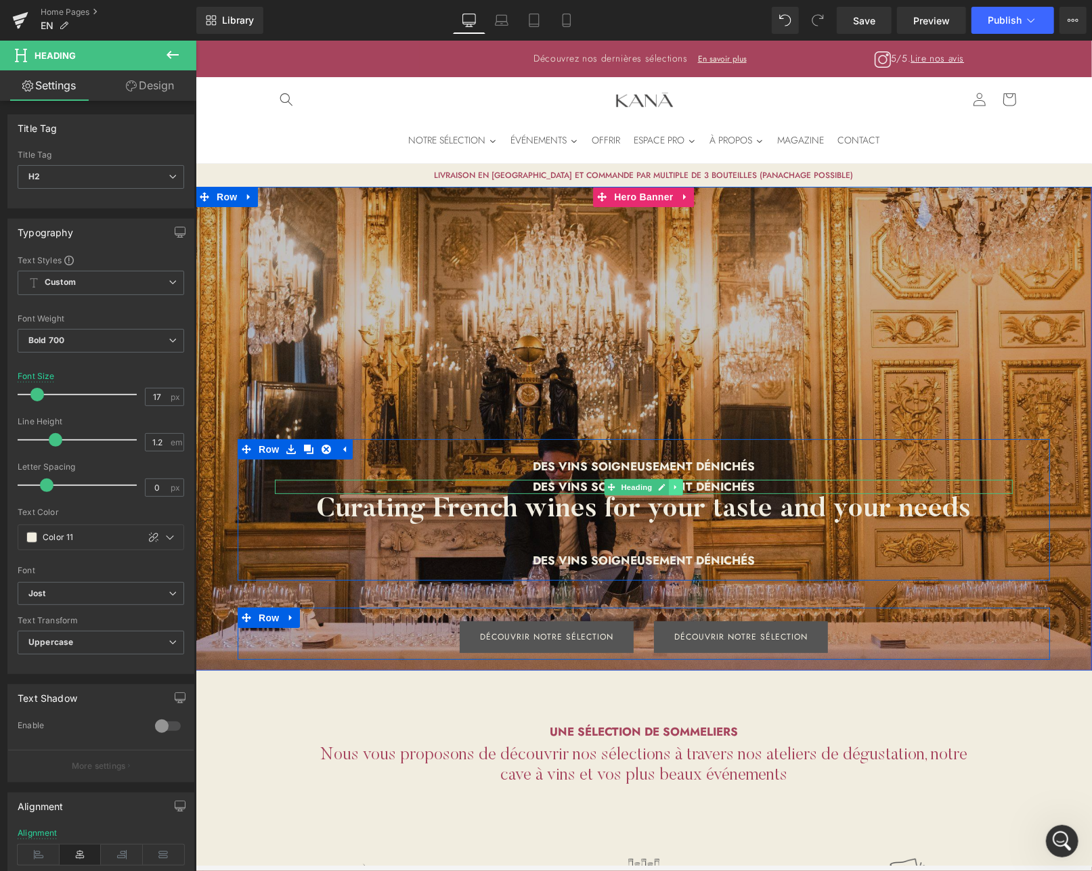
click at [672, 487] on icon at bounding box center [675, 487] width 7 height 8
click at [679, 488] on icon at bounding box center [682, 486] width 7 height 7
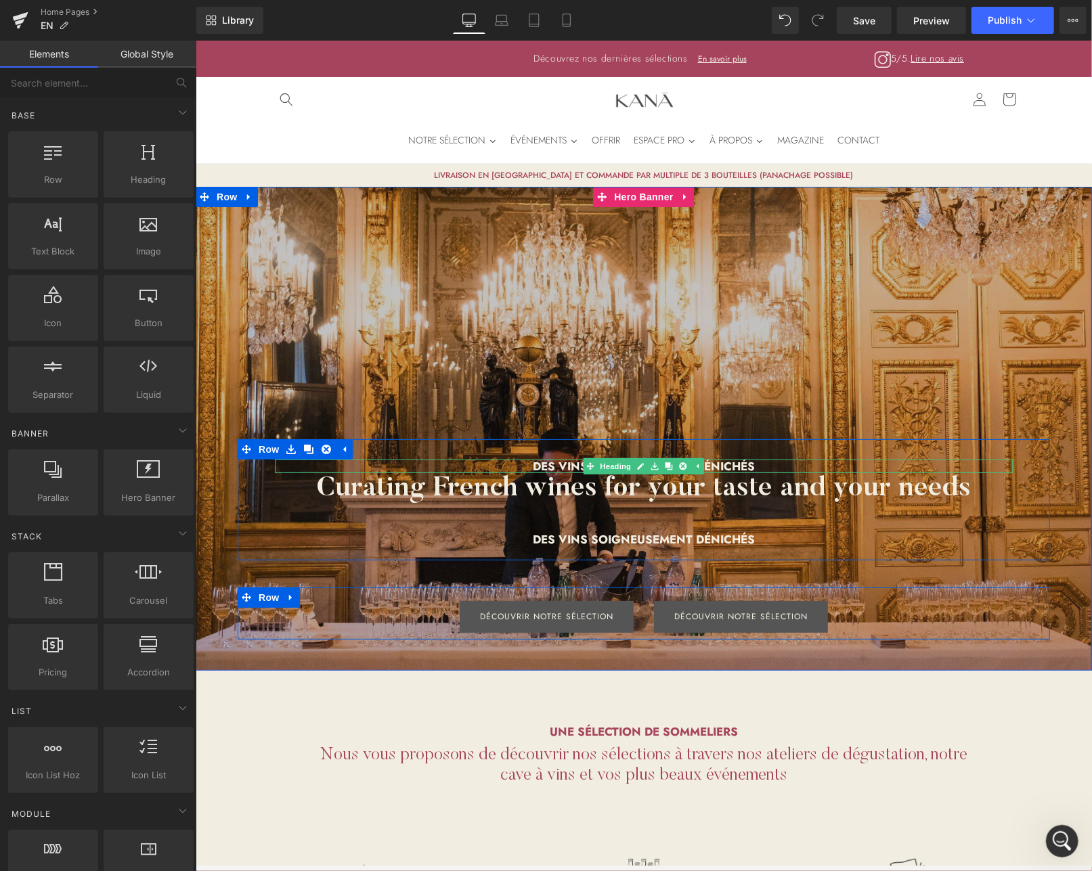
click at [716, 463] on h2 "Des vins soigneusement dénichés" at bounding box center [643, 466] width 738 height 14
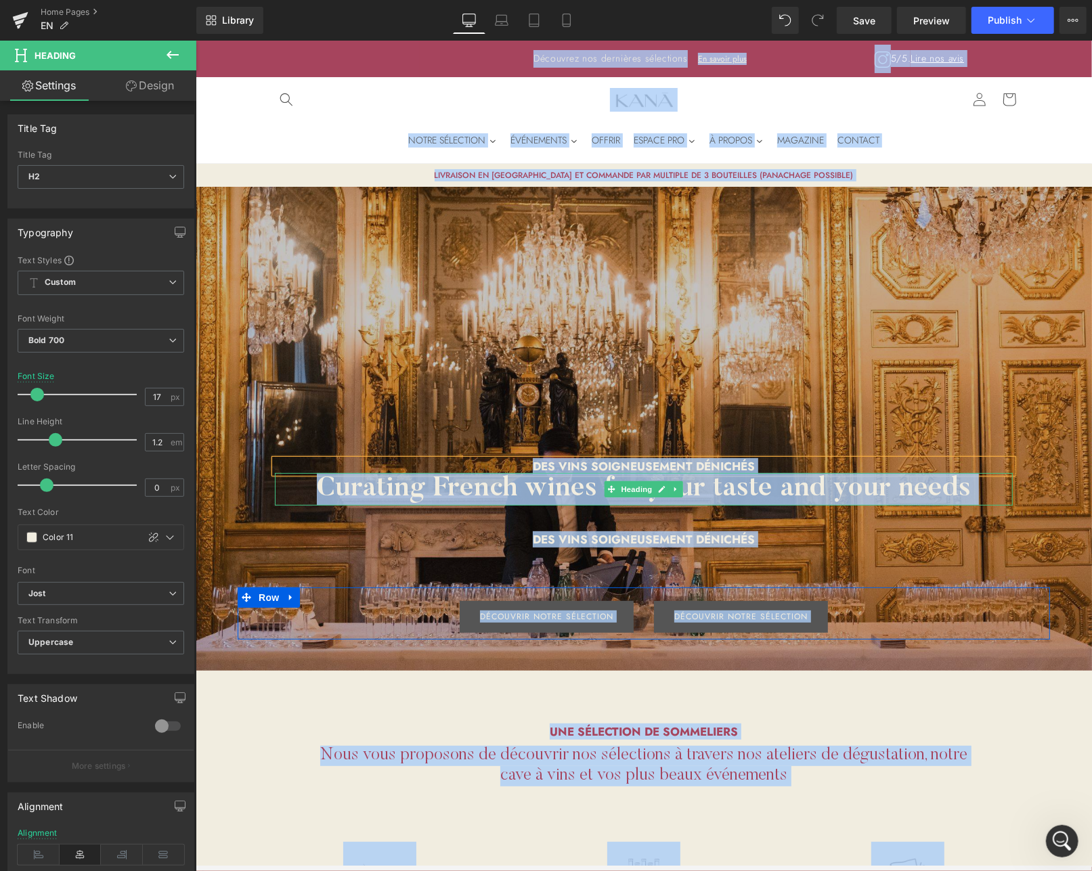
click at [778, 475] on div at bounding box center [643, 474] width 738 height 3
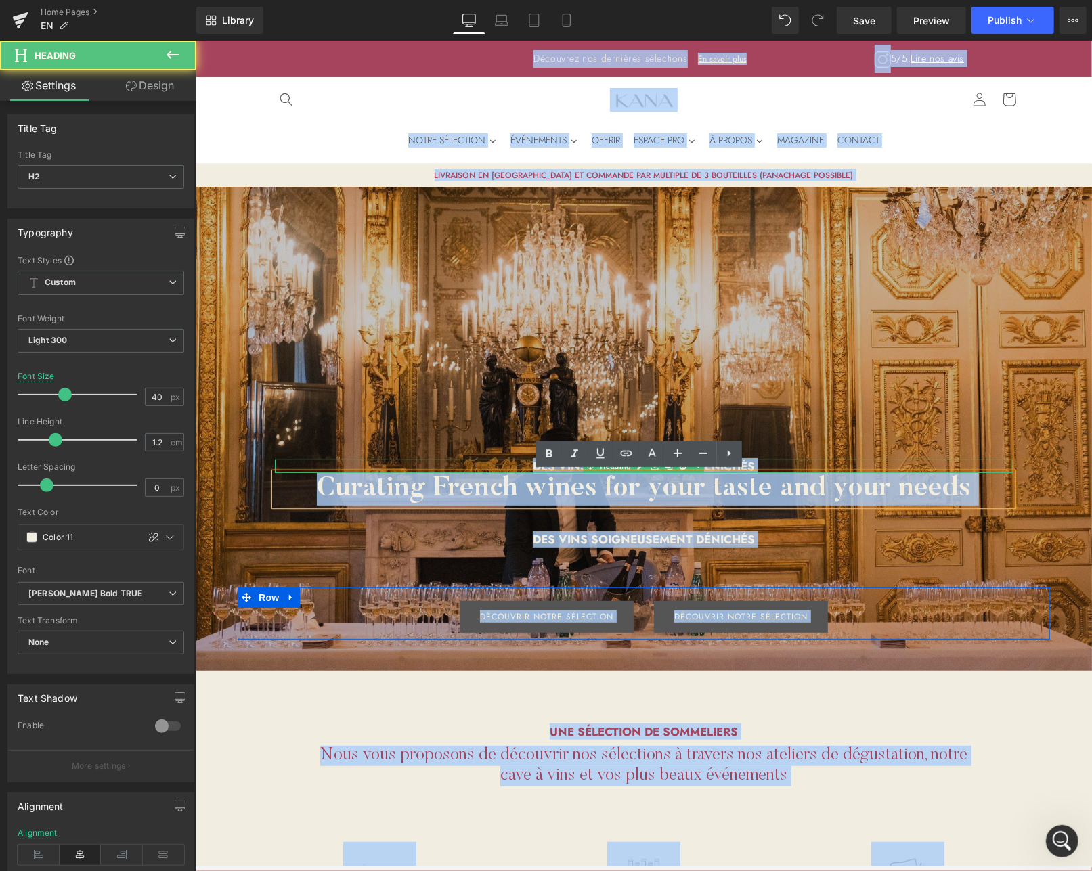
click at [772, 460] on div at bounding box center [643, 460] width 738 height 3
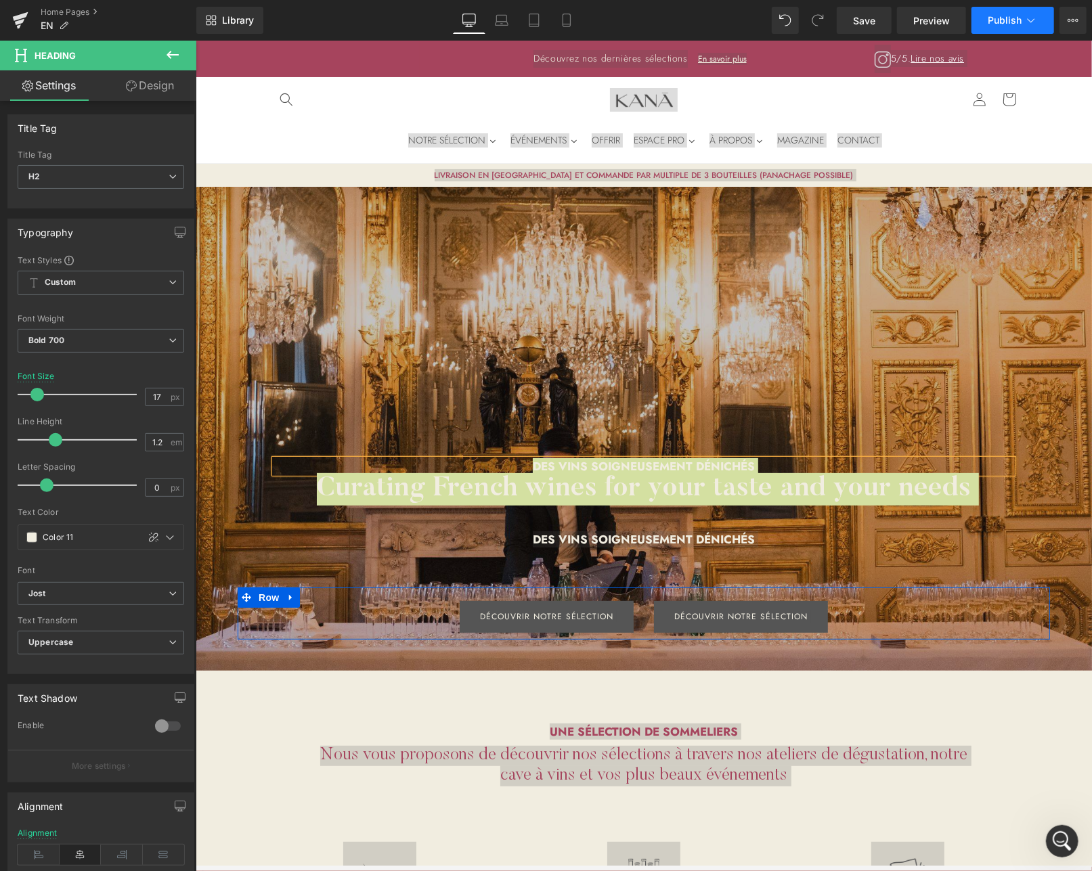
click at [1003, 18] on span "Publish" at bounding box center [1005, 20] width 34 height 11
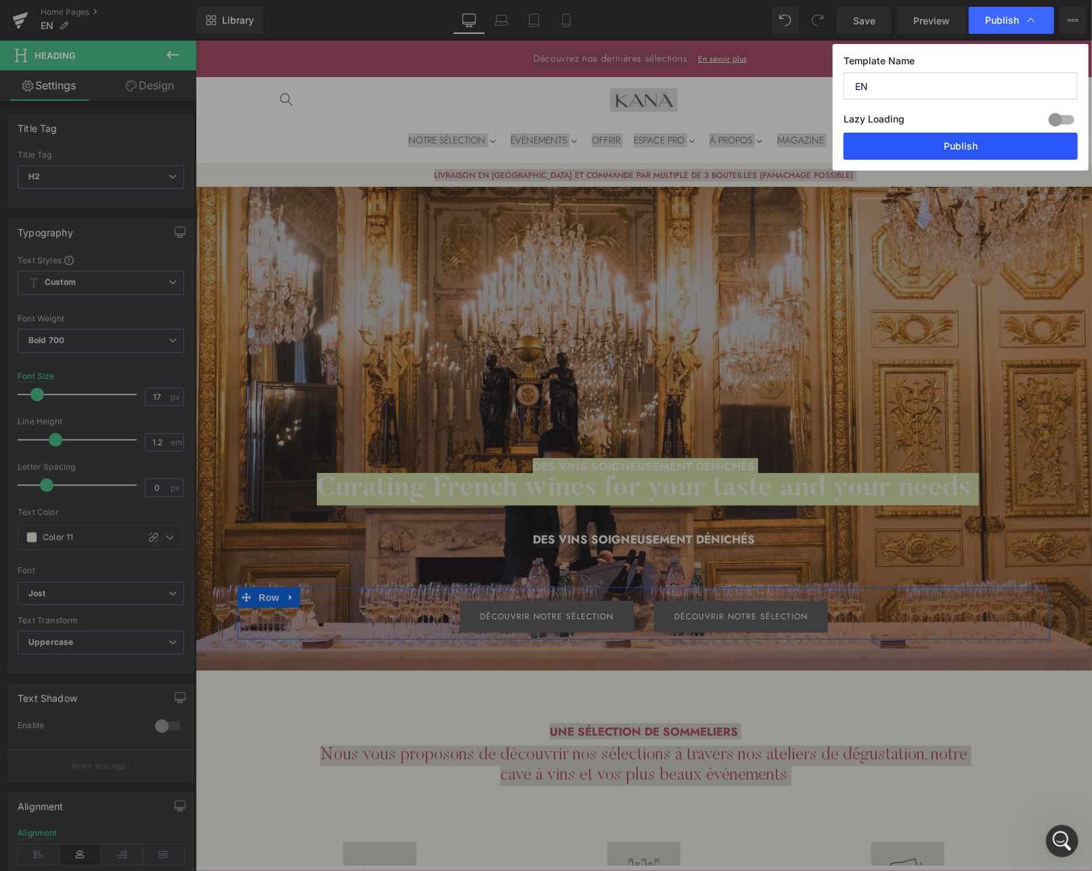
click at [929, 139] on button "Publish" at bounding box center [961, 146] width 234 height 27
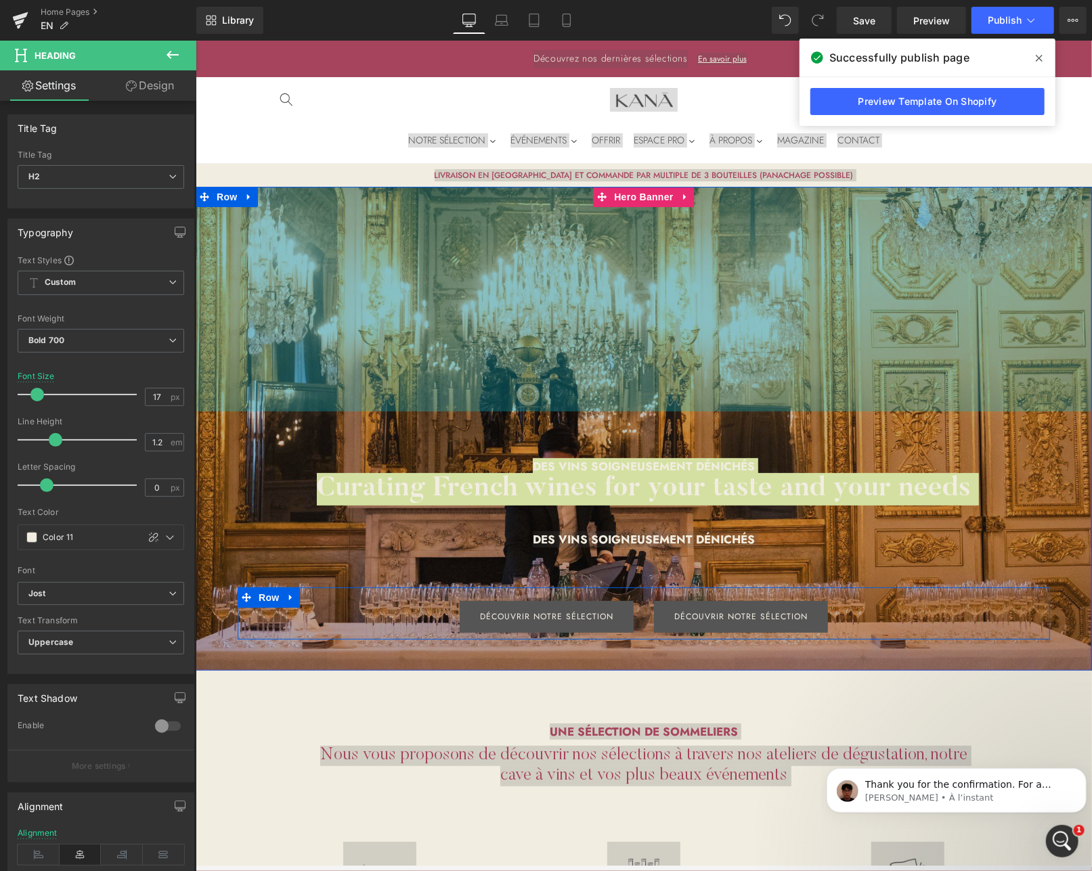
scroll to position [0, 0]
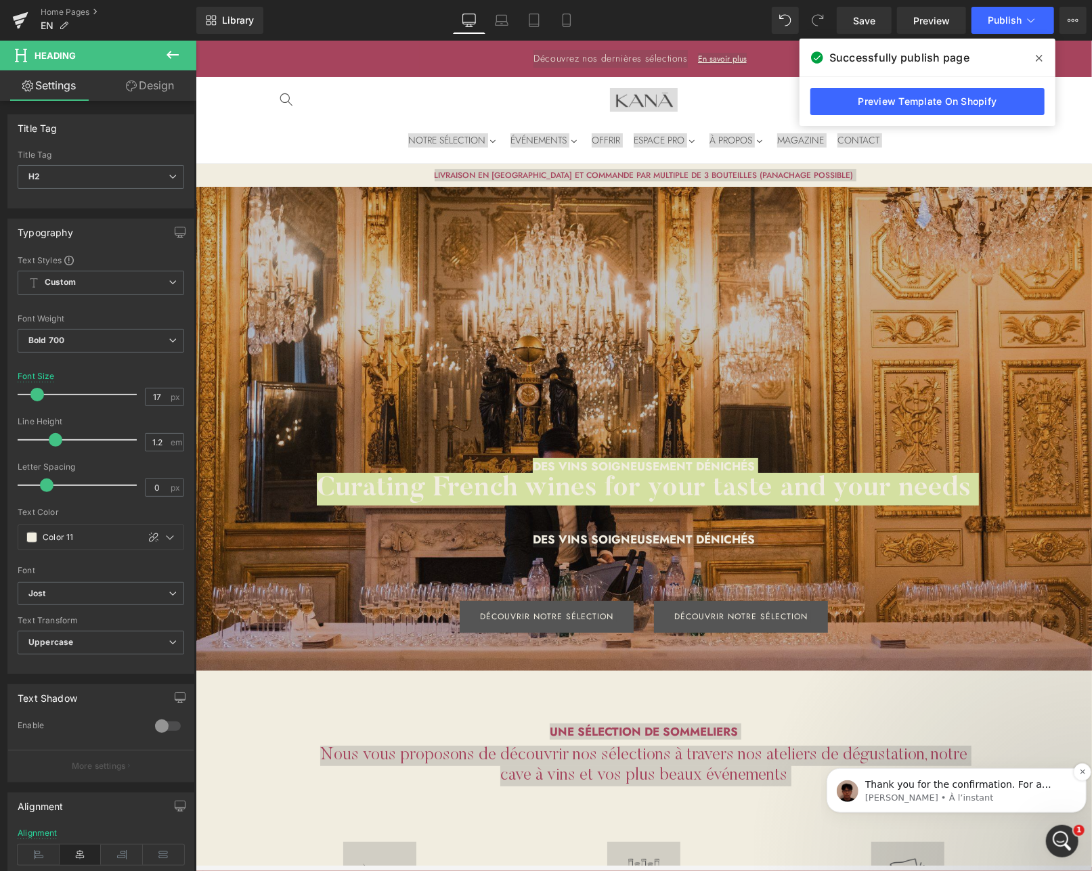
click at [1064, 793] on p "[PERSON_NAME] • À l’instant" at bounding box center [966, 797] width 204 height 12
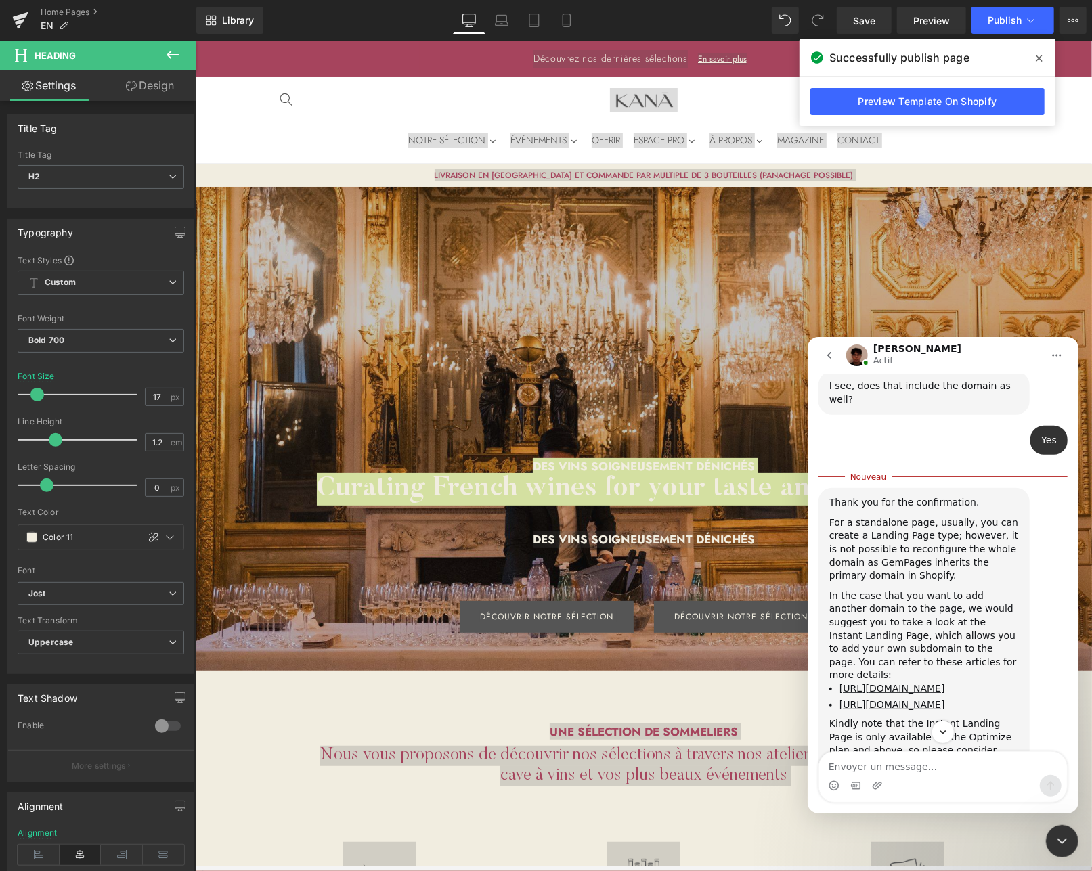
scroll to position [615, 0]
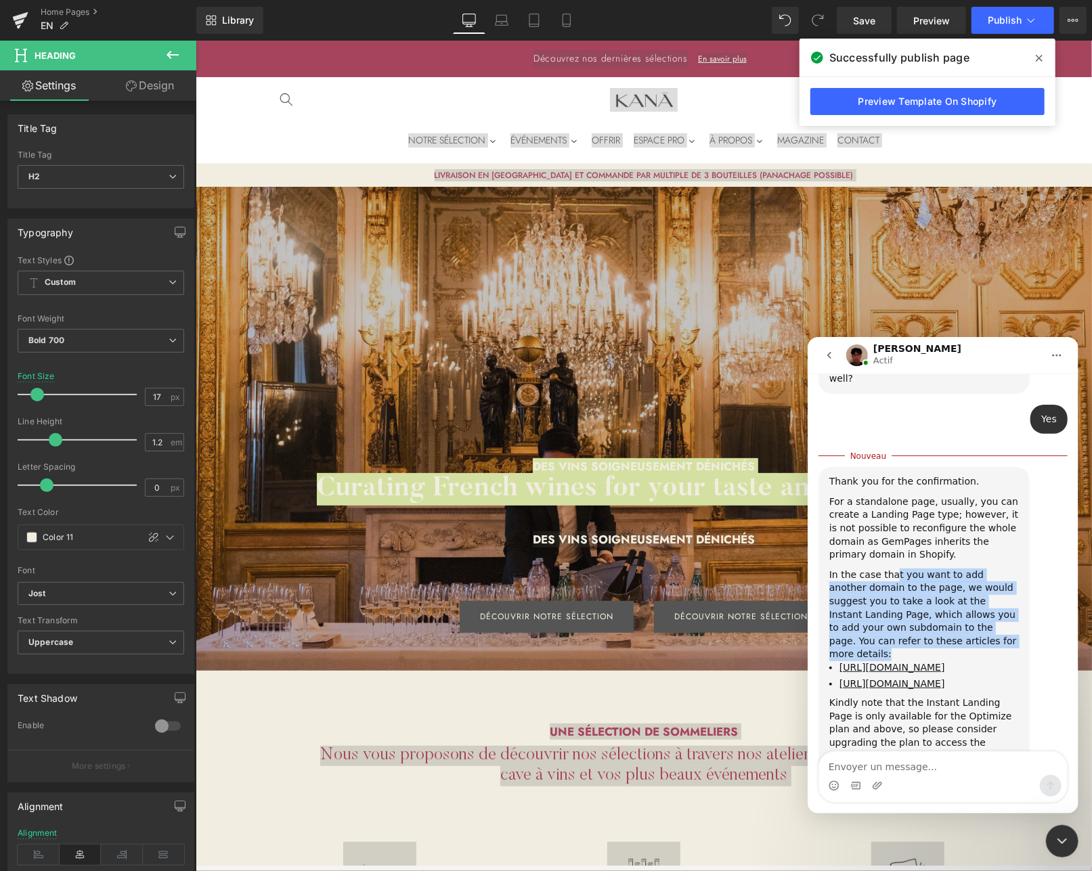
drag, startPoint x: 890, startPoint y: 498, endPoint x: 1030, endPoint y: 559, distance: 152.2
click at [1030, 559] on div "Thank you for the confirmation. For a standalone page, usually, you can create …" at bounding box center [942, 649] width 249 height 367
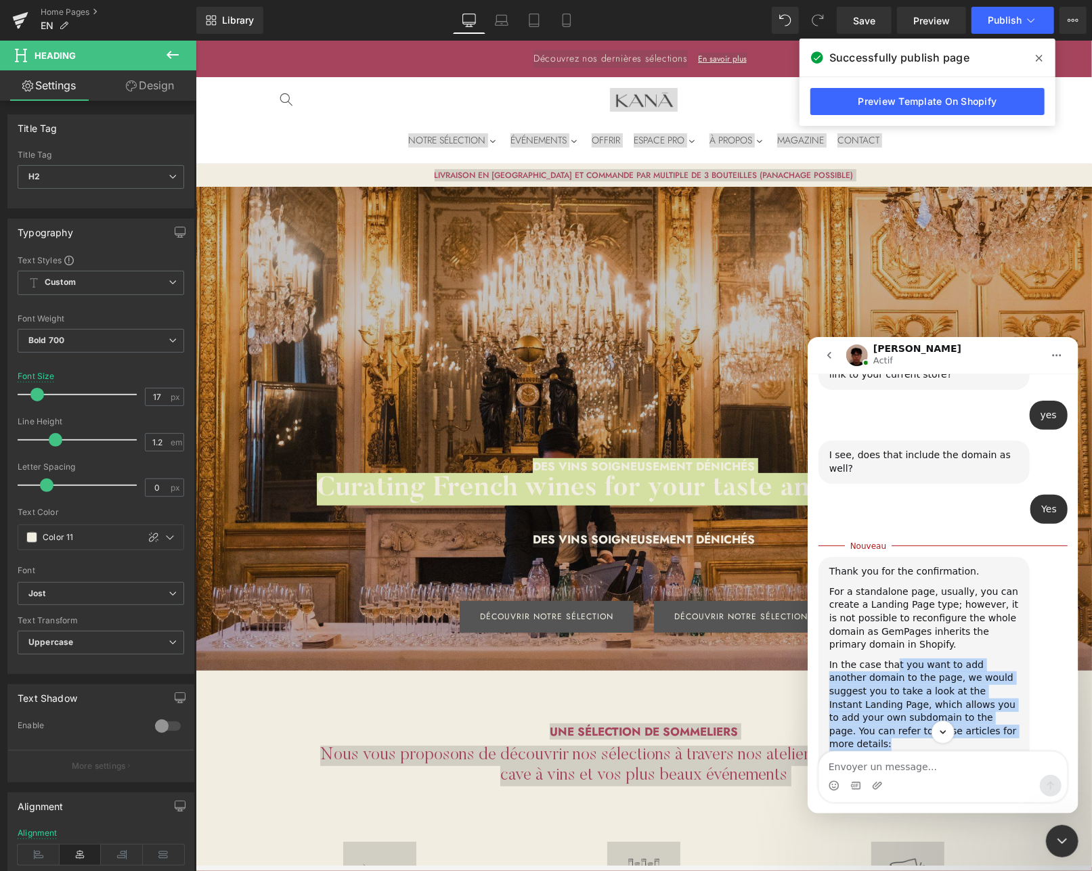
scroll to position [616, 0]
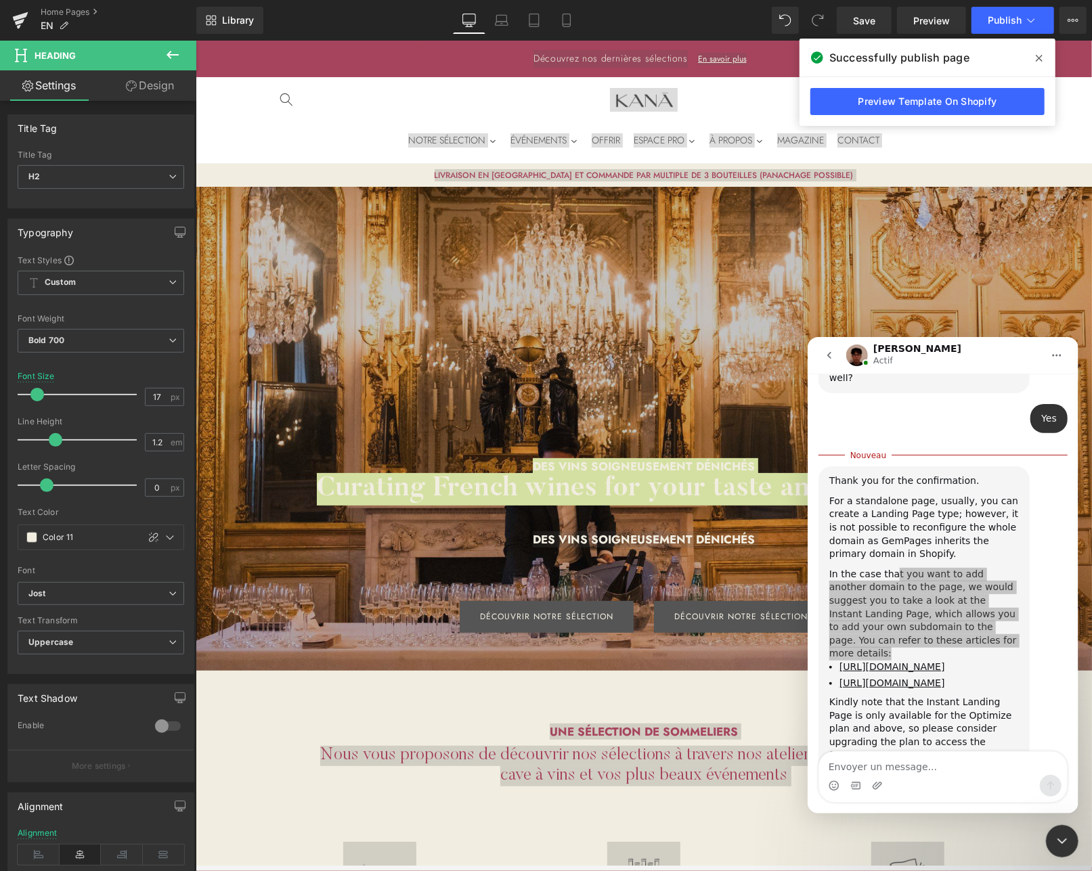
click at [1053, 836] on icon "Fermer le Messenger Intercom" at bounding box center [1061, 841] width 16 height 16
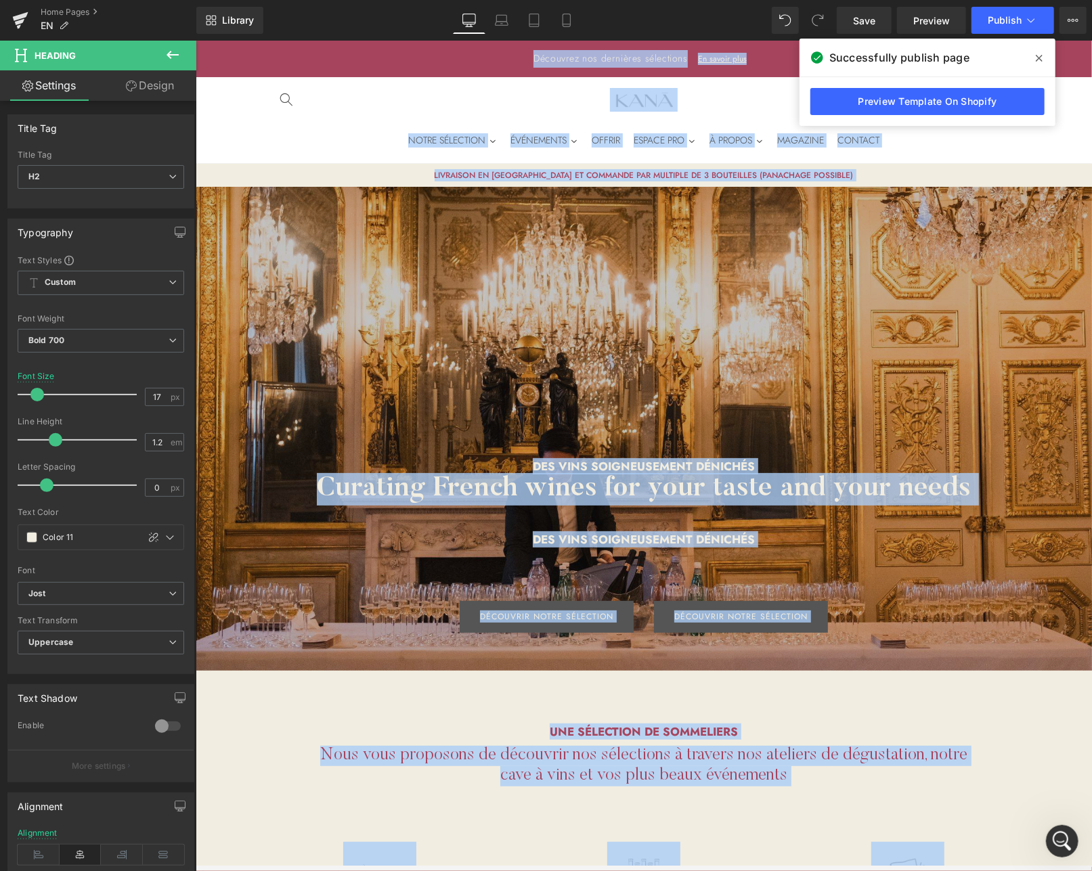
click at [420, 93] on header "NOTRE SÉLECTION ÉVÉNEMENTS OFFRIR ESPACE PRO À PROPOS MAGAZINE CONTACT Connexio…" at bounding box center [643, 119] width 812 height 86
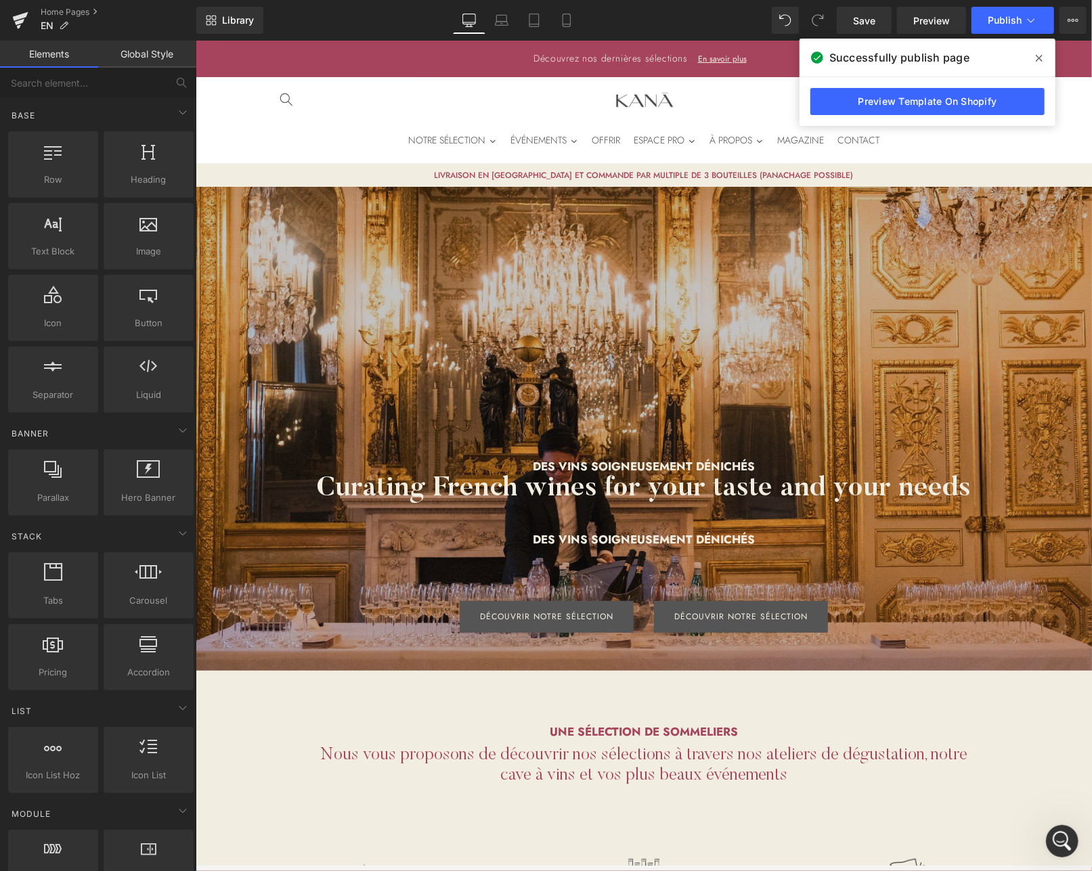
click at [1044, 59] on span at bounding box center [1039, 58] width 22 height 22
